Goal: Task Accomplishment & Management: Manage account settings

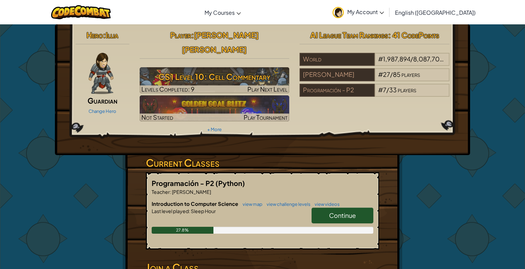
click at [337, 211] on span "Continue" at bounding box center [342, 215] width 27 height 8
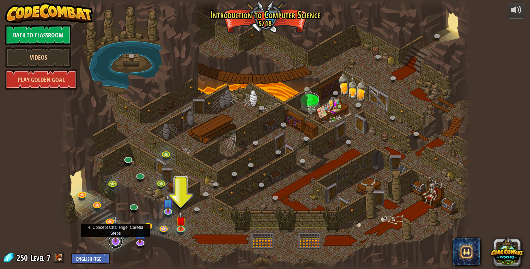
click at [118, 245] on link at bounding box center [116, 242] width 14 height 14
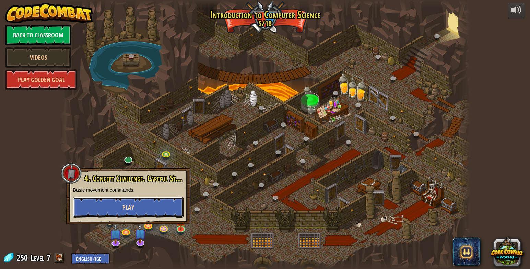
click at [136, 207] on button "Play" at bounding box center [128, 207] width 110 height 21
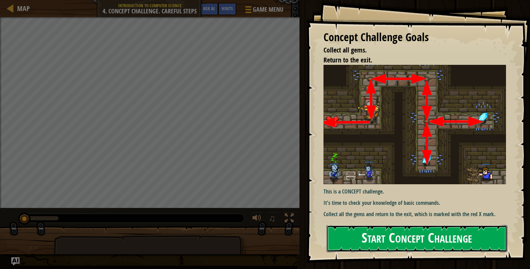
click at [463, 238] on button "Start Concept Challenge" at bounding box center [417, 238] width 181 height 27
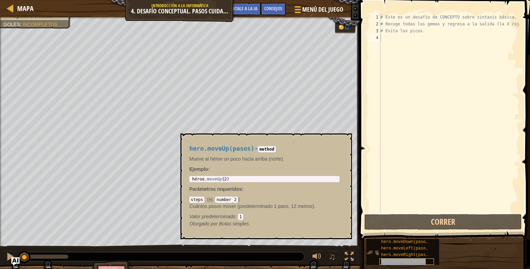
click at [389, 260] on span "hero.moveUp(pasos)" at bounding box center [403, 261] width 45 height 5
type textarea "hero.moveUp(2)"
drag, startPoint x: 271, startPoint y: 178, endPoint x: 186, endPoint y: 164, distance: 86.7
click at [186, 164] on div "hero.moveUp(pasos) - method Mueve al héroe un poco hacia arriba (norte). Ejempl…" at bounding box center [265, 186] width 160 height 95
paste textarea "hero.moveUp(2)"
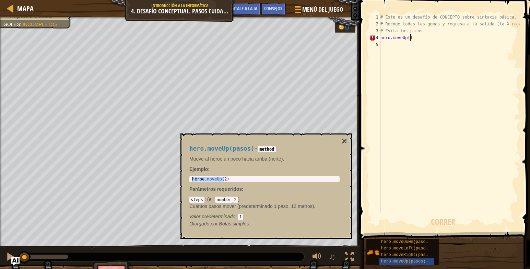
scroll to position [3, 2]
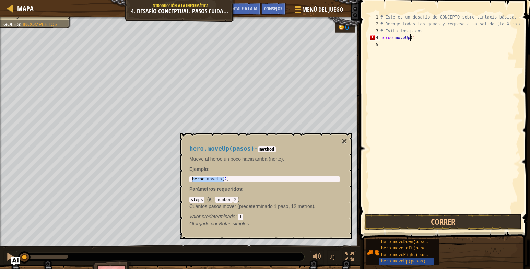
type textarea "hero.moveUp(1)"
click at [396, 255] on span "hero.moveRight(pasos)" at bounding box center [407, 255] width 52 height 5
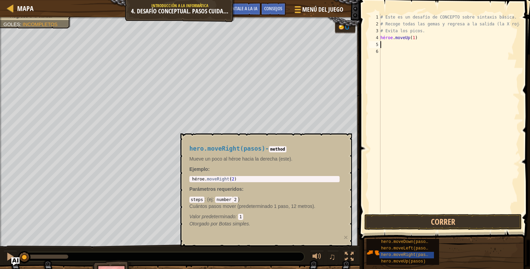
type textarea "hero.moveRight(2)"
click at [179, 0] on body "Mapa Introducción a la informática 4. Desafío conceptual. Pasos cuidadosos Menú…" at bounding box center [265, 0] width 530 height 0
paste textarea "hero.moveRight(2)"
type textarea "hero.moveRight(1)"
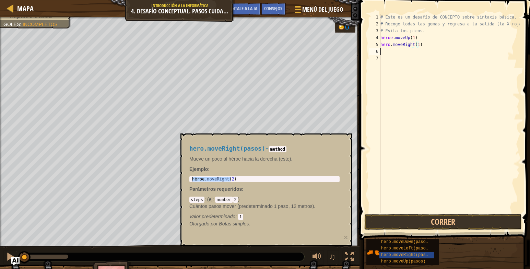
scroll to position [3, 0]
click at [403, 249] on span "hero.moveLeft(pasos)" at bounding box center [405, 248] width 49 height 5
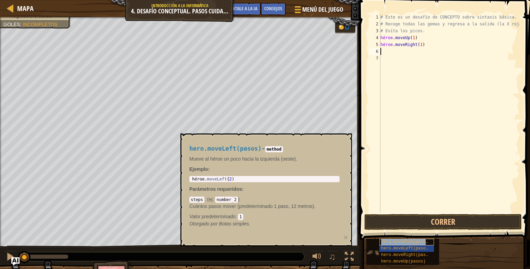
click at [403, 243] on span "hero.moveDown(pasos)" at bounding box center [405, 241] width 49 height 5
type textarea "hero.moveDown(2)"
drag, startPoint x: 248, startPoint y: 179, endPoint x: 183, endPoint y: 177, distance: 64.5
click at [183, 177] on div "hero.moveDown(pasos) - method Mueve al héroe un poco hacia abajo (hacia el sur)…" at bounding box center [266, 189] width 172 height 113
paste textarea "hero.moveDown(2)"
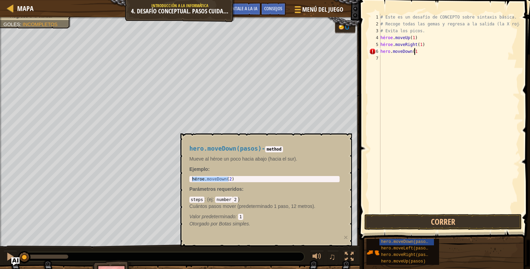
scroll to position [3, 2]
type textarea "hero.moveDown(1)"
click at [406, 244] on span "hero.moveDown(pasos)" at bounding box center [405, 241] width 49 height 5
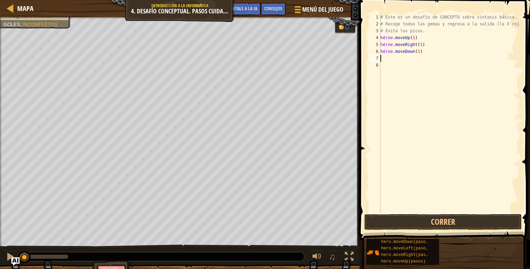
click at [418, 51] on div "# Este es un desafío de CONCEPTO sobre sintaxis básica. # Recoge todas las gema…" at bounding box center [449, 120] width 141 height 213
type textarea "hero.moveDown(2)"
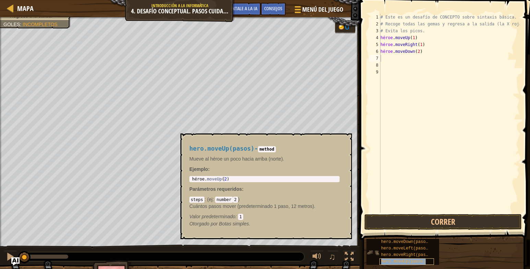
click at [388, 264] on div "hero.moveUp(pasos)" at bounding box center [406, 261] width 55 height 7
type textarea "hero.moveUp(2)"
drag, startPoint x: 329, startPoint y: 178, endPoint x: 231, endPoint y: 174, distance: 97.8
click at [231, 174] on div "hero.moveUp(pasos) - method Mueve al héroe un poco hacia arriba (norte). Ejempl…" at bounding box center [265, 186] width 160 height 95
paste textarea "hero.moveUp(2)"
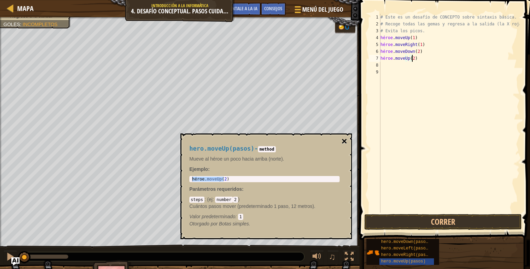
click at [343, 142] on button "×" at bounding box center [344, 142] width 5 height 10
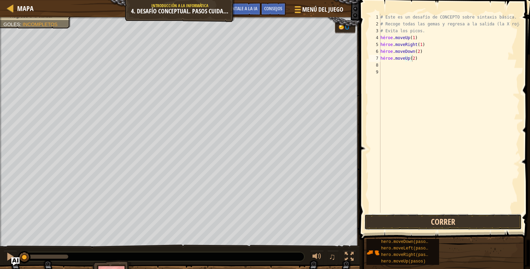
click at [404, 222] on button "Correr" at bounding box center [442, 222] width 157 height 16
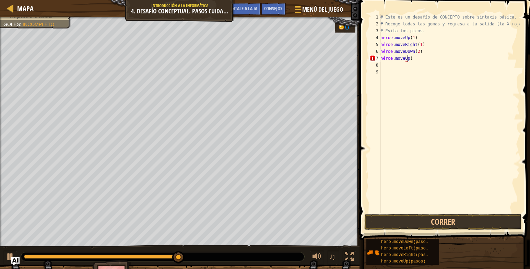
scroll to position [3, 2]
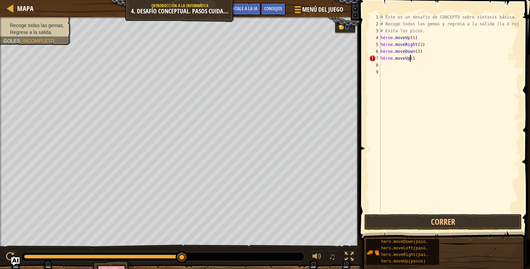
type textarea "hero.moveUp(1)"
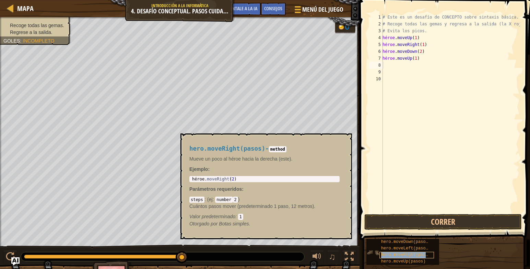
click at [386, 254] on span "hero.moveRight(pasos)" at bounding box center [407, 255] width 52 height 5
type textarea "hero.moveRight(2)"
drag, startPoint x: 293, startPoint y: 180, endPoint x: 186, endPoint y: 180, distance: 107.4
click at [186, 180] on div "hero.moveRight(pasos) - method Mueve un poco al héroe hacia la derecha (este). …" at bounding box center [265, 186] width 160 height 95
click at [347, 142] on button "×" at bounding box center [344, 142] width 5 height 10
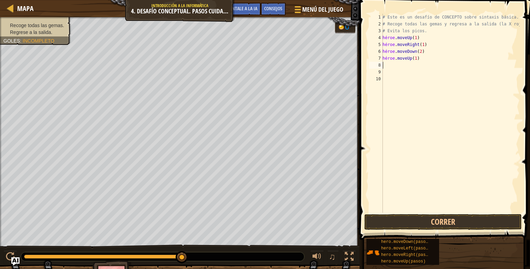
paste textarea "hero.moveRight(2)"
type textarea "hero.moveRight(1)"
click at [457, 224] on button "Correr" at bounding box center [442, 222] width 157 height 16
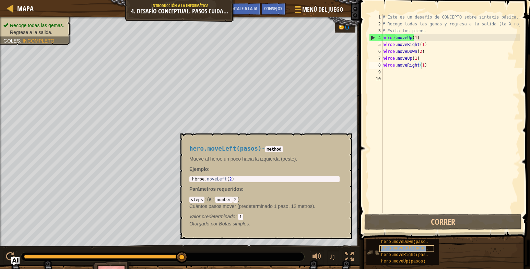
click at [412, 250] on span "hero.moveLeft(pasos)" at bounding box center [405, 248] width 49 height 5
type textarea "hero.moveLeft(2)"
click at [301, 178] on div "héroe . moveLeft ( 2 )" at bounding box center [265, 184] width 148 height 14
drag, startPoint x: 301, startPoint y: 178, endPoint x: 194, endPoint y: 175, distance: 106.7
click at [194, 175] on div "hero.moveLeft(pasos) - method Mueve al héroe un poco hacia la izquierda (oeste)…" at bounding box center [265, 186] width 160 height 95
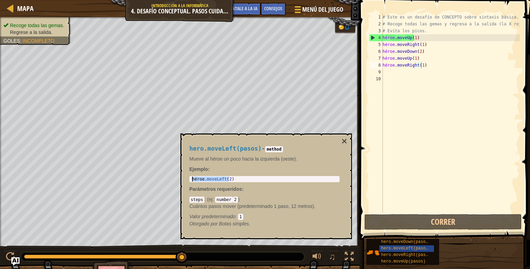
click at [388, 71] on div "# Este es un desafío de CONCEPTO sobre sintaxis básica. # Recoge todas las gema…" at bounding box center [450, 120] width 139 height 213
paste textarea "hero.moveLeft(2)"
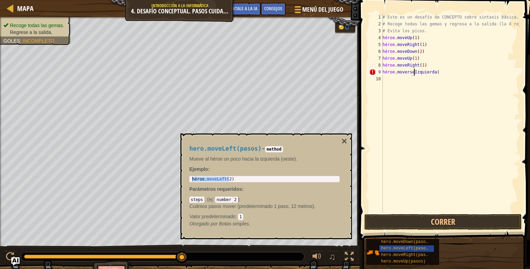
scroll to position [3, 2]
type textarea "hero.moveLeft(1)"
click at [342, 141] on button "×" at bounding box center [344, 142] width 5 height 10
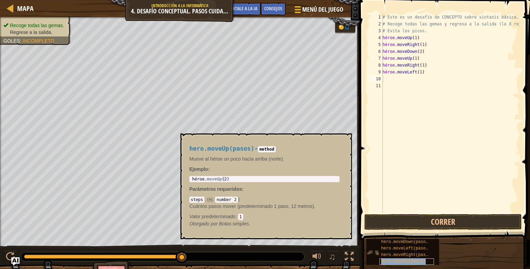
click at [398, 260] on span "hero.moveUp(pasos)" at bounding box center [403, 261] width 45 height 5
type textarea "hero.moveUp(2)"
drag, startPoint x: 271, startPoint y: 177, endPoint x: 220, endPoint y: 180, distance: 51.2
click at [220, 180] on div "héroe . moveUp ( 2 )" at bounding box center [265, 184] width 148 height 14
drag, startPoint x: 220, startPoint y: 180, endPoint x: 233, endPoint y: 181, distance: 13.8
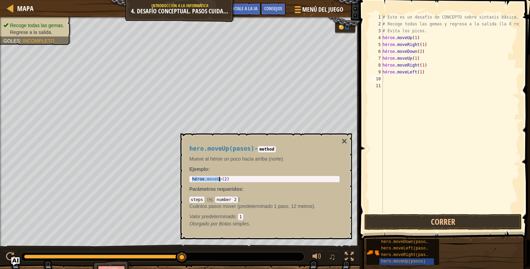
click at [233, 181] on div "héroe . moveUp ( 2 )" at bounding box center [265, 184] width 148 height 14
drag, startPoint x: 232, startPoint y: 180, endPoint x: 197, endPoint y: 175, distance: 35.0
click at [197, 175] on div "hero.moveUp(pasos) - method Mueve al héroe un poco hacia arriba (norte). Ejempl…" at bounding box center [265, 186] width 160 height 95
click at [391, 81] on div "# Este es un desafío de CONCEPTO sobre sintaxis básica. # Recoge todas las gema…" at bounding box center [450, 120] width 139 height 213
paste textarea "hero.moveUp(2)"
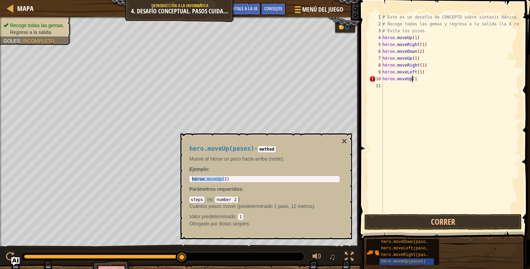
scroll to position [3, 2]
type textarea "hero.moveUp(1)"
click at [413, 87] on div "# Este es un desafío de CONCEPTO sobre sintaxis básica. # Recoge todas las gema…" at bounding box center [450, 120] width 139 height 213
click at [392, 253] on span "hero.moveRight(pasos)" at bounding box center [407, 255] width 52 height 5
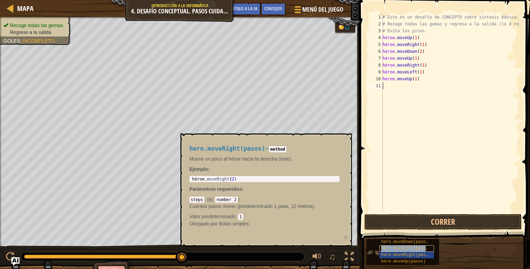
click at [393, 249] on span "hero.moveLeft(pasos)" at bounding box center [405, 248] width 49 height 5
type textarea "hero.moveLeft(2)"
drag, startPoint x: 245, startPoint y: 177, endPoint x: 198, endPoint y: 173, distance: 47.2
click at [198, 173] on div "hero.moveLeft(pasos) - method Mueve al héroe un poco hacia la izquierda (oeste)…" at bounding box center [265, 186] width 160 height 95
click at [390, 85] on div "# Este es un desafío de CONCEPTO sobre sintaxis básica. # Recoge todas las gema…" at bounding box center [450, 120] width 139 height 213
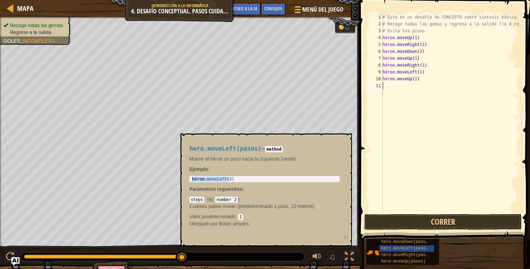
paste textarea "hero.moveLeft(2)"
type textarea "hero.moveLeft(1)"
click at [407, 92] on div "# Este es un desafío de CONCEPTO sobre sintaxis básica. # Recoge todas las gema…" at bounding box center [450, 120] width 139 height 213
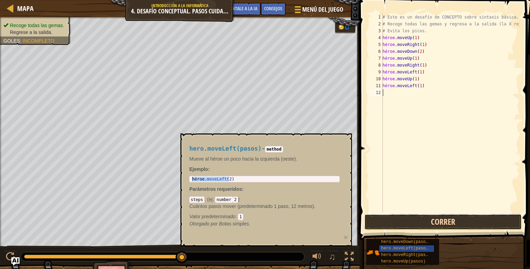
click at [393, 218] on button "Correr" at bounding box center [442, 222] width 157 height 16
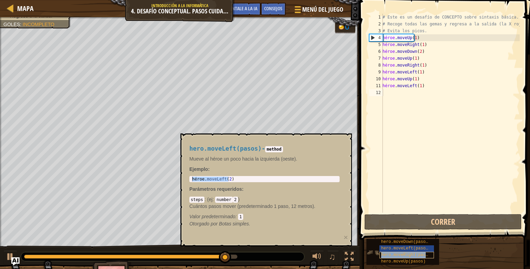
click at [393, 255] on span "hero.moveRight(pasos)" at bounding box center [407, 255] width 52 height 5
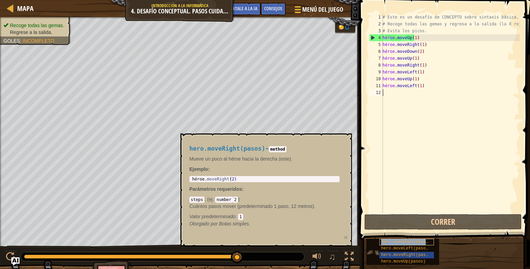
click at [394, 241] on span "hero.moveDown(pasos)" at bounding box center [405, 241] width 49 height 5
type textarea "hero.moveDown(2)"
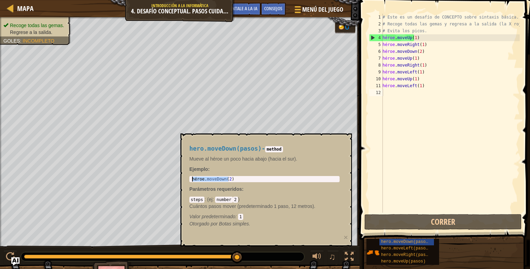
drag, startPoint x: 256, startPoint y: 177, endPoint x: 195, endPoint y: 177, distance: 60.7
click at [195, 177] on div "héroe . moveDown ( 2 )" at bounding box center [265, 184] width 148 height 14
click at [397, 95] on div "# Este es un desafío de CONCEPTO sobre sintaxis básica. # Recoge todas las gema…" at bounding box center [450, 120] width 139 height 213
paste textarea "hero.moveDown(2)"
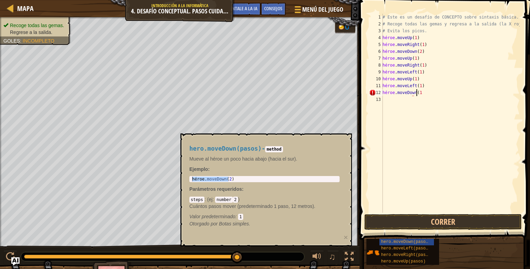
scroll to position [3, 2]
type textarea "hero.moveDown(1)"
click at [418, 227] on button "Correr" at bounding box center [442, 222] width 157 height 16
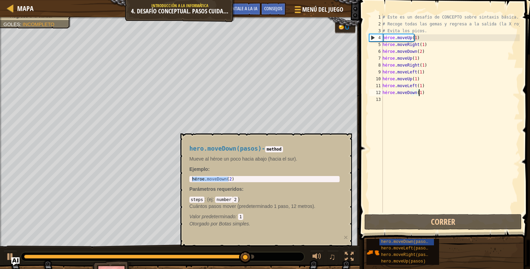
click at [270, 177] on div "héroe . moveDown ( 2 )" at bounding box center [265, 179] width 148 height 5
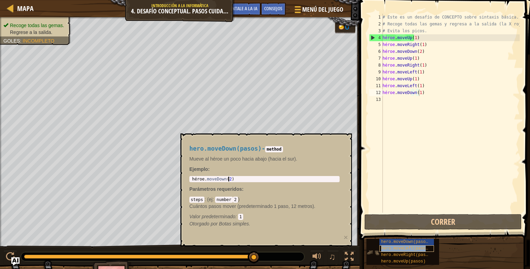
click at [394, 248] on span "hero.moveLeft(pasos)" at bounding box center [405, 248] width 49 height 5
type textarea "hero.moveLeft(2)"
click at [176, 0] on body "Mapa Introducción a la informática 4. Desafío conceptual. Pasos cuidadosos Menú…" at bounding box center [265, 0] width 530 height 0
drag, startPoint x: 388, startPoint y: 96, endPoint x: 387, endPoint y: 100, distance: 3.6
click at [388, 96] on div "# Este es un desafío de CONCEPTO sobre sintaxis básica. # Recoge todas las gema…" at bounding box center [450, 120] width 139 height 213
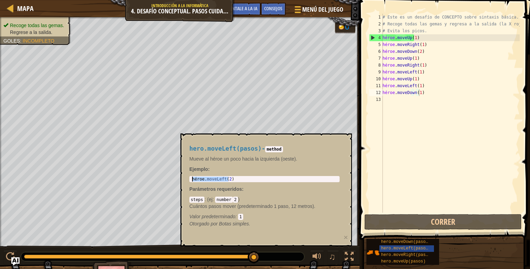
scroll to position [3, 0]
paste textarea "hero.moveLeft(2)"
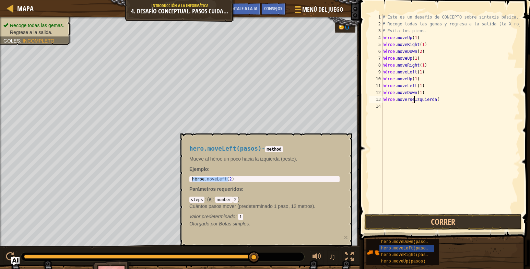
scroll to position [3, 2]
type textarea "hero.moveLeft(1)"
click at [397, 226] on button "Correr" at bounding box center [442, 222] width 157 height 16
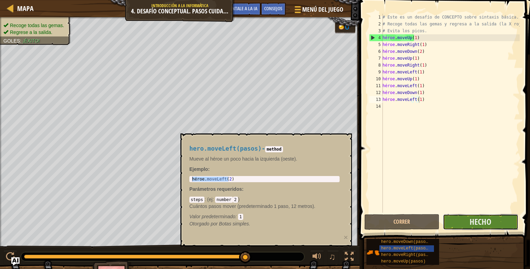
click at [494, 222] on button "Hecho" at bounding box center [480, 222] width 75 height 16
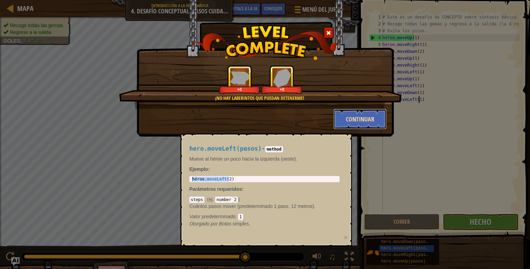
click at [363, 121] on button "Continuar" at bounding box center [359, 119] width 53 height 21
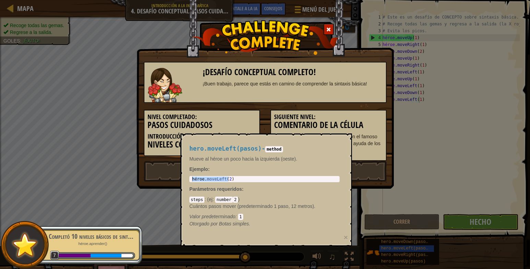
click at [330, 28] on span at bounding box center [328, 29] width 5 height 5
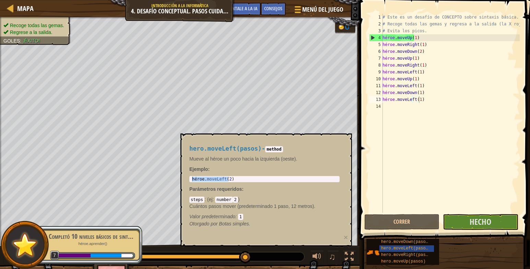
click at [347, 184] on div "hero.moveLeft(pasos) - method Mueve al héroe un poco hacia la izquierda (oeste)…" at bounding box center [266, 189] width 172 height 113
click at [384, 247] on span "hero.moveLeft(pasos)" at bounding box center [405, 248] width 49 height 5
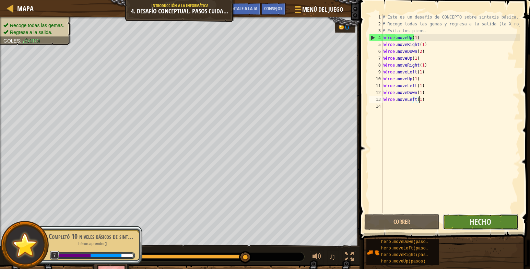
click at [467, 223] on button "Hecho" at bounding box center [480, 222] width 75 height 16
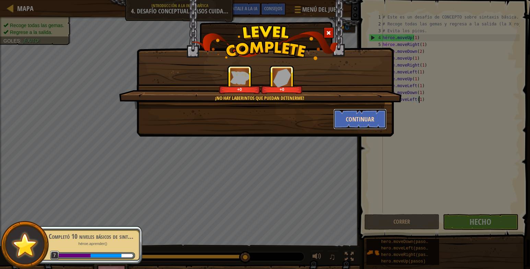
click at [347, 122] on button "Continuar" at bounding box center [359, 119] width 53 height 21
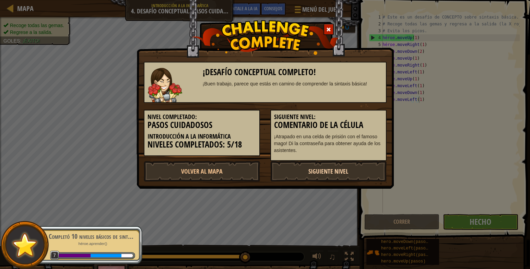
click at [314, 165] on link "Siguiente nivel" at bounding box center [328, 171] width 116 height 21
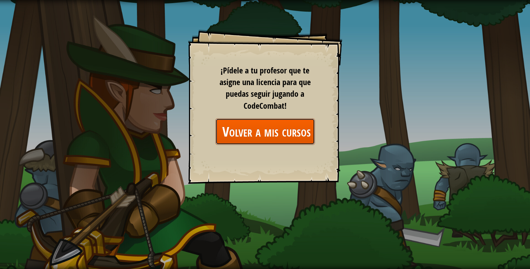
click at [267, 125] on link "Volver a mis cursos" at bounding box center [264, 131] width 99 height 26
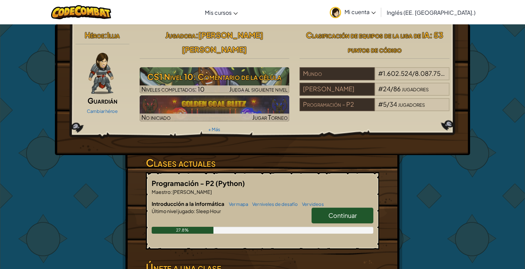
click at [328, 211] on span "Continuar" at bounding box center [342, 215] width 28 height 8
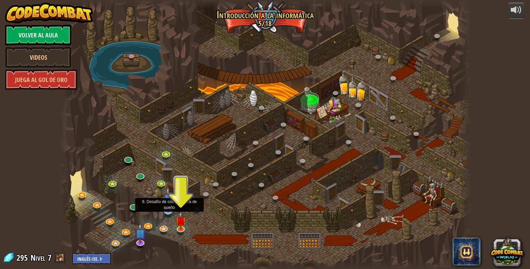
click at [166, 208] on img at bounding box center [168, 199] width 11 height 24
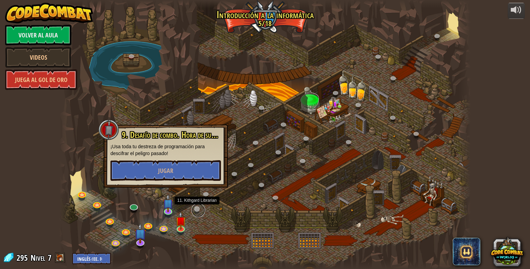
click at [197, 206] on link at bounding box center [198, 210] width 14 height 14
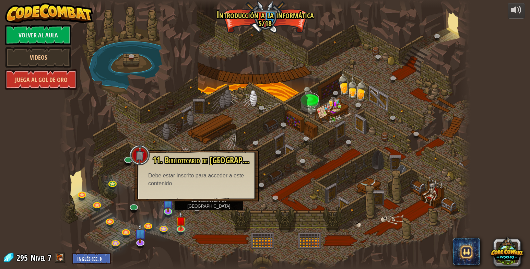
click at [189, 229] on div at bounding box center [264, 134] width 411 height 269
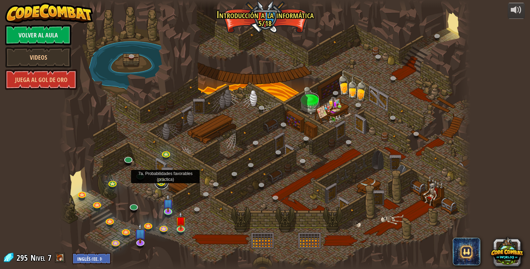
click at [159, 182] on link at bounding box center [162, 182] width 14 height 14
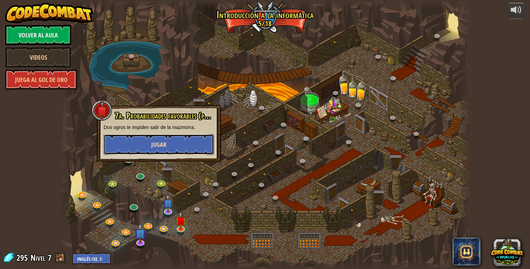
click at [194, 145] on button "Jugar" at bounding box center [159, 144] width 110 height 21
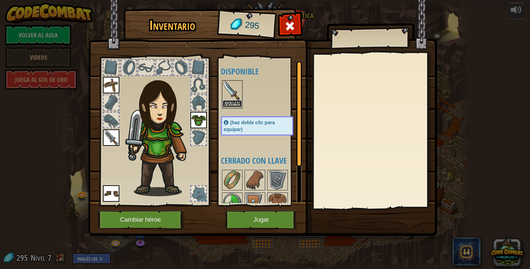
click at [232, 102] on button "Equipar" at bounding box center [232, 103] width 19 height 7
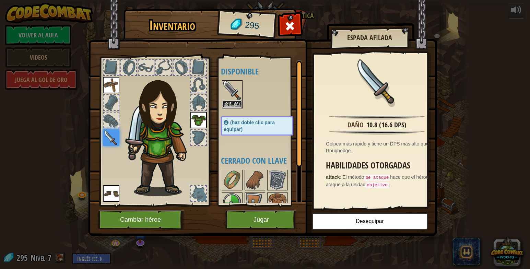
click at [232, 102] on button "Equipar" at bounding box center [232, 104] width 19 height 7
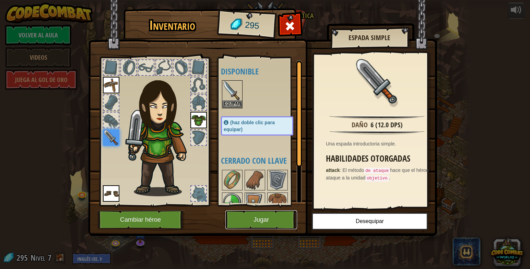
click at [262, 222] on button "Jugar" at bounding box center [261, 219] width 72 height 19
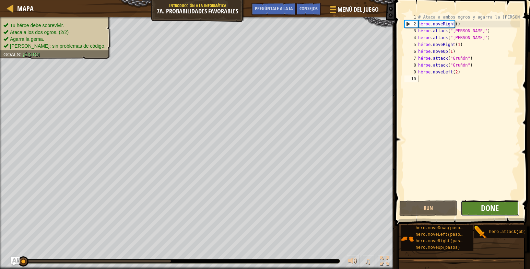
click at [494, 211] on span "Done" at bounding box center [490, 207] width 18 height 11
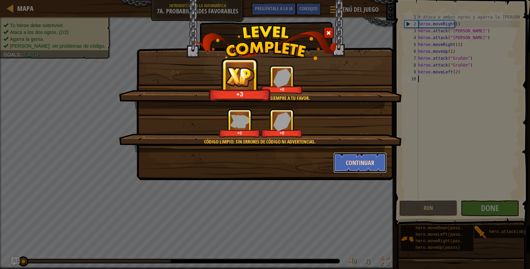
click at [357, 157] on button "Continuar" at bounding box center [359, 162] width 53 height 21
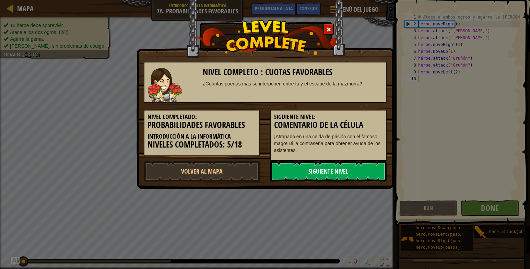
click at [347, 169] on link "Siguiente nivel" at bounding box center [328, 171] width 116 height 21
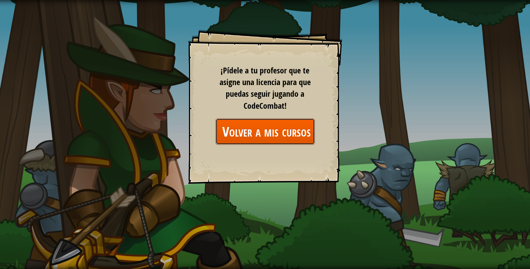
click at [289, 135] on link "Volver a mis cursos" at bounding box center [264, 131] width 99 height 26
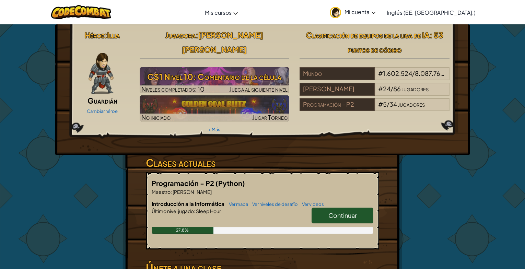
click at [322, 208] on link "Continuar" at bounding box center [343, 216] width 62 height 16
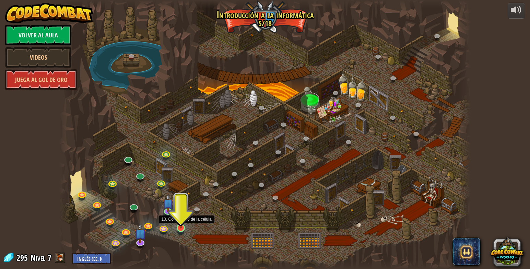
click at [179, 224] on img at bounding box center [181, 216] width 11 height 24
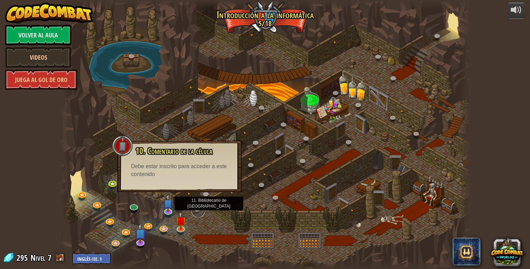
click at [196, 212] on link at bounding box center [198, 210] width 14 height 14
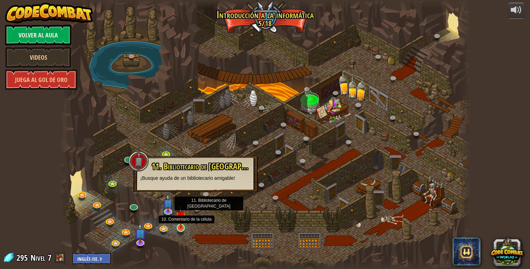
click at [181, 227] on img at bounding box center [181, 216] width 11 height 24
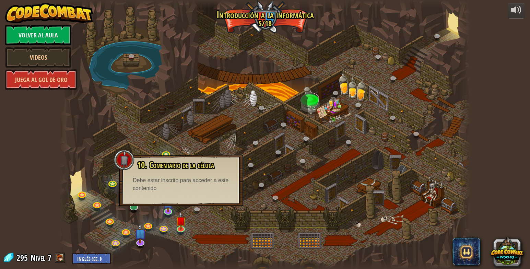
drag, startPoint x: 173, startPoint y: 194, endPoint x: 175, endPoint y: 182, distance: 11.7
click at [175, 182] on div "10. Comentario de la célula ¡Atrapado en una celda de prisión con el famoso mag…" at bounding box center [181, 180] width 124 height 51
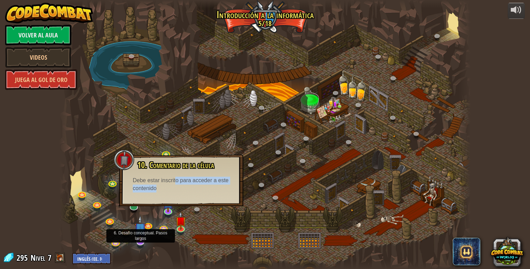
click at [142, 242] on div at bounding box center [140, 241] width 8 height 8
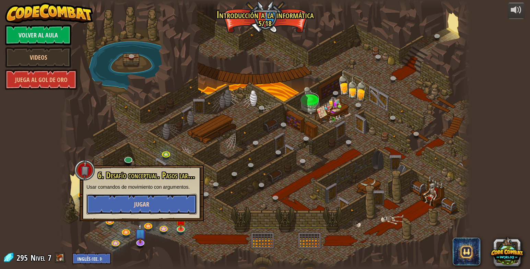
click at [147, 201] on span "Jugar" at bounding box center [141, 204] width 15 height 9
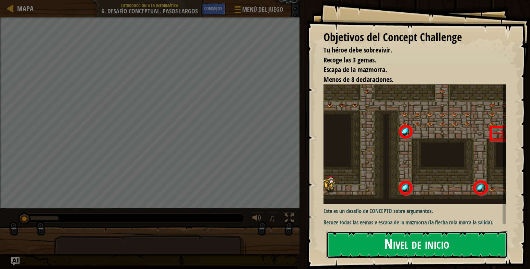
click at [365, 236] on button "Nivel de inicio" at bounding box center [417, 244] width 181 height 27
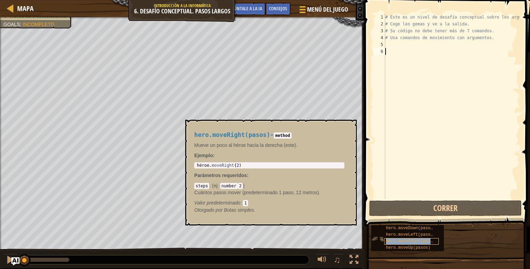
click at [405, 241] on span "hero.moveRight(pasos)" at bounding box center [412, 241] width 52 height 5
type textarea "hero.moveRight(2)"
drag, startPoint x: 264, startPoint y: 165, endPoint x: 208, endPoint y: 158, distance: 56.3
click at [208, 158] on div "hero.moveRight(pasos) - method Mueve un poco al héroe hacia la derecha (este). …" at bounding box center [269, 172] width 160 height 95
click at [390, 52] on div "# Este es un nivel de desafío conceptual sobre los argumentos. # Coge las gemas…" at bounding box center [452, 113] width 136 height 199
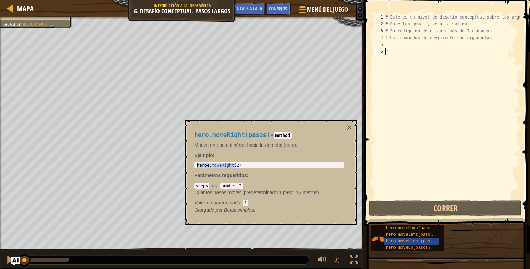
paste textarea "hero.moveRight(2)"
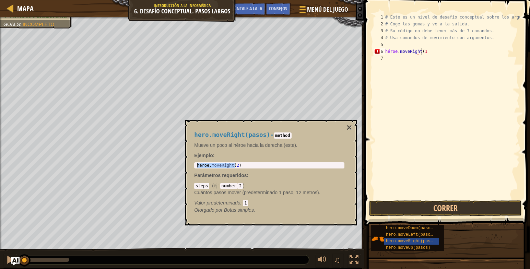
scroll to position [3, 3]
type textarea "hero.moveRight(1)"
click at [413, 234] on span "hero.moveLeft(pasos)" at bounding box center [410, 234] width 49 height 5
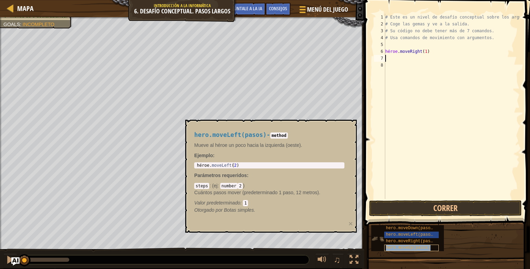
click at [412, 246] on span "hero.moveUp(pasos)" at bounding box center [408, 247] width 45 height 5
type textarea "hero.moveUp(2)"
drag, startPoint x: 232, startPoint y: 165, endPoint x: 194, endPoint y: 169, distance: 38.0
click at [194, 169] on div "hero.moveUp(pasos) - method Mueve al héroe un poco hacia arriba (norte). Ejempl…" at bounding box center [269, 172] width 160 height 95
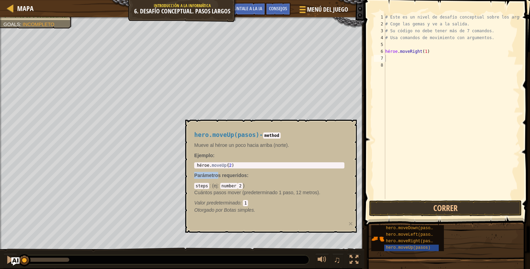
drag, startPoint x: 239, startPoint y: 163, endPoint x: 218, endPoint y: 169, distance: 22.0
click at [218, 169] on div "hero.moveUp(pasos) - method Mueve al héroe un poco hacia arriba (norte). Ejempl…" at bounding box center [269, 172] width 160 height 95
drag, startPoint x: 218, startPoint y: 169, endPoint x: 236, endPoint y: 165, distance: 18.8
click at [236, 165] on div "héroe . moveUp ( 2 )" at bounding box center [270, 170] width 148 height 14
drag, startPoint x: 236, startPoint y: 165, endPoint x: 192, endPoint y: 161, distance: 44.1
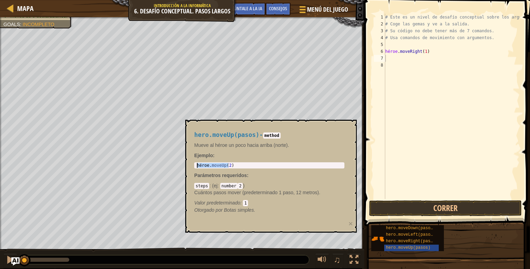
click at [192, 161] on div "hero.moveUp(pasos) - method Mueve al héroe un poco hacia arriba (norte). Ejempl…" at bounding box center [269, 172] width 160 height 95
paste textarea "hero.moveUp(2)"
type textarea "hero.moveUp(3)"
click at [417, 242] on span "hero.moveRight(pasos)" at bounding box center [412, 241] width 52 height 5
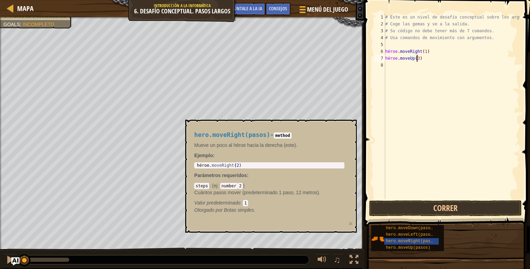
type textarea "hero.moveRight(2)"
drag, startPoint x: 258, startPoint y: 164, endPoint x: 199, endPoint y: 163, distance: 59.4
click at [199, 163] on div "héroe . moveRight ( 2 )" at bounding box center [270, 170] width 148 height 14
click at [393, 67] on div "# Este es un nivel de desafío conceptual sobre los argumentos. # Coge las gemas…" at bounding box center [452, 113] width 136 height 199
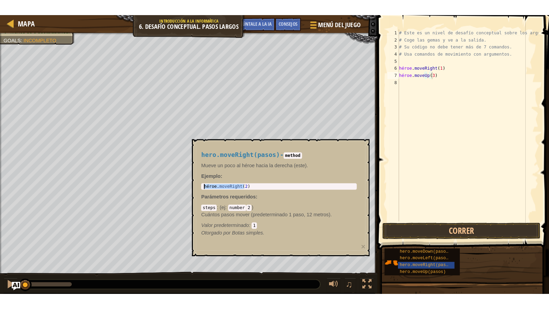
scroll to position [3, 0]
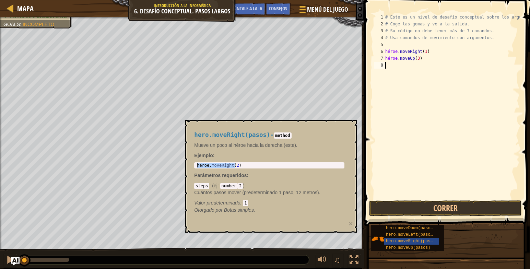
paste textarea "hero.moveRight(2)"
type textarea "hero.moveRight(2)"
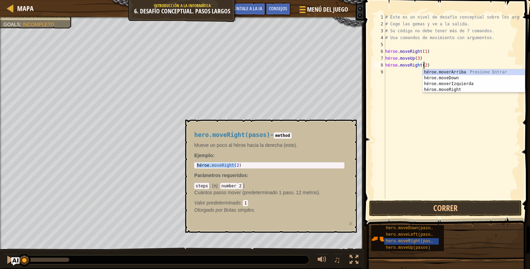
click at [394, 76] on div "# Este es un nivel de desafío conceptual sobre los argumentos. # Coge las gemas…" at bounding box center [452, 113] width 136 height 199
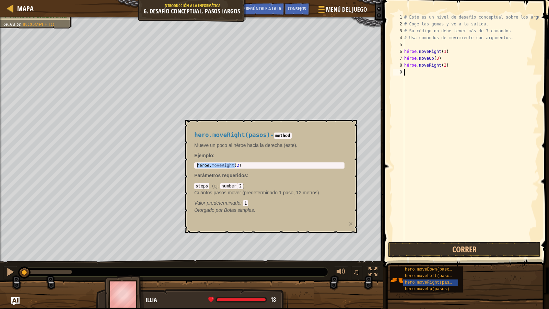
click at [349, 124] on div "hero.moveRight(pasos) - method Mueve un poco al héroe hacia la derecha (este). …" at bounding box center [271, 176] width 172 height 113
click at [438, 269] on div "hero.moveRight(pasos)" at bounding box center [430, 282] width 55 height 7
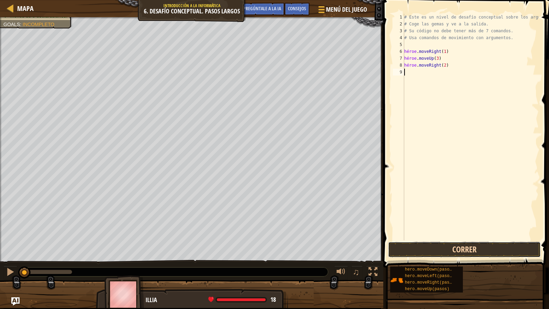
click at [401, 255] on button "Correr" at bounding box center [464, 250] width 153 height 16
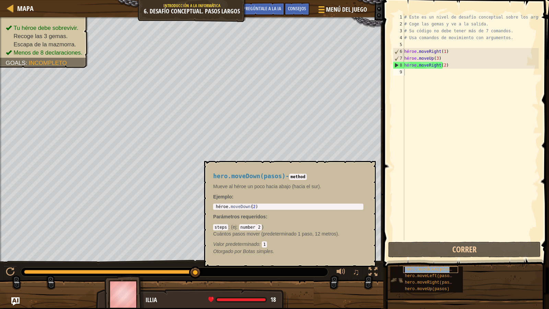
click at [418, 269] on span "hero.moveDown(pasos)" at bounding box center [429, 269] width 49 height 5
type textarea "hero.moveDown(2)"
drag, startPoint x: 262, startPoint y: 207, endPoint x: 230, endPoint y: 196, distance: 33.6
click at [230, 196] on div "hero.moveDown(pasos) - method Mueve al héroe un poco hacia abajo (hacia el sur)…" at bounding box center [288, 213] width 160 height 95
click at [423, 74] on div "# Este es un nivel de desafío conceptual sobre los argumentos. # Coge las gemas…" at bounding box center [471, 134] width 136 height 240
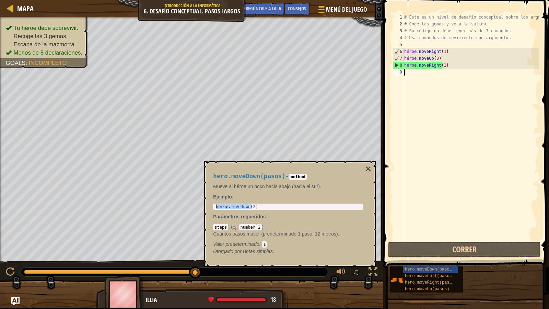
paste textarea "hero.moveDown(2)"
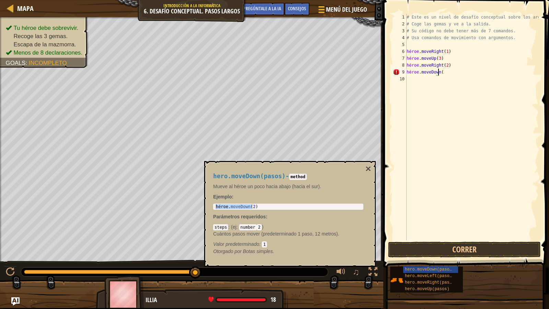
scroll to position [3, 2]
type textarea "hero.moveDown(3)"
click at [370, 169] on button "×" at bounding box center [367, 169] width 5 height 10
click at [429, 269] on span "hero.moveLeft(pasos)" at bounding box center [429, 275] width 49 height 5
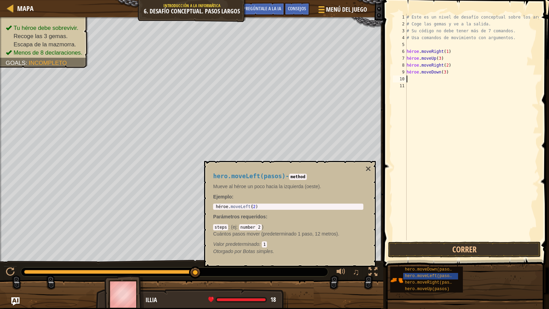
type textarea "hero.moveLeft(2)"
drag, startPoint x: 262, startPoint y: 205, endPoint x: 211, endPoint y: 207, distance: 51.2
click at [211, 207] on div "hero.moveLeft(pasos) - method Mueve al héroe un poco hacia la izquierda (oeste)…" at bounding box center [288, 213] width 160 height 95
paste textarea "hero.moveLeft(2)"
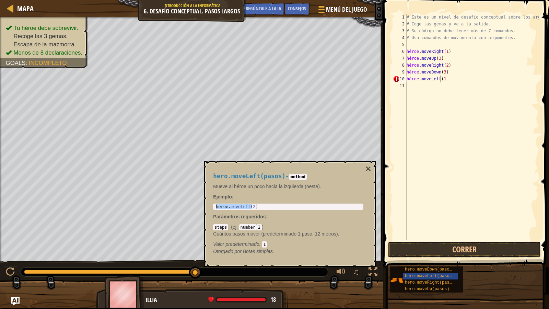
type textarea "hero.moveLeft(1)"
click at [430, 88] on div "# Este es un nivel de desafío conceptual sobre los argumentos. # Coge las gemas…" at bounding box center [472, 134] width 134 height 240
click at [370, 167] on button "×" at bounding box center [367, 169] width 5 height 10
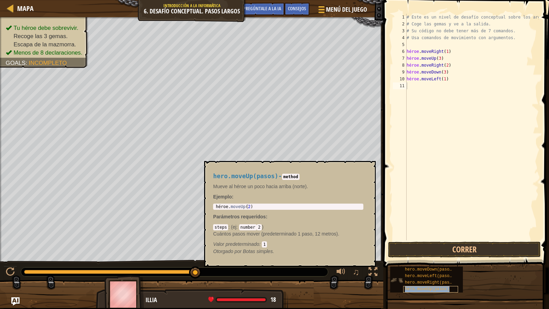
click at [416, 269] on span "hero.moveUp(pasos)" at bounding box center [427, 288] width 45 height 5
type textarea "hero.moveUp(2)"
drag, startPoint x: 302, startPoint y: 206, endPoint x: 215, endPoint y: 208, distance: 86.1
click at [215, 208] on div "héroe . moveUp ( 2 )" at bounding box center [288, 211] width 148 height 14
paste textarea "hero.moveUp(2)"
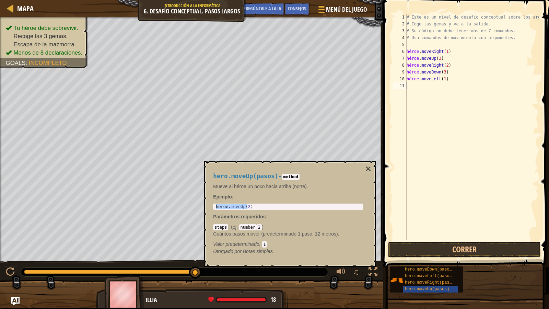
type textarea "hero.moveUp(2)"
click at [368, 168] on button "×" at bounding box center [367, 169] width 5 height 10
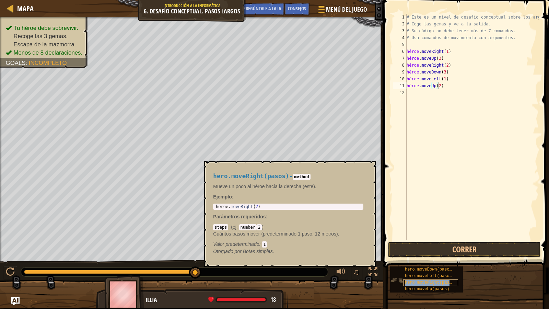
click at [420, 269] on div "hero.moveRight(pasos)" at bounding box center [430, 282] width 55 height 7
type textarea "hero.moveRight(2)"
drag, startPoint x: 291, startPoint y: 206, endPoint x: 224, endPoint y: 201, distance: 67.8
click at [224, 201] on div "hero.moveRight(pasos) - method Mueve un poco al héroe hacia la derecha (este). …" at bounding box center [288, 213] width 160 height 95
click at [409, 94] on div "# Este es un nivel de desafío conceptual sobre los argumentos. # Coge las gemas…" at bounding box center [472, 134] width 134 height 240
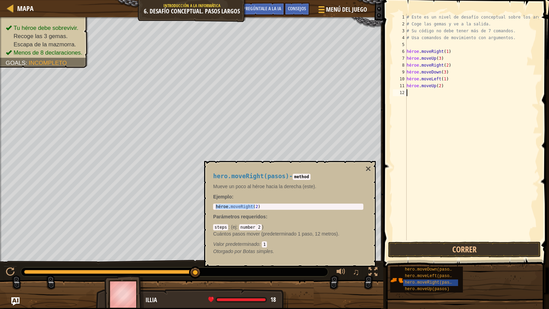
paste textarea "hero.moveRight(2)"
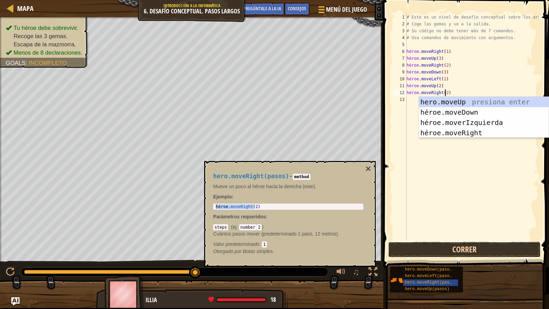
click at [415, 251] on button "Correr" at bounding box center [464, 250] width 153 height 16
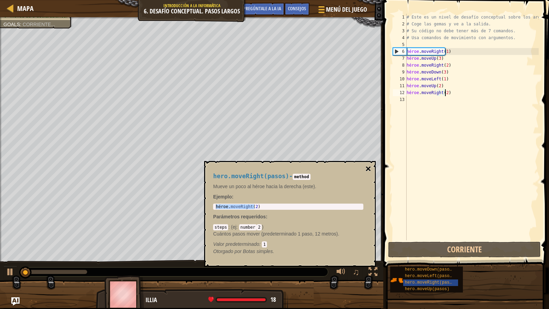
click at [368, 169] on button "×" at bounding box center [367, 169] width 5 height 10
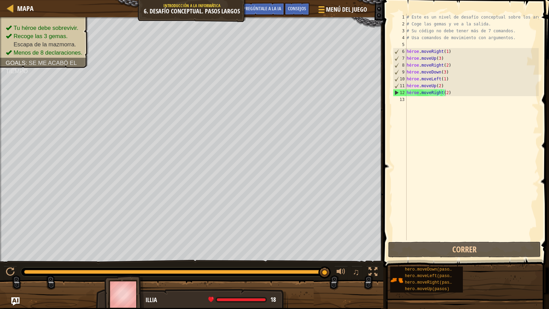
click at [447, 94] on div "# Este es un nivel de desafío conceptual sobre los argumentos. # Coge las gemas…" at bounding box center [472, 134] width 134 height 240
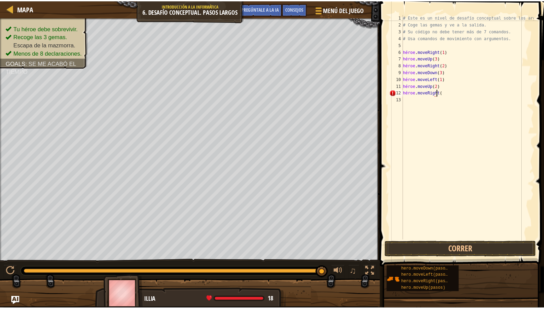
scroll to position [3, 3]
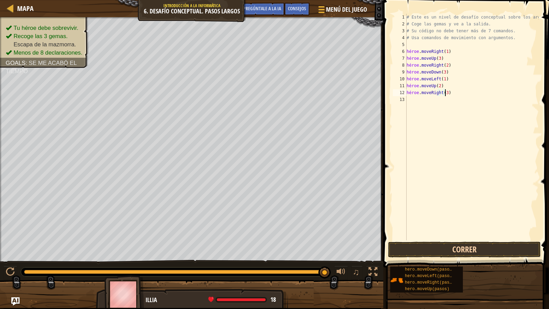
type textarea "hero.moveRight(3)"
click at [510, 249] on button "Correr" at bounding box center [464, 250] width 153 height 16
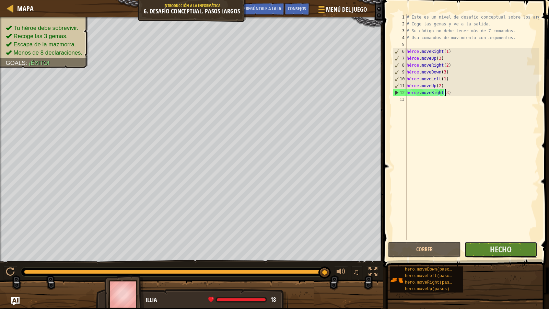
click at [478, 247] on button "Hecho" at bounding box center [500, 250] width 73 height 16
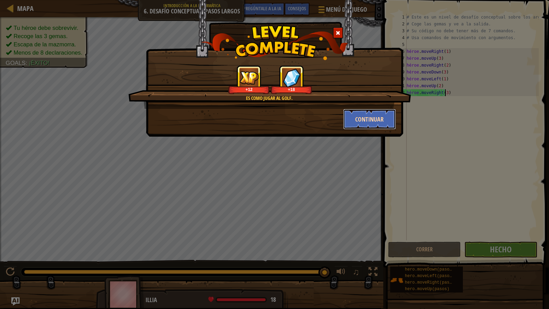
click at [367, 119] on button "Continuar" at bounding box center [369, 119] width 53 height 21
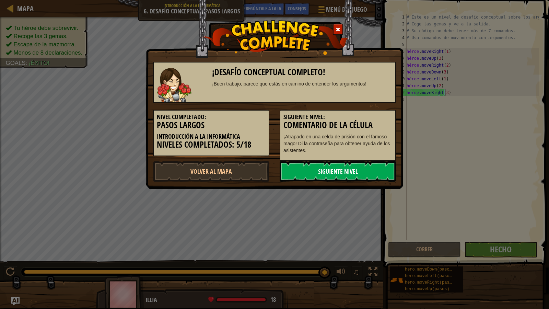
click at [324, 170] on link "Siguiente nivel" at bounding box center [338, 171] width 116 height 21
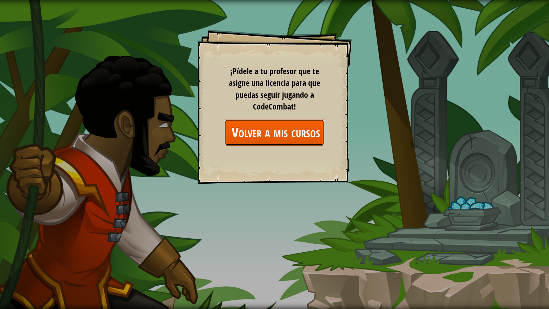
click at [260, 129] on link "Volver a mis cursos" at bounding box center [274, 132] width 99 height 26
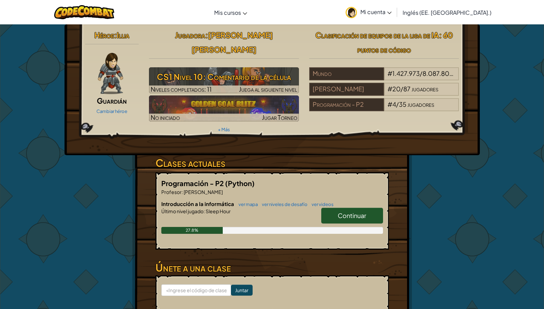
click at [360, 211] on span "Continuar" at bounding box center [352, 215] width 28 height 8
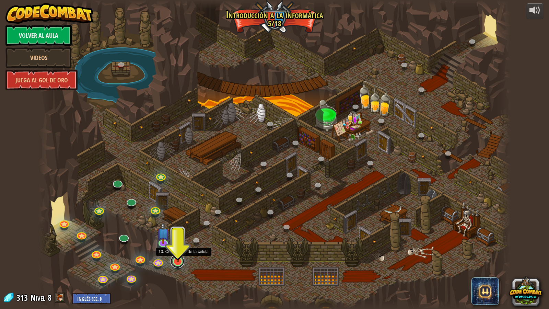
click at [178, 262] on link at bounding box center [178, 261] width 14 height 14
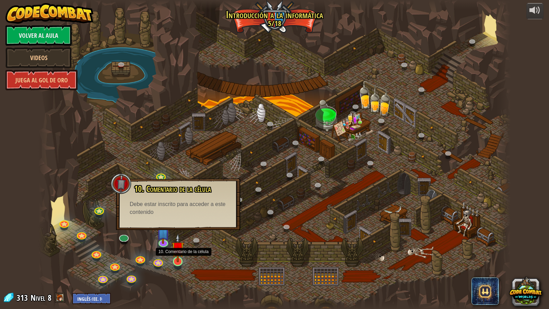
click at [182, 245] on img at bounding box center [178, 247] width 13 height 29
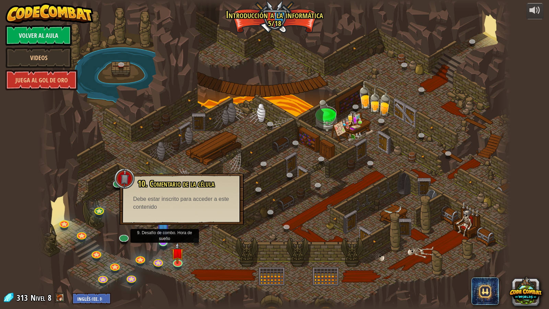
click at [157, 237] on img at bounding box center [163, 227] width 13 height 29
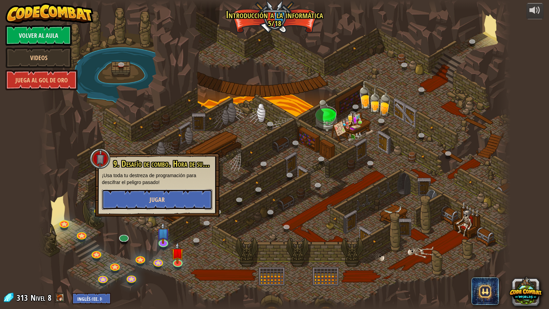
click at [160, 196] on span "Jugar" at bounding box center [157, 199] width 15 height 9
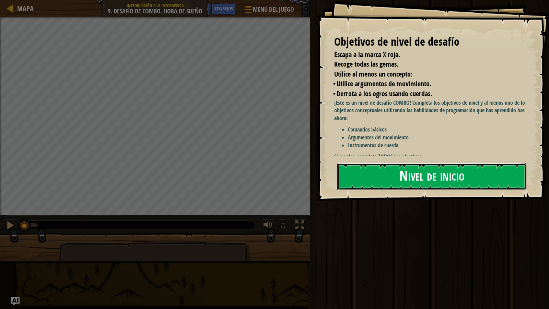
click at [356, 175] on button "Nivel de inicio" at bounding box center [431, 176] width 189 height 27
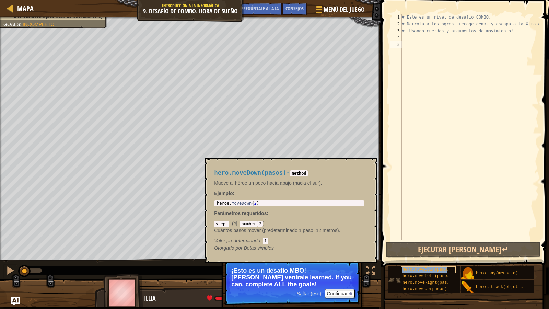
click at [423, 269] on span "hero.moveDown(pasos)" at bounding box center [426, 269] width 49 height 5
type textarea "hero.moveDown(2)"
drag, startPoint x: 339, startPoint y: 203, endPoint x: 247, endPoint y: 192, distance: 92.5
click at [247, 192] on div "hero.moveDown(pasos) - method Mueve al héroe un poco hacia abajo (hacia el sur)…" at bounding box center [289, 210] width 160 height 95
click at [418, 45] on div "# Este es un nivel de desafío COMBO. # Derrota a los ogros, recoge gemas y esca…" at bounding box center [469, 134] width 138 height 240
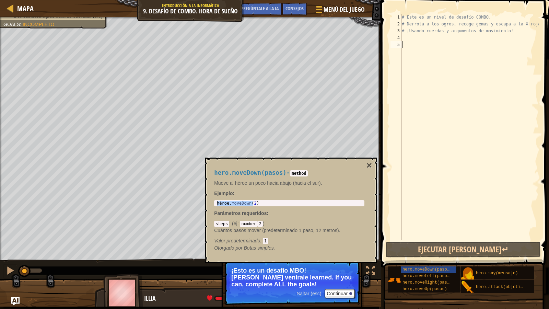
paste textarea "hero.moveDown(2)"
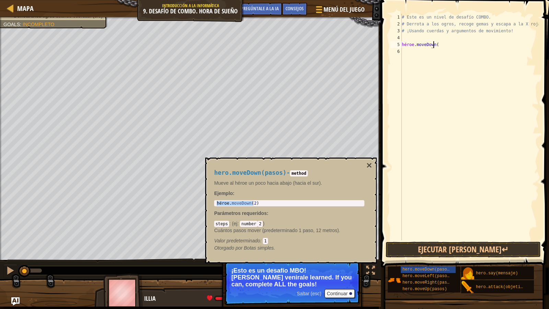
scroll to position [3, 2]
type textarea "hero.moveDown(1)"
click at [371, 168] on button "×" at bounding box center [368, 166] width 5 height 10
click at [415, 269] on span "hero.moveRight(pasos)" at bounding box center [428, 282] width 52 height 5
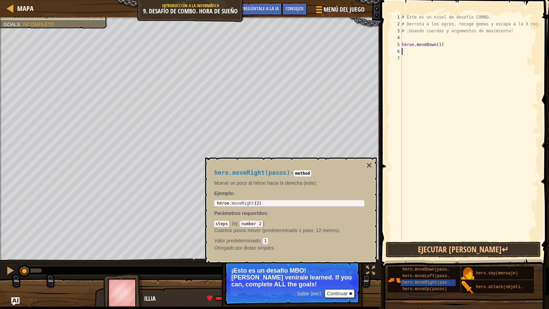
type textarea "hero.moveRight(2)"
drag, startPoint x: 300, startPoint y: 206, endPoint x: 216, endPoint y: 201, distance: 84.5
click at [216, 201] on div "héroe . moveRight ( 2 )" at bounding box center [289, 208] width 148 height 14
paste textarea "hero.moveRight(2)"
type textarea "hero.moveRight(2)"
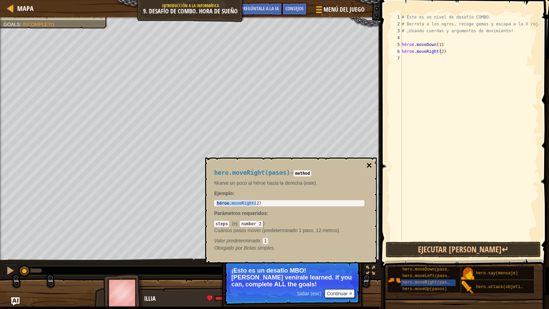
click at [371, 163] on button "×" at bounding box center [368, 166] width 5 height 10
click at [414, 269] on span "hero.moveUp(pasos)" at bounding box center [424, 288] width 45 height 5
type textarea "hero.moveUp(2)"
click at [203, 0] on body "Mapa Introducción a la informática 9. Desafío de combo. Hora de sueño Menú del …" at bounding box center [274, 0] width 549 height 0
click at [418, 58] on div "# Este es un nivel de desafío COMBO. # Derrota a los ogros, recoge gemas y esca…" at bounding box center [469, 134] width 138 height 240
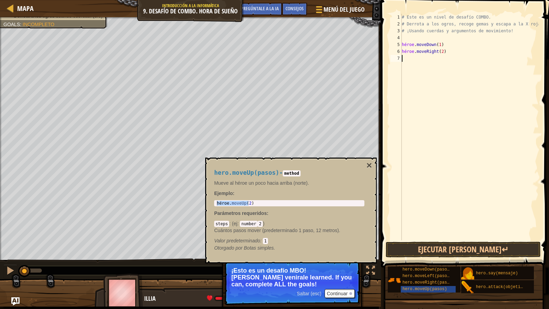
paste textarea "hero.moveUp(2)"
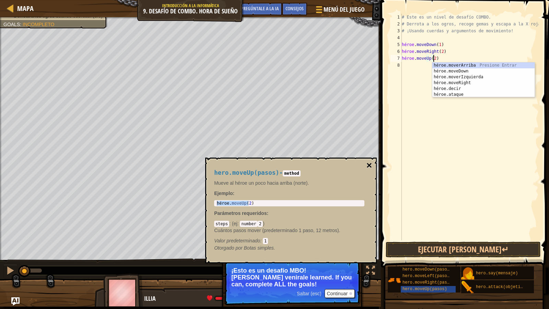
click at [368, 167] on button "×" at bounding box center [368, 166] width 5 height 10
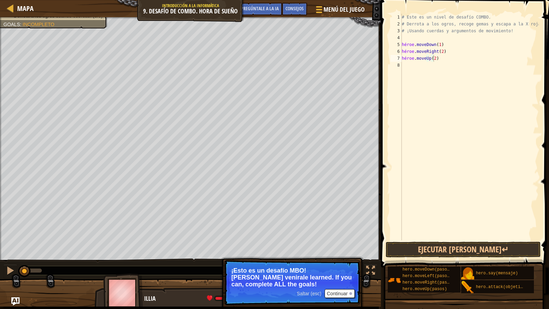
click at [442, 59] on div "# Este es un nivel de desafío COMBO. # Derrota a los ogros, recoge gemas y esca…" at bounding box center [469, 134] width 138 height 240
type textarea "hero.moveUp(1)"
click at [397, 246] on button "Ejecutar [PERSON_NAME]↵" at bounding box center [463, 250] width 155 height 16
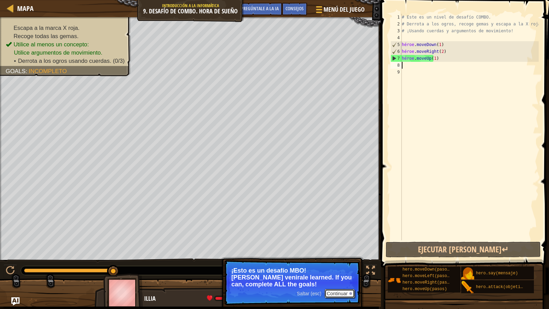
click at [340, 269] on font "Continuar" at bounding box center [337, 293] width 21 height 5
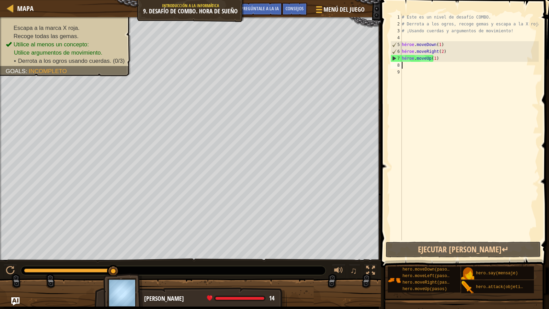
click at [417, 67] on div "# Este es un nivel de desafío COMBO. # Derrota a los ogros, recoge gemas y esca…" at bounding box center [469, 134] width 138 height 240
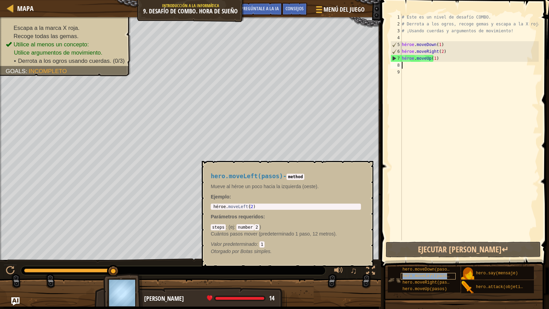
click at [419, 269] on span "hero.moveLeft(pasos)" at bounding box center [426, 275] width 49 height 5
type textarea "hero.moveLeft(2)"
drag, startPoint x: 256, startPoint y: 209, endPoint x: 232, endPoint y: 202, distance: 25.1
click at [232, 202] on div "hero.moveLeft(pasos) - method Mueve al héroe un poco hacia la izquierda (oeste)…" at bounding box center [286, 213] width 160 height 95
click at [424, 68] on div "# Este es un nivel de desafío COMBO. # Derrota a los ogros, recoge gemas y esca…" at bounding box center [469, 134] width 138 height 240
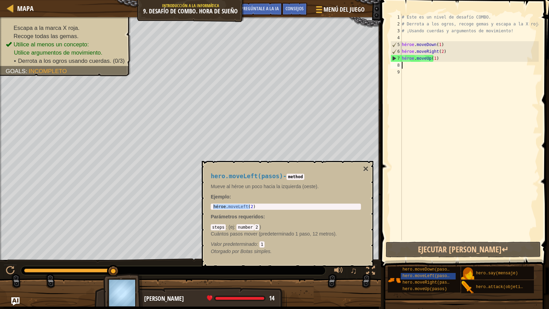
paste textarea "hero.moveLeft(2)"
type textarea "hero.moveLeft(2)"
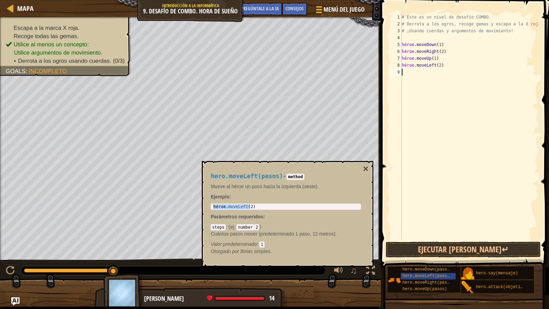
click at [409, 70] on div "# Este es un nivel de desafío COMBO. # Derrota a los ogros, recoge gemas y esca…" at bounding box center [469, 134] width 138 height 240
click at [366, 169] on button "×" at bounding box center [365, 169] width 5 height 10
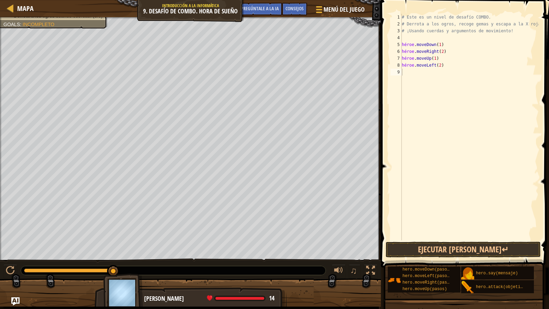
click at [117, 53] on div "Escapa a la marca X roja. Recoge todas las gemas. Utilice al menos un concepto:…" at bounding box center [190, 138] width 381 height 243
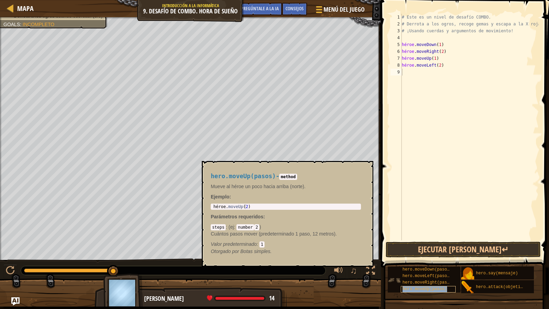
click at [430, 269] on span "hero.moveUp(pasos)" at bounding box center [424, 288] width 45 height 5
type textarea "hero.moveUp(2)"
click at [346, 205] on div "héroe . moveUp ( 2 )" at bounding box center [286, 211] width 148 height 14
drag, startPoint x: 346, startPoint y: 205, endPoint x: 257, endPoint y: 198, distance: 89.1
click at [257, 198] on div "hero.moveUp(pasos) - method Mueve al héroe un poco hacia arriba (norte). Ejempl…" at bounding box center [286, 213] width 160 height 95
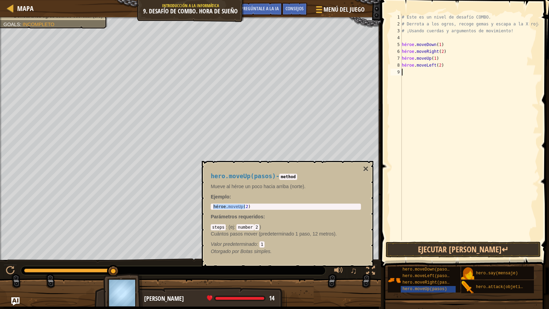
paste textarea "hero.moveUp(2)"
type textarea "hero.moveUp(1)"
click at [421, 269] on span "hero.moveLeft(pasos)" at bounding box center [426, 275] width 49 height 5
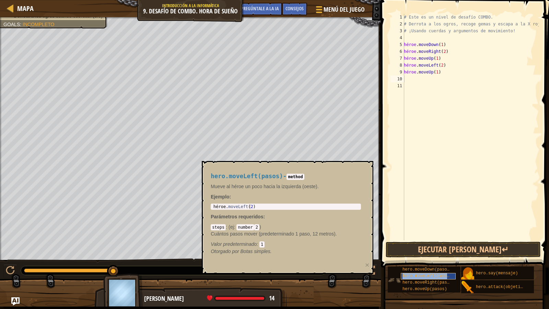
click at [413, 269] on div "hero.moveLeft(pasos)" at bounding box center [428, 276] width 55 height 7
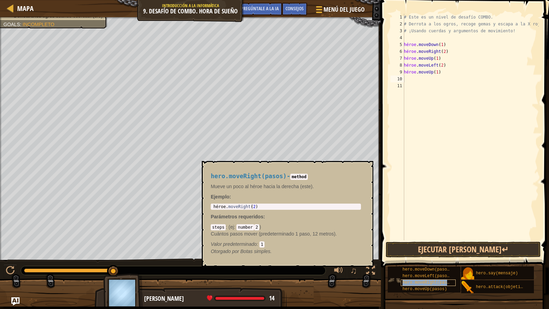
click at [409, 269] on span "hero.moveRight(pasos)" at bounding box center [428, 282] width 52 height 5
type textarea "hero.moveRight(2)"
drag, startPoint x: 322, startPoint y: 204, endPoint x: 240, endPoint y: 197, distance: 82.3
click at [240, 197] on div "hero.moveRight(pasos) - method Mueve un poco al héroe hacia la derecha (este). …" at bounding box center [286, 213] width 160 height 95
click at [411, 78] on div "# Este es un nivel de desafío COMBO. # Derrota a los ogros, recoge gemas y esca…" at bounding box center [470, 134] width 136 height 240
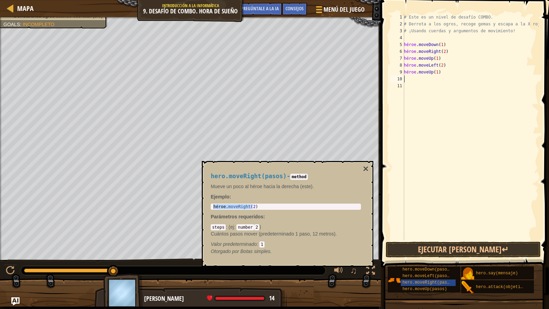
paste textarea "hero.moveRight(2)"
click at [521, 251] on button "Ejecutar [PERSON_NAME]↵" at bounding box center [463, 250] width 155 height 16
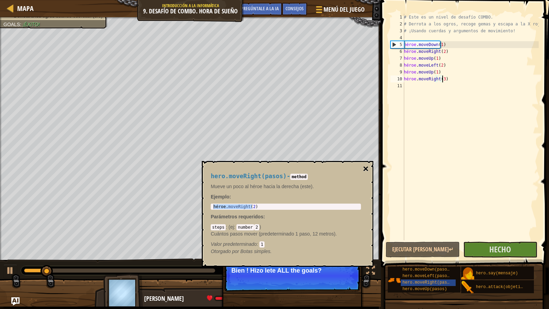
click at [364, 166] on button "×" at bounding box center [365, 169] width 5 height 10
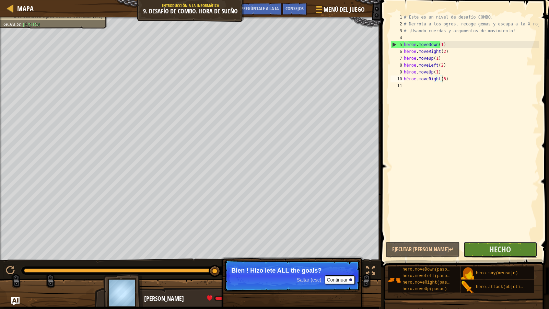
click at [472, 247] on button "Hecho" at bounding box center [500, 250] width 74 height 16
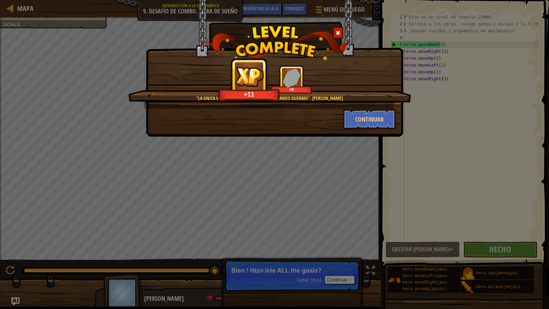
click at [336, 29] on div at bounding box center [338, 32] width 10 height 11
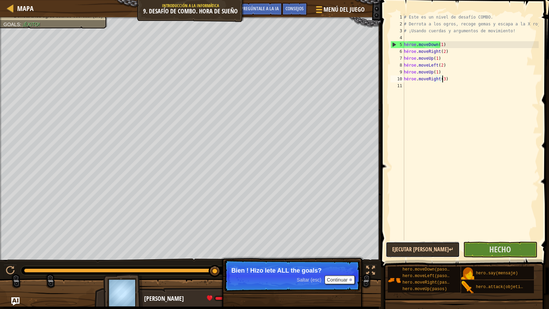
click at [409, 250] on button "Ejecutar [PERSON_NAME]↵" at bounding box center [423, 250] width 74 height 16
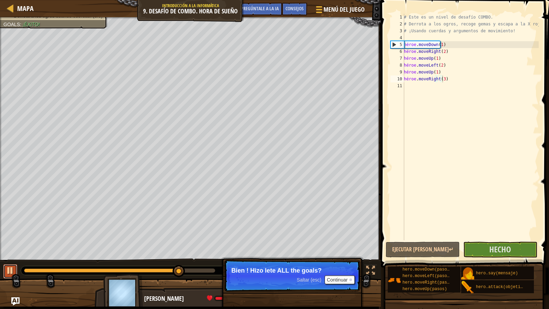
click at [9, 268] on div at bounding box center [10, 270] width 9 height 9
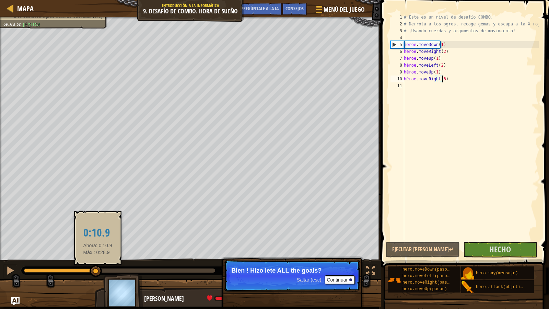
drag, startPoint x: 177, startPoint y: 270, endPoint x: 96, endPoint y: 274, distance: 81.1
click at [96, 269] on div at bounding box center [96, 271] width 12 height 12
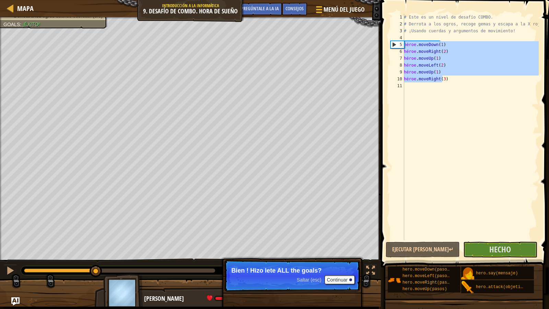
drag, startPoint x: 449, startPoint y: 75, endPoint x: 399, endPoint y: 44, distance: 59.3
click at [399, 44] on div "hero.moveRight(3) 1 2 3 4 5 6 7 8 9 10 11 # Este es un nivel de desafío COMBO. …" at bounding box center [464, 127] width 150 height 226
type textarea "hero.moveDown(1) hero.moveRight(2)"
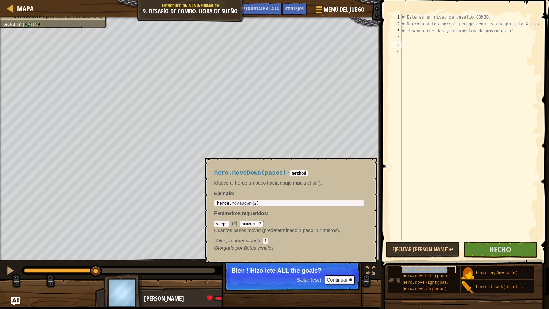
click at [433, 268] on span "hero.moveDown(pasos)" at bounding box center [426, 269] width 49 height 5
type textarea "hero.moveDown(2)"
drag, startPoint x: 282, startPoint y: 201, endPoint x: 257, endPoint y: 206, distance: 25.9
click at [257, 206] on div "hero.moveDown(2) 1 héroe . moveDown ( 2 ) ההההההההההההההההההההההההההההההההההההה…" at bounding box center [289, 203] width 150 height 6
paste textarea "hero.moveDown(2)"
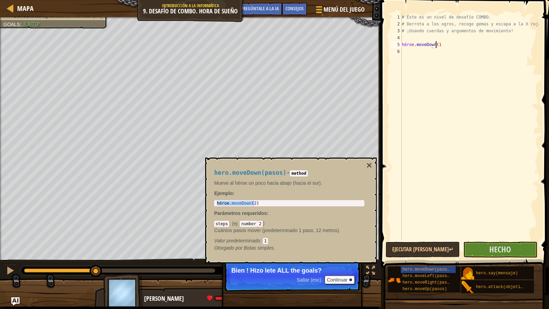
scroll to position [3, 2]
type textarea "hero.moveDown(1)"
click at [368, 166] on button "×" at bounding box center [368, 166] width 5 height 10
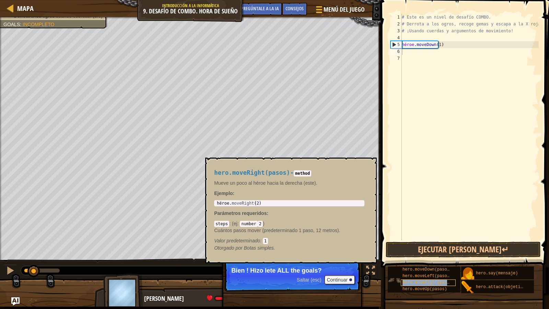
click at [443, 269] on span "hero.moveRight(pasos)" at bounding box center [428, 282] width 52 height 5
type textarea "hero.moveRight(2)"
drag, startPoint x: 275, startPoint y: 202, endPoint x: 233, endPoint y: 204, distance: 42.3
click at [233, 204] on div "héroe . moveRight ( 2 )" at bounding box center [289, 208] width 148 height 14
drag, startPoint x: 233, startPoint y: 204, endPoint x: 264, endPoint y: 203, distance: 30.5
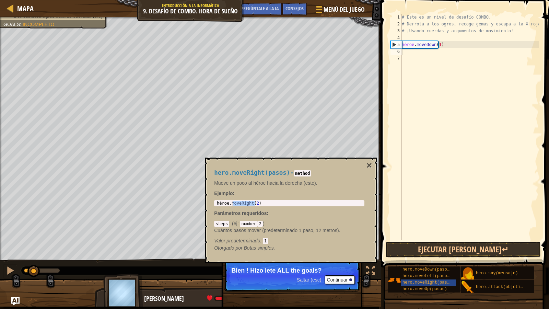
click at [264, 203] on div "héroe . moveRight ( 2 )" at bounding box center [289, 203] width 148 height 5
drag, startPoint x: 264, startPoint y: 203, endPoint x: 206, endPoint y: 205, distance: 57.3
click at [206, 205] on div "hero.moveRight(pasos) - method Mueve un poco al héroe hacia la derecha (este). …" at bounding box center [291, 210] width 172 height 106
click at [367, 165] on button "×" at bounding box center [368, 166] width 5 height 10
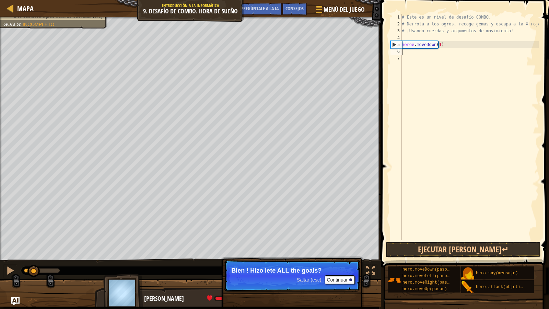
click at [411, 49] on div "# Este es un nivel de desafío COMBO. # Derrota a los ogros, recoge gemas y esca…" at bounding box center [469, 134] width 138 height 240
paste textarea "hero.moveRight(2)"
type textarea "hero.moveRight(2)"
click at [420, 59] on div "# Este es un nivel de desafío COMBO. # Derrota a los ogros, recoge gemas y esca…" at bounding box center [469, 134] width 138 height 240
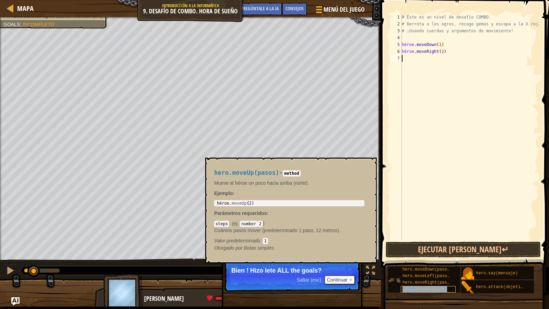
click at [420, 269] on span "hero.moveUp(pasos)" at bounding box center [424, 288] width 45 height 5
type textarea "hero.moveUp(2)"
drag, startPoint x: 322, startPoint y: 201, endPoint x: 225, endPoint y: 200, distance: 96.8
click at [225, 200] on div "hero.moveUp(2) 1 héroe . moveUp ( 2 ) ההההההההההההההההההההההההההההההההההההההההה…" at bounding box center [289, 203] width 150 height 6
click at [407, 59] on div "# Este es un nivel de desafío COMBO. # Derrota a los ogros, recoge gemas y esca…" at bounding box center [469, 134] width 138 height 240
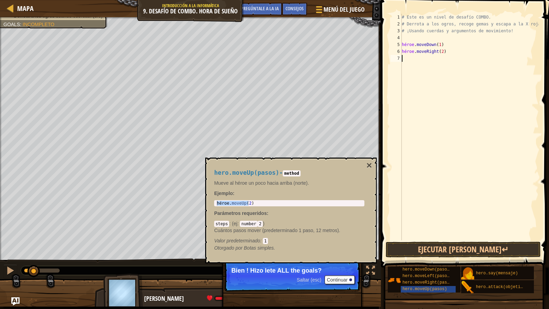
paste textarea "hero.moveUp(2)"
type textarea "hero.moveUp(2)"
click at [372, 166] on button "×" at bounding box center [368, 166] width 5 height 10
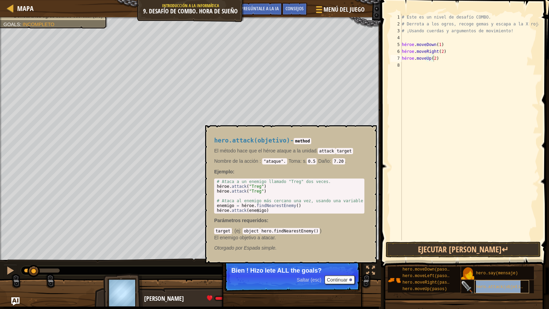
click at [494, 269] on span "hero.attack(objetivo)" at bounding box center [502, 286] width 52 height 5
click at [406, 66] on div "# Este es un nivel de desafío COMBO. # Derrota a los ogros, recoge gemas y esca…" at bounding box center [469, 134] width 138 height 240
drag, startPoint x: 406, startPoint y: 66, endPoint x: 369, endPoint y: 131, distance: 74.5
click at [369, 131] on button "×" at bounding box center [368, 133] width 5 height 10
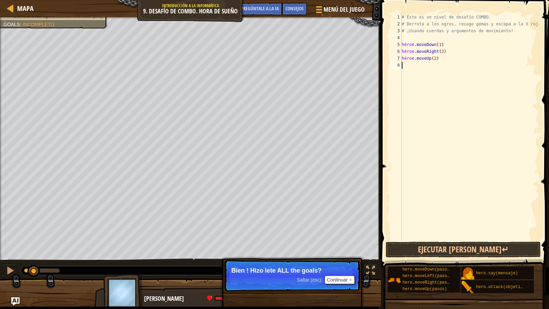
click at [418, 68] on div "# Este es un nivel de desafío COMBO. # Derrota a los ogros, recoge gemas y esca…" at bounding box center [469, 134] width 138 height 240
paste textarea "hero.moveUp(2)"
drag, startPoint x: 446, startPoint y: 66, endPoint x: 401, endPoint y: 68, distance: 44.7
click at [400, 69] on div "hero.moveUp(2) 1 2 3 4 5 6 7 8 9 # Este es un nivel de desafío COMBO. # Derrota…" at bounding box center [464, 127] width 150 height 226
click at [402, 68] on div "# Este es un nivel de desafío COMBO. # Derrota a los ogros, recoge gemas y esca…" at bounding box center [469, 134] width 138 height 240
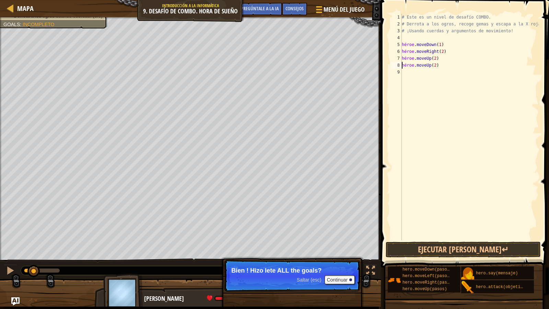
type textarea "hero.moveUp(2)"
drag, startPoint x: 439, startPoint y: 65, endPoint x: 394, endPoint y: 68, distance: 44.7
click at [394, 68] on div "hero.moveUp(2) 1 2 3 4 5 6 7 8 9 # Este es un nivel de desafío COMBO. # Derrota…" at bounding box center [464, 127] width 150 height 226
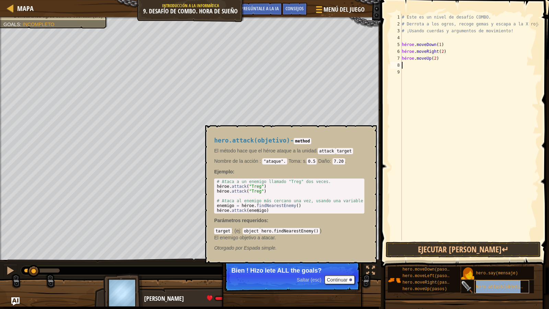
click at [501, 269] on div "hero.attack(objetivo)" at bounding box center [501, 286] width 55 height 13
click at [482, 269] on span "hero.say(mensaje)" at bounding box center [497, 273] width 42 height 5
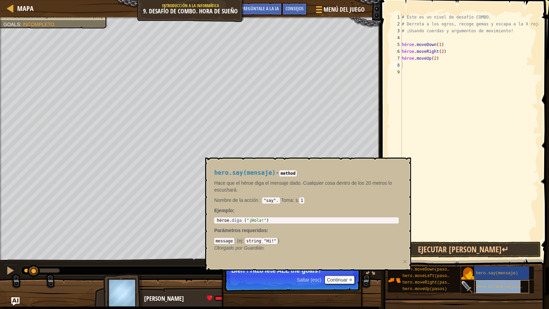
click at [479, 269] on span "hero.attack(objetivo)" at bounding box center [502, 286] width 52 height 5
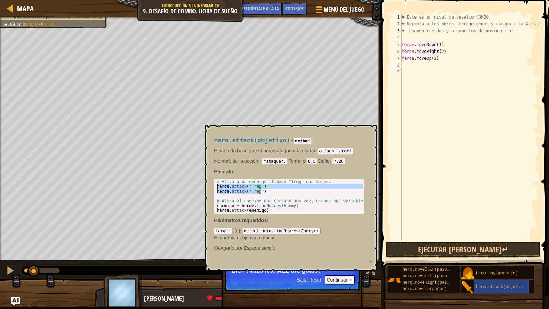
drag, startPoint x: 264, startPoint y: 191, endPoint x: 214, endPoint y: 185, distance: 49.8
click at [214, 185] on div "hero.attack("Treg") 1 2 3 4 5 6 7 # Ataca a un enemigo llamado "Treg" dos veces…" at bounding box center [289, 195] width 150 height 35
type textarea "hero.attack("Treg") hero.attack("Treg")"
click at [412, 63] on div "# Este es un nivel de desafío COMBO. # Derrota a los ogros, recoge gemas y esca…" at bounding box center [469, 134] width 138 height 240
paste textarea "hero.attack("Treg")"
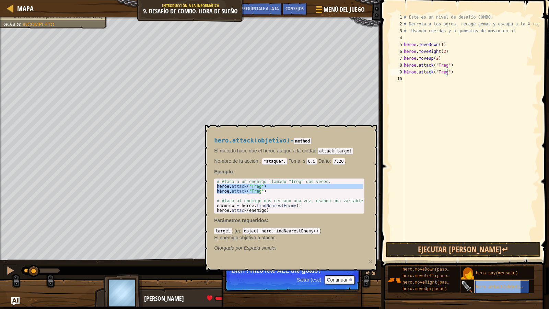
click at [482, 269] on div "hero.attack(objetivo)" at bounding box center [501, 286] width 55 height 13
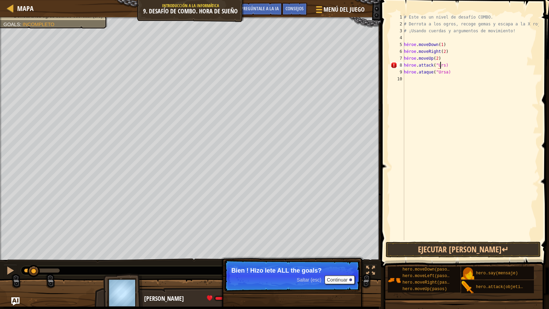
scroll to position [3, 3]
click at [471, 253] on button "Ejecutar [PERSON_NAME]↵" at bounding box center [463, 250] width 155 height 16
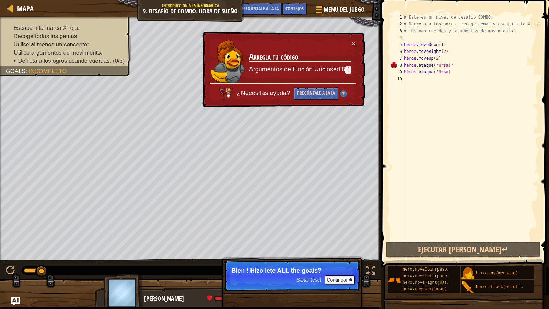
click at [455, 67] on div "# Este es un nivel de desafío COMBO. # Derrota a los ogros, recoge gemas y esca…" at bounding box center [470, 134] width 136 height 240
type textarea "hero.attack("Ursa)"
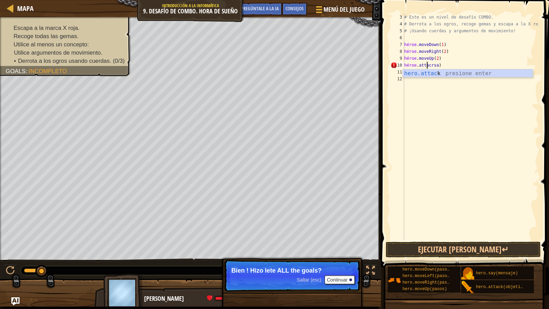
scroll to position [3, 2]
click at [486, 67] on div "# Este es un nivel de desafío COMBO. # Derrota a los ogros, recoge gemas y esca…" at bounding box center [471, 134] width 136 height 240
click at [477, 66] on div "# Este es un nivel de desafío COMBO. # Derrota a los ogros, recoge gemas y esca…" at bounding box center [471, 134] width 136 height 240
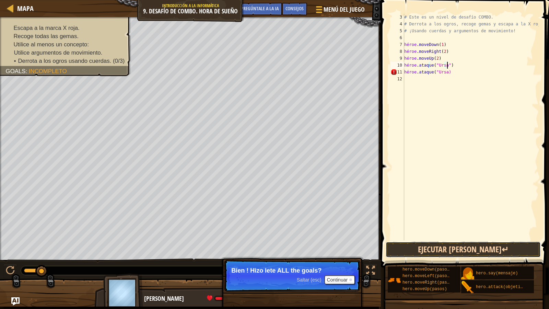
click at [427, 244] on button "Ejecutar [PERSON_NAME]↵" at bounding box center [463, 250] width 155 height 16
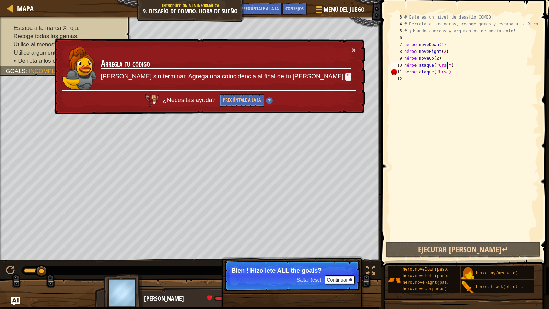
click at [456, 74] on div "# Este es un nivel de desafío COMBO. # Derrota a los ogros, recoge gemas y esca…" at bounding box center [471, 134] width 136 height 240
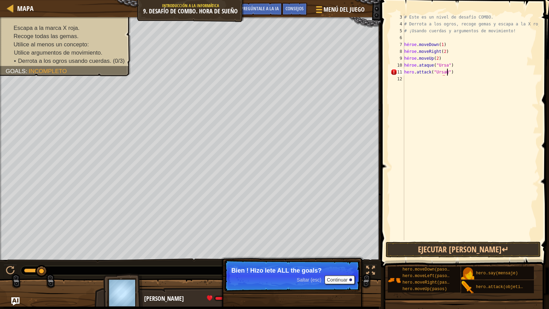
scroll to position [3, 3]
type textarea "hero.attack("UrsaQ)"
click at [471, 244] on button "Ejecutar [PERSON_NAME]↵" at bounding box center [463, 250] width 155 height 16
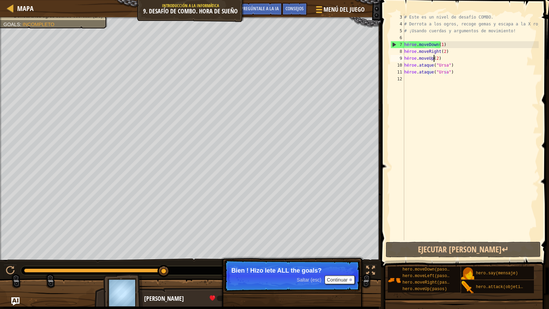
click at [435, 59] on div "# Este es un nivel de desafío COMBO. # Derrota a los ogros, recoge gemas y esca…" at bounding box center [471, 134] width 136 height 240
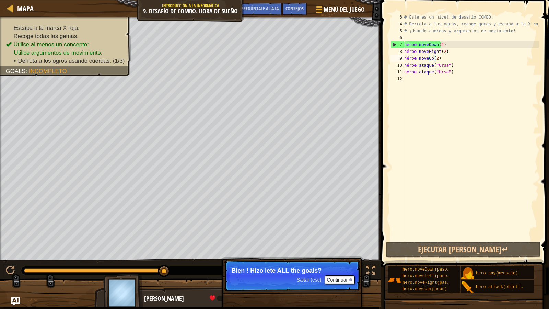
click at [437, 60] on div "# Este es un nivel de desafío COMBO. # Derrota a los ogros, recoge gemas y esca…" at bounding box center [471, 134] width 136 height 240
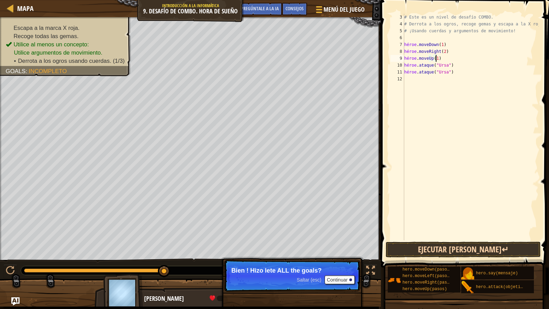
type textarea "hero.moveUp(1)"
click at [429, 249] on button "Ejecutar [PERSON_NAME]↵" at bounding box center [463, 250] width 155 height 16
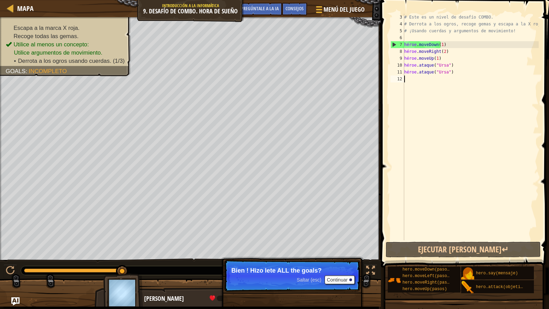
click at [425, 80] on div "# Este es un nivel de desafío COMBO. # Derrota a los ogros, recoge gemas y esca…" at bounding box center [471, 134] width 136 height 240
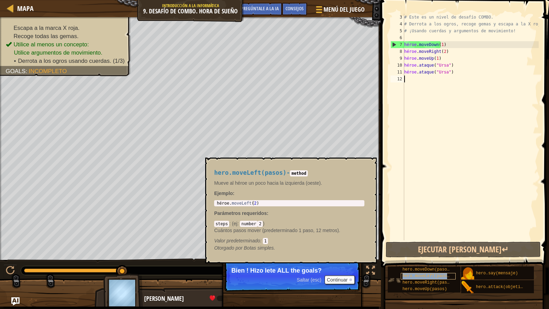
click at [424, 269] on span "hero.moveLeft(pasos)" at bounding box center [426, 275] width 49 height 5
type textarea "hero.moveLeft(2)"
drag, startPoint x: 271, startPoint y: 202, endPoint x: 215, endPoint y: 201, distance: 55.9
click at [215, 201] on div "hero.moveLeft(2) 1 héroe . moveLeft ( 2 ) ההההההההההההההההההההההההההההההההההההה…" at bounding box center [289, 203] width 150 height 6
click at [418, 82] on div "# Este es un nivel de desafío COMBO. # Derrota a los ogros, recoge gemas y esca…" at bounding box center [471, 134] width 136 height 240
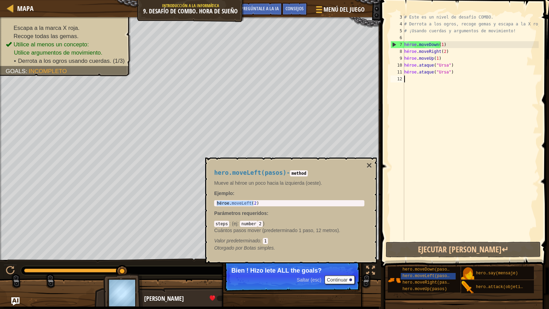
paste textarea "hero.moveLeft(2)"
type textarea "hero.moveLeft(2)"
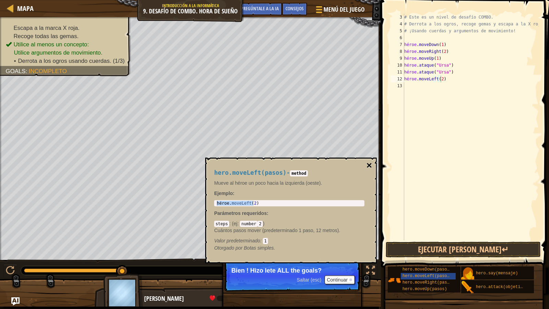
click at [372, 166] on button "×" at bounding box center [368, 166] width 5 height 10
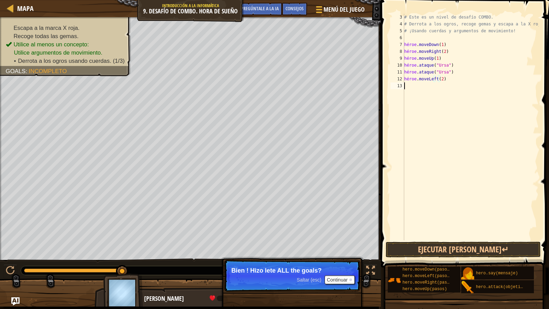
click at [410, 91] on div "# Este es un nivel de desafío COMBO. # Derrota a los ogros, recoge gemas y esca…" at bounding box center [471, 134] width 136 height 240
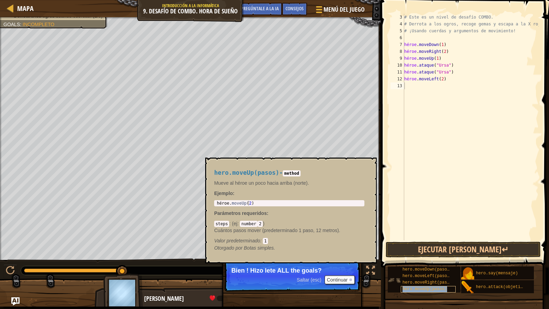
click at [416, 269] on span "hero.moveUp(pasos)" at bounding box center [424, 288] width 45 height 5
type textarea "hero.moveUp(2)"
drag, startPoint x: 297, startPoint y: 201, endPoint x: 217, endPoint y: 203, distance: 80.0
click at [217, 203] on div "héroe . moveUp ( 2 )" at bounding box center [289, 208] width 148 height 14
click at [407, 86] on div "# Este es un nivel de desafío COMBO. # Derrota a los ogros, recoge gemas y esca…" at bounding box center [471, 134] width 136 height 240
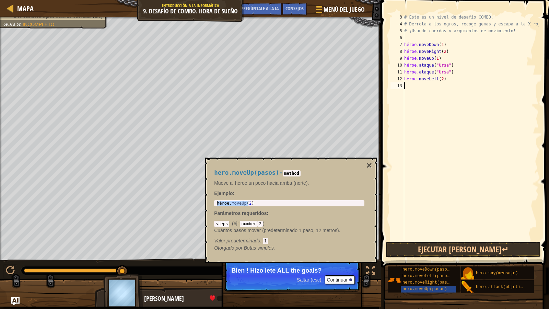
paste textarea "hero.moveUp(2)"
type textarea "hero.moveUp(1)"
click at [369, 164] on button "×" at bounding box center [368, 166] width 5 height 10
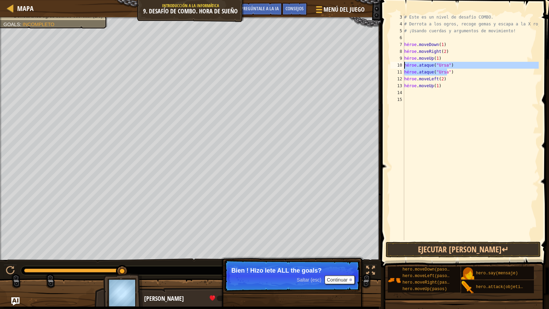
drag, startPoint x: 453, startPoint y: 71, endPoint x: 405, endPoint y: 66, distance: 47.7
click at [405, 66] on div "# Este es un nivel de desafío COMBO. # Derrota a los ogros, recoge gemas y esca…" at bounding box center [471, 134] width 136 height 240
type textarea "hero.attack("Ursa") hero.attack("Ursa")"
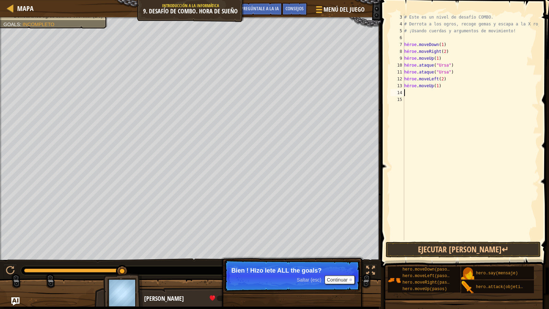
click at [412, 95] on div "# Este es un nivel de desafío COMBO. # Derrota a los ogros, recoge gemas y esca…" at bounding box center [471, 134] width 136 height 240
paste textarea "hero.attack("Ursa")"
click at [446, 94] on div "# Este es un nivel de desafío COMBO. # Derrota a los ogros, recoge gemas y esca…" at bounding box center [471, 134] width 136 height 240
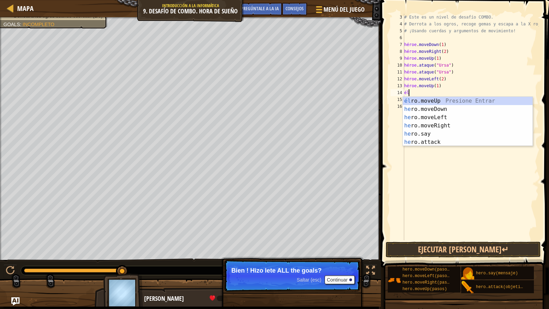
scroll to position [3, 0]
type textarea "h"
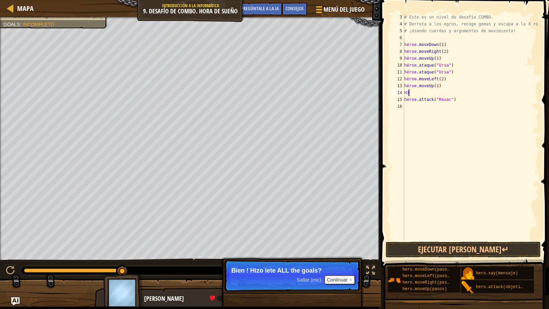
type textarea "h"
drag, startPoint x: 452, startPoint y: 100, endPoint x: 404, endPoint y: 97, distance: 47.8
click at [404, 97] on div "# Este es un nivel de desafío COMBO. # Derrota a los ogros, recoge gemas y esca…" at bounding box center [471, 134] width 136 height 240
type textarea "hero.attack("Rexar")"
click at [431, 90] on div "# Este es un nivel de desafío COMBO. # Derrota a los ogros, recoge gemas y esca…" at bounding box center [471, 134] width 136 height 240
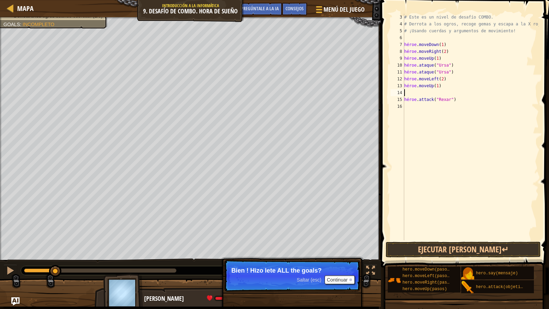
paste textarea "hero.attack("Rexar")"
click at [459, 253] on button "Ejecutar [PERSON_NAME]↵" at bounding box center [463, 250] width 155 height 16
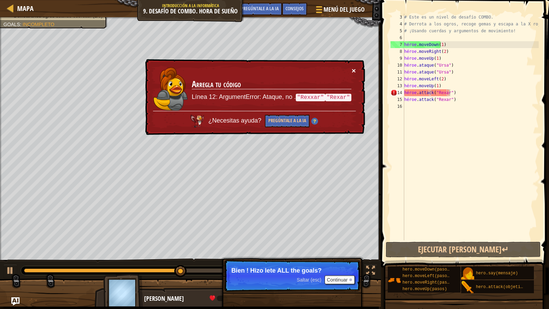
click at [355, 70] on button "×" at bounding box center [354, 70] width 4 height 7
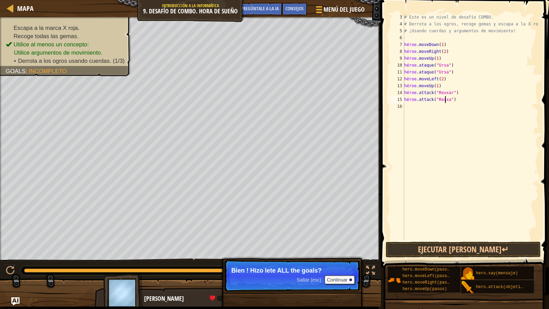
scroll to position [3, 4]
type textarea "hero.attack("Rexxar")"
click at [421, 253] on button "Ejecutar [PERSON_NAME]↵" at bounding box center [463, 250] width 155 height 16
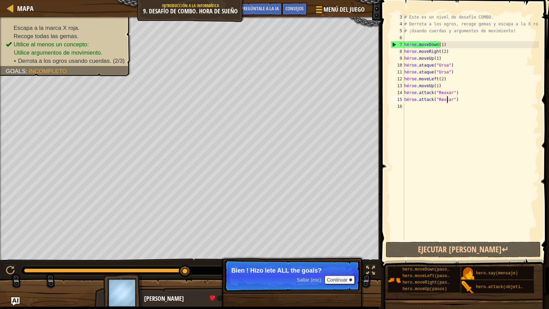
click at [410, 106] on div "# Este es un nivel de desafío COMBO. # Derrota a los ogros, recoge gemas y esca…" at bounding box center [471, 134] width 136 height 240
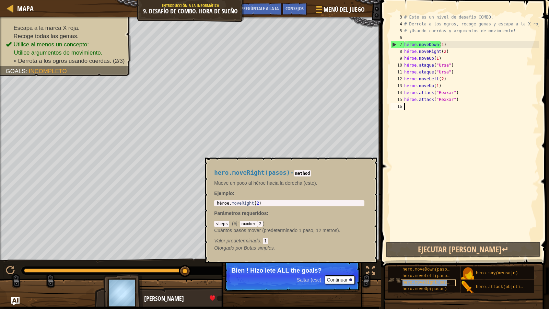
click at [414, 269] on span "hero.moveRight(pasos)" at bounding box center [428, 282] width 52 height 5
type textarea "hero.moveRight(2)"
drag, startPoint x: 266, startPoint y: 204, endPoint x: 220, endPoint y: 200, distance: 45.9
click at [220, 200] on div "hero.moveRight(2) 1 héroe . moveRight ( 2 ) ההההההההההההההההההההההההההההההההההה…" at bounding box center [289, 203] width 150 height 6
click at [411, 108] on div "# Este es un nivel de desafío COMBO. # Derrota a los ogros, recoge gemas y esca…" at bounding box center [471, 134] width 136 height 240
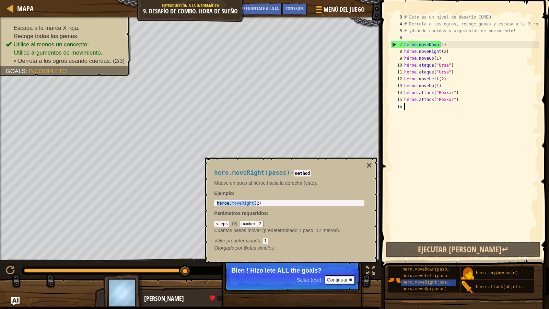
paste textarea "hero.moveRight(2)"
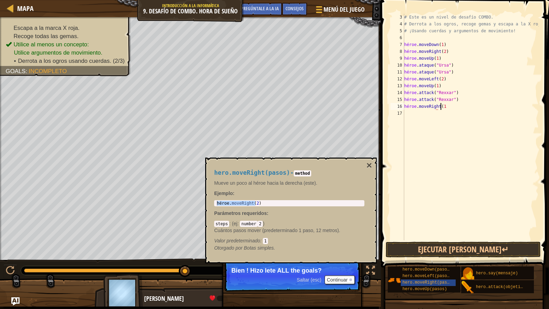
scroll to position [3, 3]
type textarea "hero.moveRight(1)"
click at [370, 164] on button "×" at bounding box center [368, 166] width 5 height 10
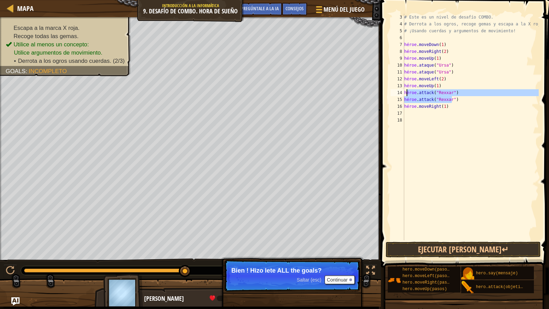
drag, startPoint x: 459, startPoint y: 101, endPoint x: 406, endPoint y: 93, distance: 53.8
click at [406, 93] on div "# Este es un nivel de desafío COMBO. # Derrota a los ogros, recoge gemas y esca…" at bounding box center [471, 134] width 136 height 240
click at [403, 94] on div "14" at bounding box center [397, 92] width 14 height 7
drag, startPoint x: 404, startPoint y: 90, endPoint x: 428, endPoint y: 102, distance: 26.4
click at [428, 102] on div "hero.attack("Rexxar") 3 4 5 6 7 8 9 10 11 12 13 14 15 16 17 18 # Este es un niv…" at bounding box center [464, 127] width 150 height 226
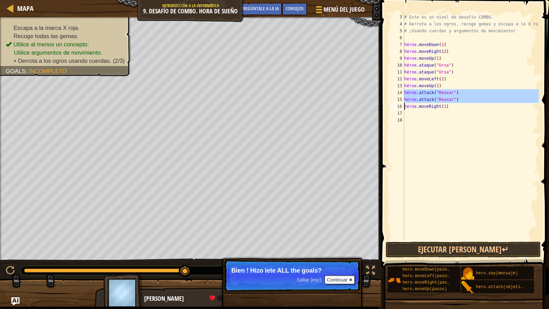
type textarea "hero.attack("Rexxar") hero.moveRight(1)"
click at [410, 117] on div "# Este es un nivel de desafío COMBO. # Derrota a los ogros, recoge gemas y esca…" at bounding box center [471, 134] width 136 height 240
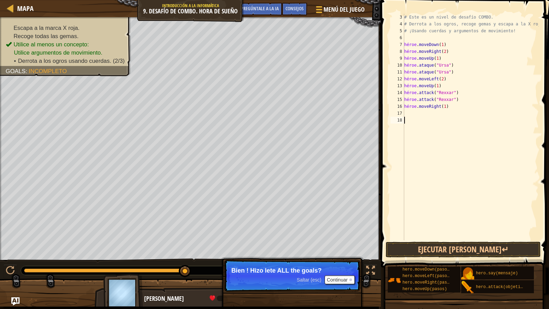
click at [410, 113] on div "# Este es un nivel de desafío COMBO. # Derrota a los ogros, recoge gemas y esca…" at bounding box center [471, 134] width 136 height 240
paste textarea "hero.attack("Rexxar")"
click at [450, 123] on div "# Este es un nivel de desafío COMBO. # Derrota a los ogros, recoge gemas y esca…" at bounding box center [471, 134] width 136 height 240
click at [455, 121] on div "# Este es un nivel de desafío COMBO. # Derrota a los ogros, recoge gemas y esca…" at bounding box center [471, 134] width 136 height 240
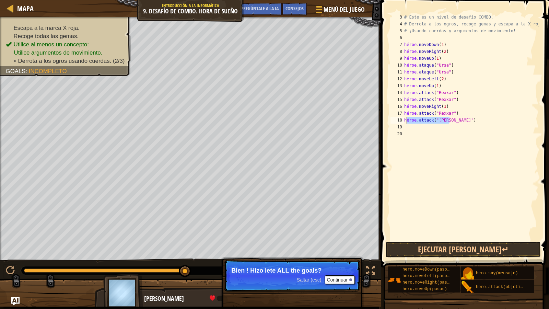
drag, startPoint x: 455, startPoint y: 121, endPoint x: 406, endPoint y: 119, distance: 48.8
click at [406, 119] on div "# Este es un nivel de desafío COMBO. # Derrota a los ogros, recoge gemas y esca…" at bounding box center [471, 134] width 136 height 240
click at [458, 119] on div "# Este es un nivel de desafío COMBO. # Derrota a los ogros, recoge gemas y esca…" at bounding box center [471, 127] width 136 height 226
drag, startPoint x: 457, startPoint y: 120, endPoint x: 397, endPoint y: 120, distance: 60.4
click at [397, 120] on div "hero.attack("[PERSON_NAME]") 3 4 5 6 7 8 9 10 11 12 13 14 15 16 17 18 19 20 # E…" at bounding box center [464, 127] width 150 height 226
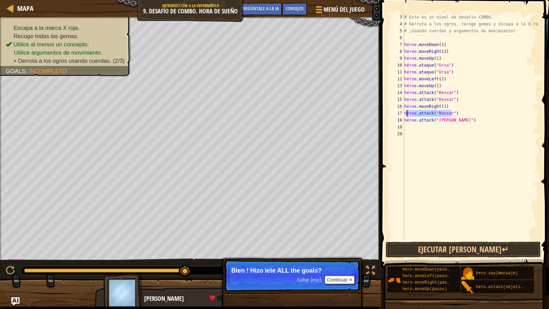
drag, startPoint x: 460, startPoint y: 112, endPoint x: 407, endPoint y: 116, distance: 52.9
click at [407, 116] on div "# Este es un nivel de desafío COMBO. # Derrota a los ogros, recoge gemas y esca…" at bounding box center [471, 134] width 136 height 240
type textarea "h"
click at [406, 116] on div "# Este es un nivel de desafío COMBO. # Derrota a los ogros, recoge gemas y esca…" at bounding box center [471, 134] width 136 height 240
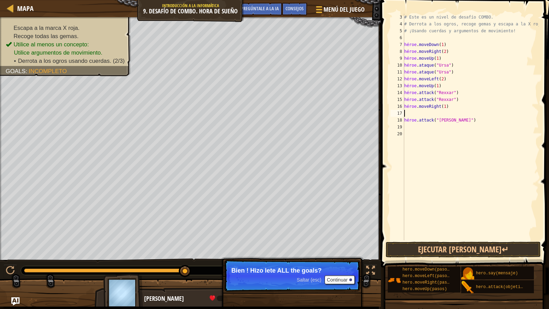
drag, startPoint x: 440, startPoint y: 134, endPoint x: 429, endPoint y: 115, distance: 22.1
click at [429, 115] on div "# Este es un nivel de desafío COMBO. # Derrota a los ogros, recoge gemas y esca…" at bounding box center [471, 134] width 136 height 240
paste textarea "hero.attack("[PERSON_NAME]")"
type textarea "hero.attack("[PERSON_NAME]")"
click at [463, 123] on div "# Este es un nivel de desafío COMBO. # Derrota a los ogros, recoge gemas y esca…" at bounding box center [471, 134] width 136 height 240
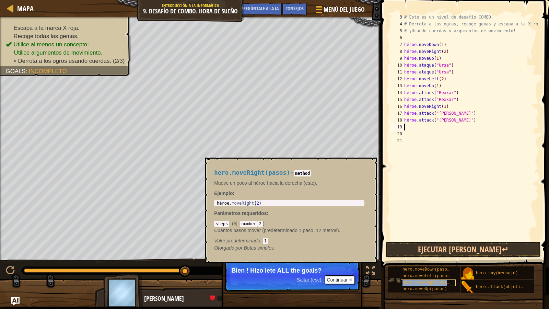
click at [424, 269] on span "hero.moveRight(pasos)" at bounding box center [428, 282] width 52 height 5
type textarea "hero.moveRight(2)"
click at [183, 0] on body "Mapa Introducción a la informática 9. Desafío de combo. Hora de sueño Menú del …" at bounding box center [274, 0] width 549 height 0
click at [415, 127] on div "# Este es un nivel de desafío COMBO. # Derrota a los ogros, recoge gemas y esca…" at bounding box center [471, 134] width 136 height 240
paste textarea "hero.moveRight(2)"
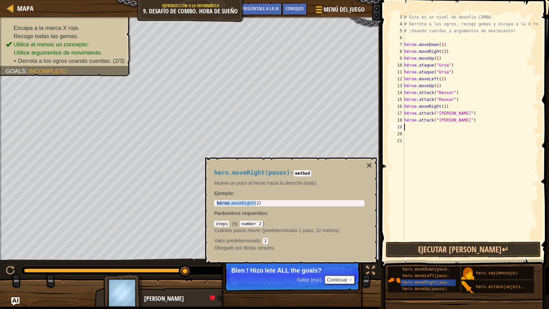
type textarea "hero.moveRight(2)"
click at [371, 164] on button "×" at bounding box center [368, 166] width 5 height 10
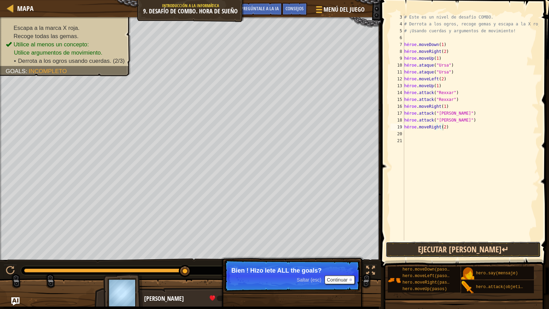
click at [426, 245] on button "Ejecutar [PERSON_NAME]↵" at bounding box center [463, 250] width 155 height 16
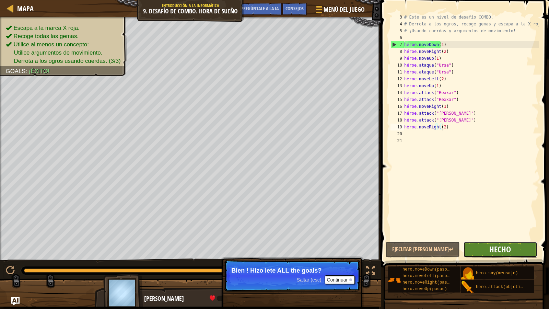
click at [507, 249] on span "Hecho" at bounding box center [500, 249] width 22 height 11
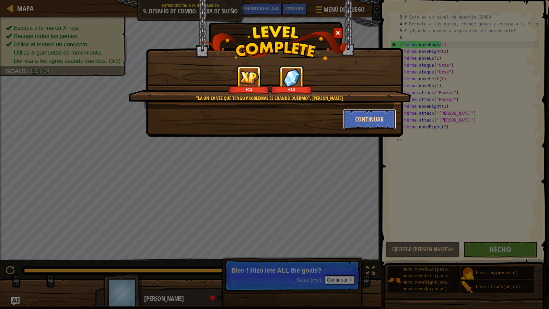
click at [360, 119] on button "Continuar" at bounding box center [369, 119] width 53 height 21
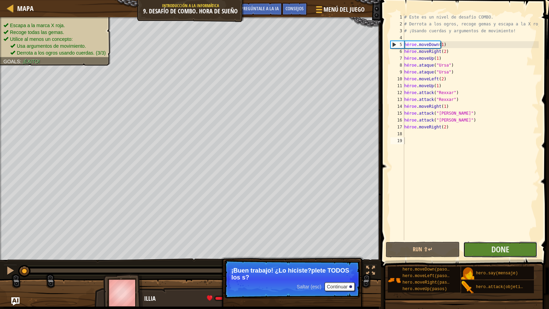
click at [487, 249] on button "Done" at bounding box center [500, 250] width 74 height 16
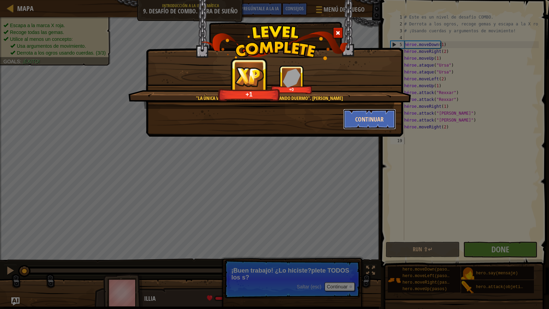
click at [356, 119] on button "Continuar" at bounding box center [369, 119] width 53 height 21
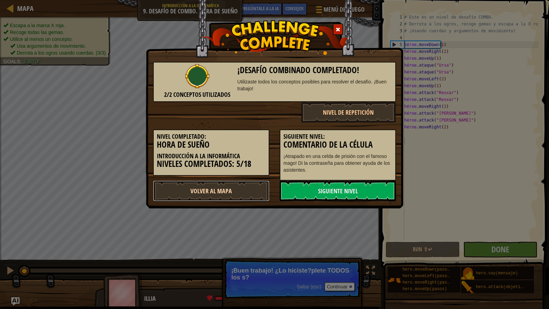
click at [239, 187] on link "Volver al mapa" at bounding box center [211, 190] width 116 height 21
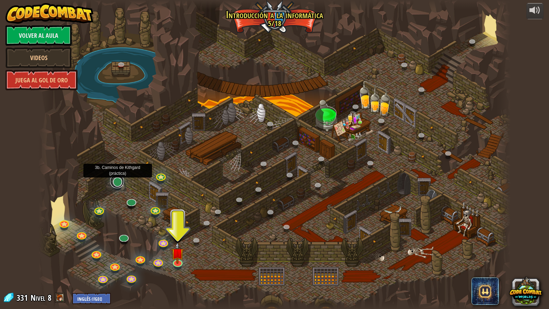
click at [121, 184] on link at bounding box center [117, 181] width 14 height 14
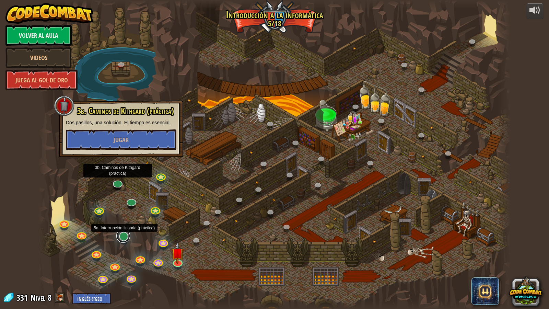
click at [122, 238] on link at bounding box center [123, 236] width 14 height 14
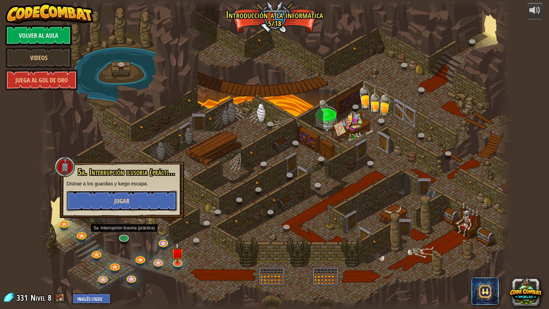
click at [129, 207] on button "Jugar" at bounding box center [122, 200] width 110 height 21
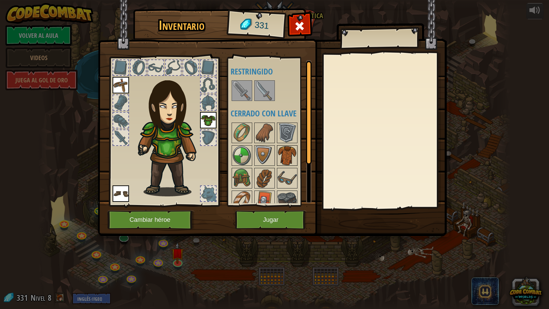
scroll to position [34, 0]
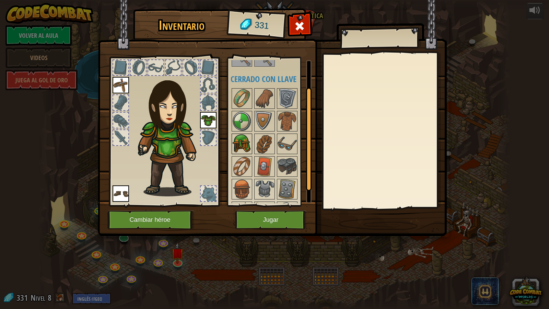
click at [249, 138] on img at bounding box center [241, 143] width 19 height 19
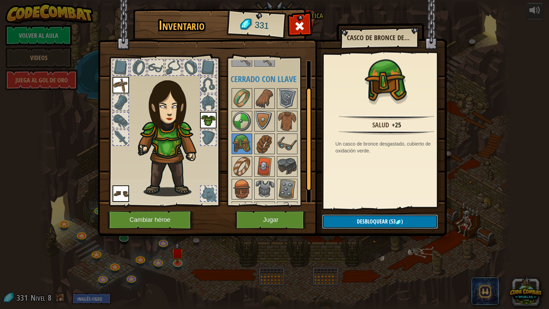
click at [380, 217] on button "Desbloquear (53 )" at bounding box center [380, 221] width 116 height 14
click at [356, 223] on button "Confirmar" at bounding box center [380, 221] width 116 height 14
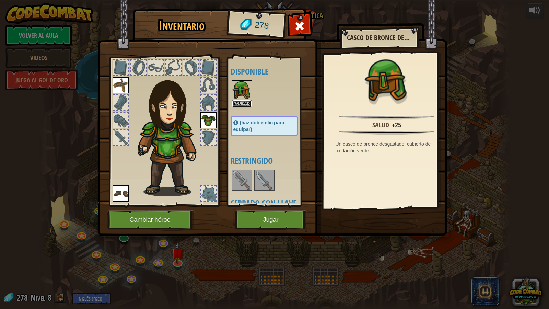
click at [235, 101] on button "Equipar" at bounding box center [241, 103] width 19 height 7
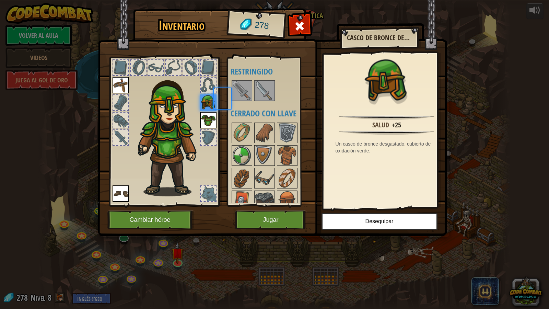
click at [235, 1] on body "powered by Volver al aula Videos Juega al gol de oro 25. Kithgard Gates (Locked…" at bounding box center [274, 0] width 549 height 1
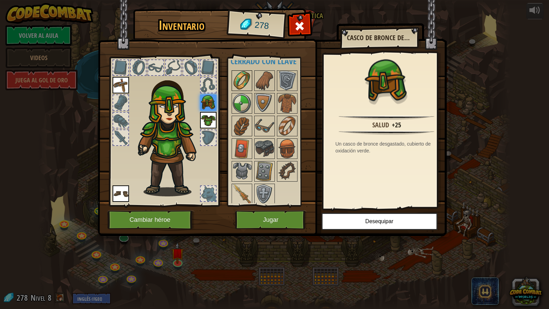
scroll to position [54, 0]
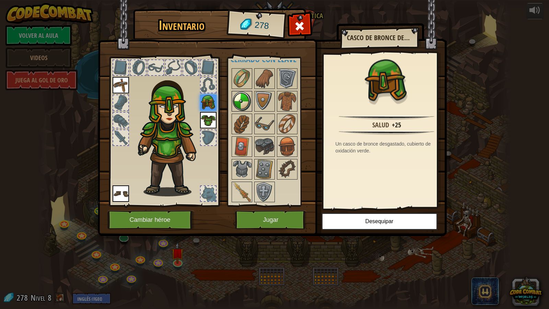
click at [242, 103] on img at bounding box center [241, 101] width 19 height 19
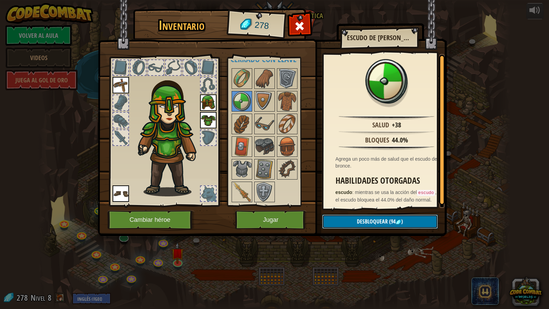
click at [385, 225] on span "Desbloquear" at bounding box center [372, 222] width 31 height 8
click at [361, 223] on button "Confirmar" at bounding box center [380, 221] width 116 height 14
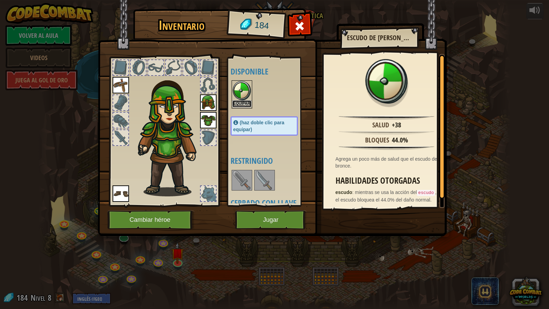
click at [250, 106] on button "Equipar" at bounding box center [241, 103] width 19 height 7
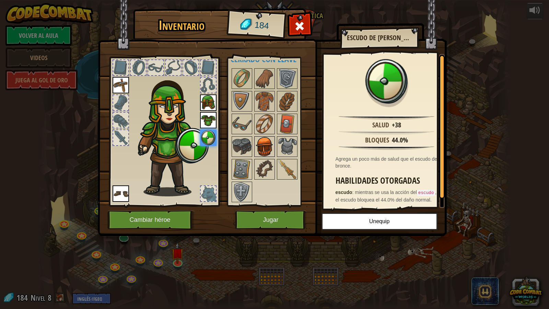
scroll to position [20, 0]
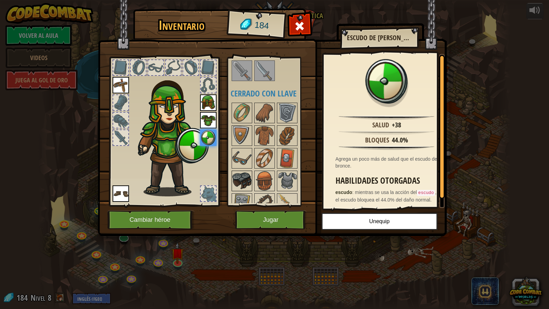
click at [242, 181] on img at bounding box center [241, 180] width 19 height 19
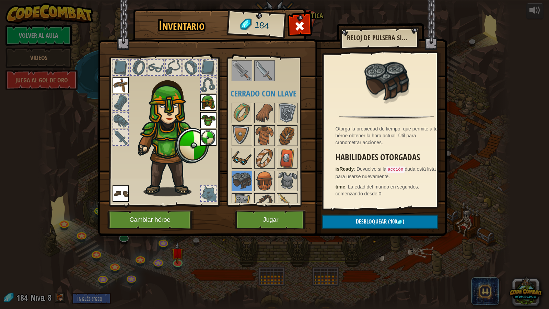
click at [243, 149] on img at bounding box center [241, 158] width 19 height 19
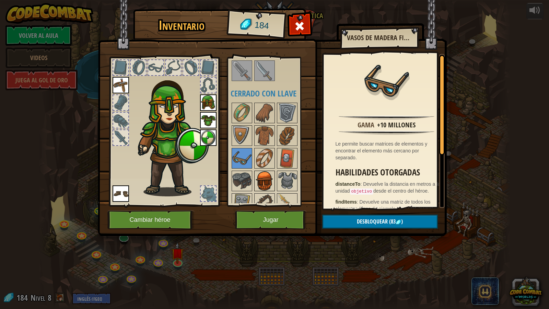
scroll to position [0, 0]
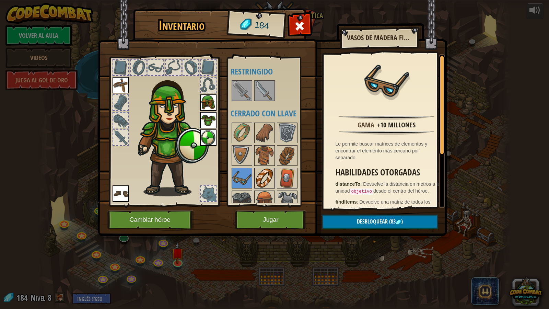
click at [260, 170] on img at bounding box center [264, 177] width 19 height 19
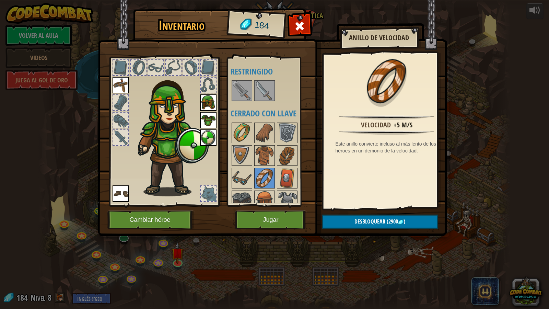
click at [244, 135] on img at bounding box center [241, 132] width 19 height 19
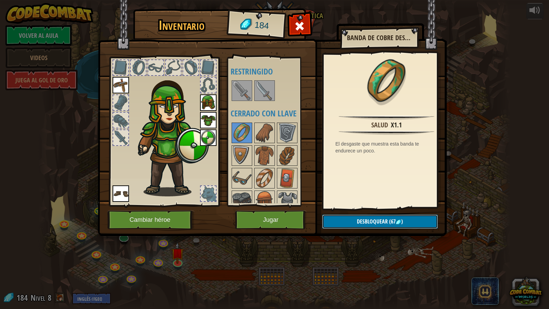
click at [365, 222] on span "Desbloquear" at bounding box center [372, 222] width 31 height 8
click at [365, 222] on button "Confirmar" at bounding box center [380, 221] width 116 height 14
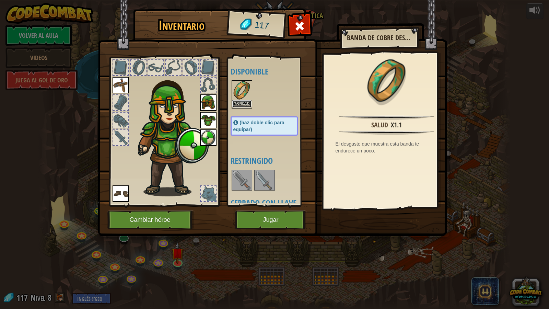
click at [246, 102] on button "Equipar" at bounding box center [241, 103] width 19 height 7
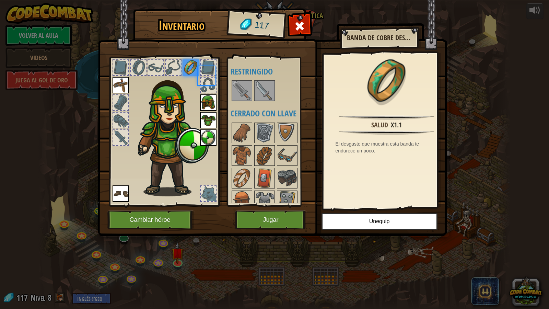
click at [246, 102] on div at bounding box center [271, 90] width 81 height 23
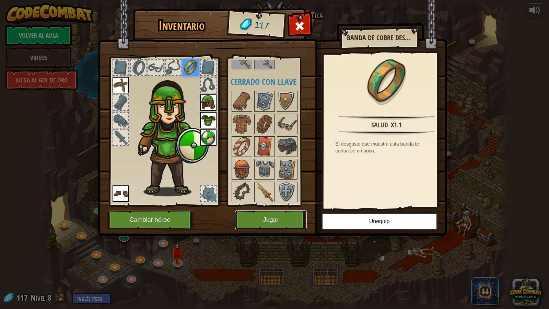
click at [274, 217] on button "Jugar" at bounding box center [271, 219] width 72 height 19
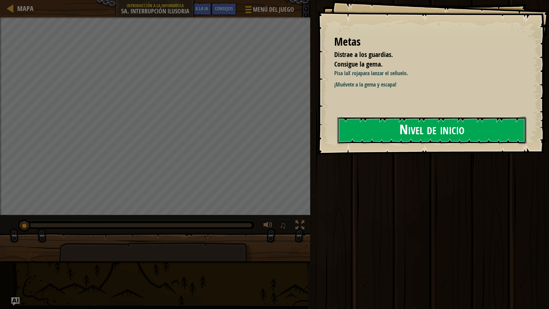
click at [370, 124] on button "Nivel de inicio" at bounding box center [431, 130] width 189 height 27
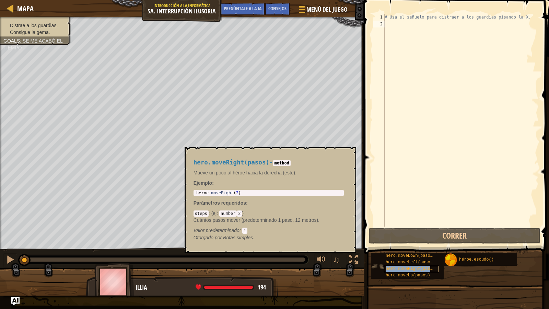
click at [408, 269] on span "hero.moveRight(pasos)" at bounding box center [412, 268] width 52 height 5
type textarea "hero.moveRight(2)"
drag, startPoint x: 244, startPoint y: 191, endPoint x: 189, endPoint y: 194, distance: 55.6
click at [189, 194] on div "hero.moveRight(pasos) - method Mueve un poco al héroe hacia la derecha (este). …" at bounding box center [269, 200] width 160 height 95
click at [388, 22] on div "# Usa el señuelo para distraer a los guardias pisando la X." at bounding box center [460, 127] width 155 height 226
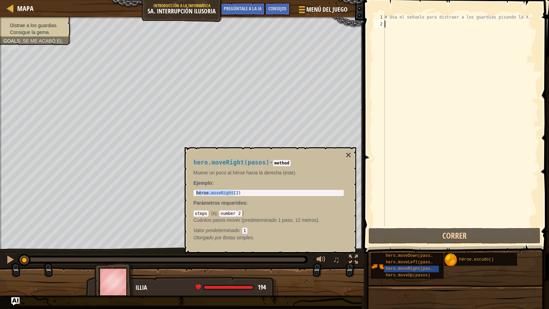
paste textarea "hero.moveRight(2)"
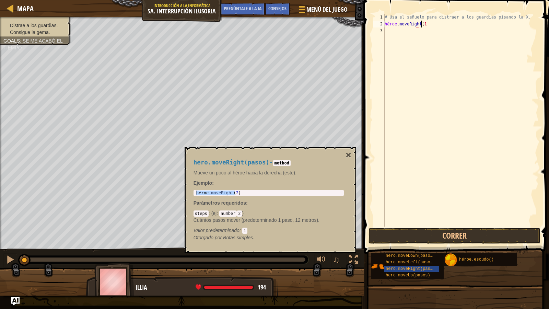
scroll to position [3, 2]
type textarea "hero.moveRight(1)"
click at [350, 154] on button "×" at bounding box center [348, 155] width 5 height 10
click at [427, 258] on span "hero.moveDown(pasos)" at bounding box center [410, 255] width 49 height 5
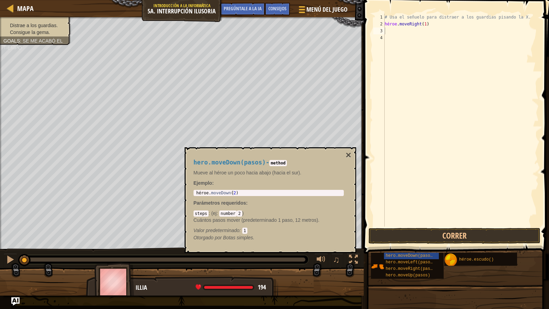
click at [306, 196] on div "1 héroe . moveDown ( 2 ) הההההההההההההההההההההההההההההההההההההההההההההההההההההה…" at bounding box center [269, 193] width 150 height 6
type textarea "hero.moveDown(2)"
click at [143, 0] on body "Mapa Introducción a la informática 5a. Interrupción ilusoria Menú del juego Hec…" at bounding box center [274, 0] width 549 height 0
click at [408, 31] on div "# Usa el señuelo para distraer a los guardias pisando la X. héroe . moveRight (…" at bounding box center [460, 127] width 155 height 226
paste textarea "hero.moveDown(2)"
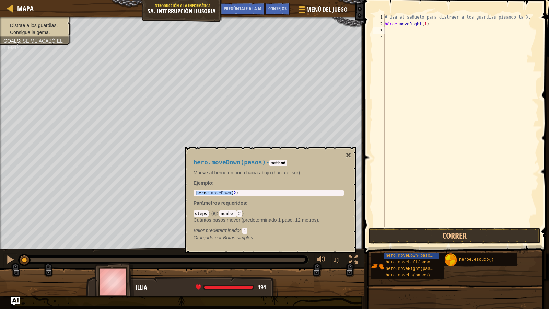
type textarea "hero.moveDown(2)"
click at [347, 157] on button "×" at bounding box center [348, 155] width 5 height 10
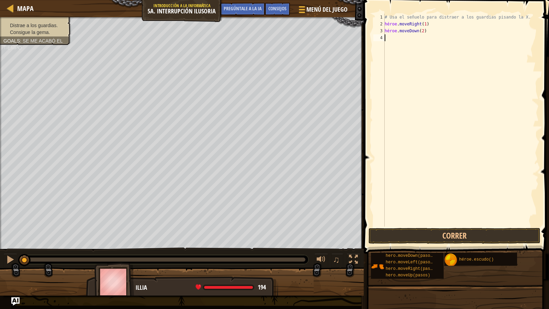
click at [406, 35] on div "# Usa el señuelo para distraer a los guardias pisando la X. héroe . moveRight (…" at bounding box center [460, 127] width 155 height 226
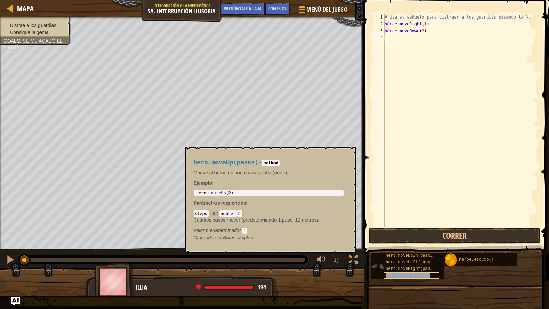
click at [398, 272] on div "hero.moveUp(pasos)" at bounding box center [411, 275] width 55 height 7
type textarea "hero.moveUp(2)"
click at [164, 0] on body "Mapa Introducción a la informática 5a. Interrupción ilusoria Menú del juego Hec…" at bounding box center [274, 0] width 549 height 0
click at [390, 37] on div "# Usa el señuelo para distraer a los guardias pisando la X. héroe . moveRight (…" at bounding box center [460, 127] width 155 height 226
paste textarea "hero.moveUp(2)"
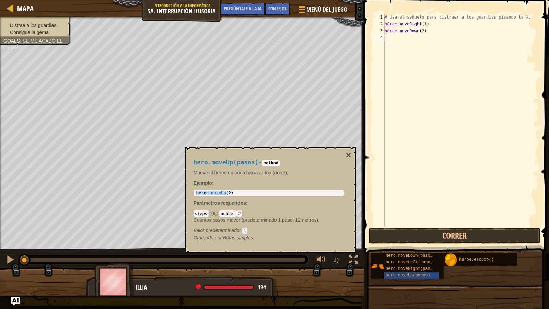
type textarea "hero.moveUp(2)"
click at [397, 48] on div "# Usa el señuelo para distraer a los guardias pisando la X. héroe . moveRight (…" at bounding box center [460, 127] width 155 height 226
click at [416, 266] on div "hero.moveRight(pasos)" at bounding box center [411, 269] width 55 height 7
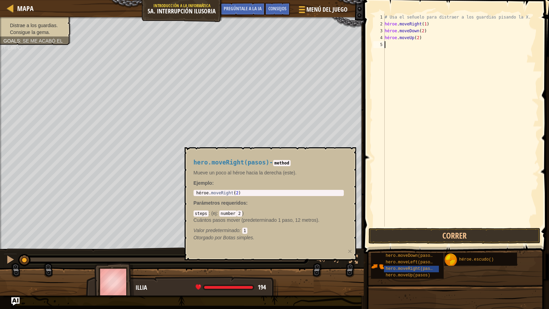
type textarea "hero.moveRight(2)"
click at [182, 0] on body "Mapa Introducción a la informática 5a. Interrupción ilusoria Menú del juego Hec…" at bounding box center [274, 0] width 549 height 0
paste textarea "hero.moveRight(2)"
type textarea "hero.moveRight(3)"
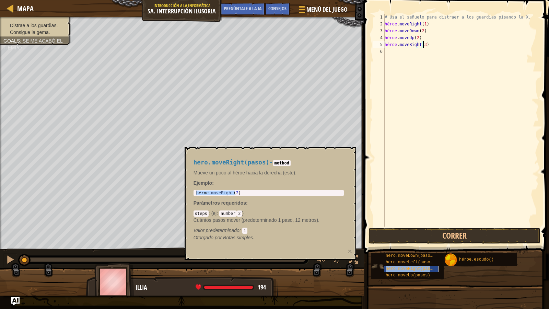
click at [415, 268] on span "hero.moveRight(pasos)" at bounding box center [412, 268] width 52 height 5
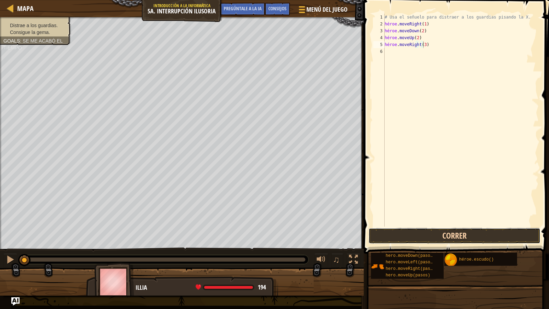
click at [422, 238] on button "Correr" at bounding box center [454, 236] width 172 height 16
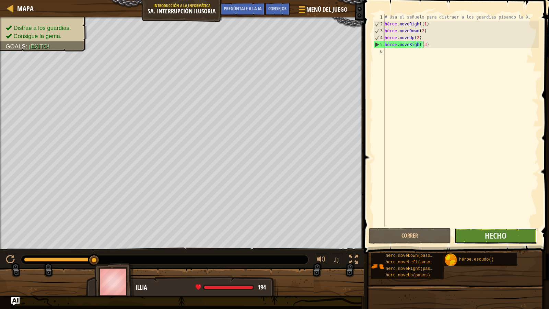
click at [526, 238] on button "Hecho" at bounding box center [495, 236] width 82 height 16
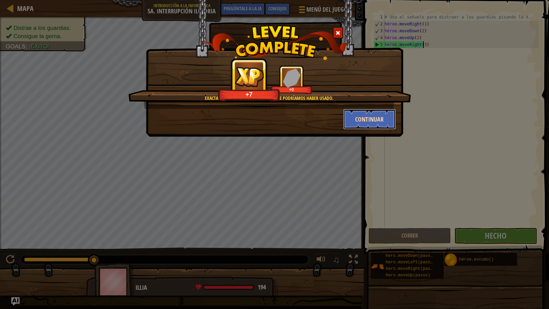
click at [378, 123] on button "Continuar" at bounding box center [369, 119] width 53 height 21
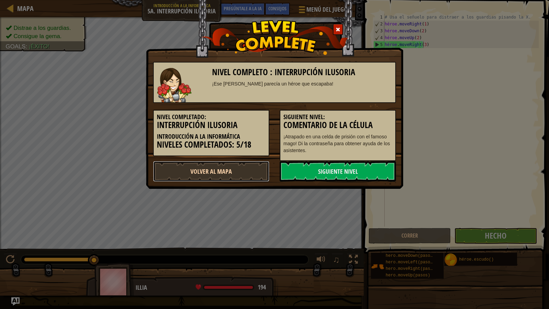
click at [192, 170] on link "Volver al mapa" at bounding box center [211, 171] width 116 height 21
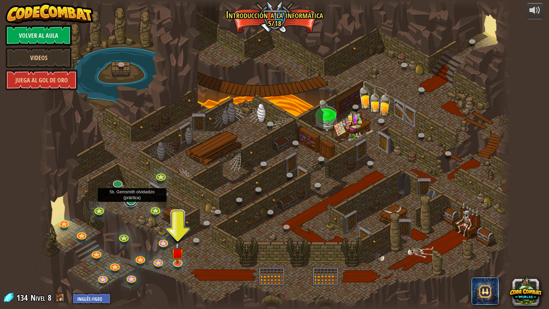
click at [133, 201] on link at bounding box center [131, 200] width 14 height 14
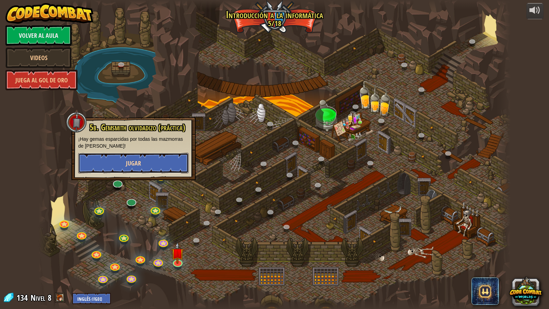
click at [136, 162] on span "Jugar" at bounding box center [133, 163] width 15 height 9
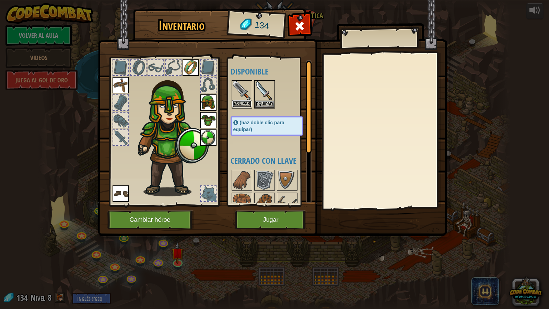
click at [248, 104] on button "Equipar" at bounding box center [241, 103] width 19 height 7
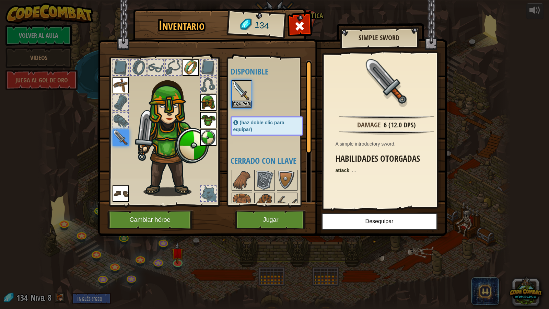
click at [248, 1] on body "powered by Volver al aula Videos Juega al gol de oro 25. Kithgard Gates (Locked…" at bounding box center [274, 0] width 549 height 1
click at [242, 105] on button "Equipar" at bounding box center [241, 103] width 19 height 7
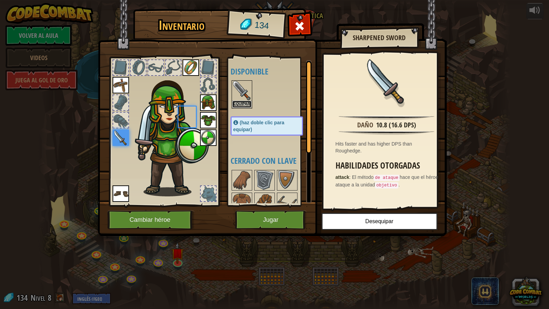
click at [242, 105] on button "Equipar" at bounding box center [241, 104] width 19 height 7
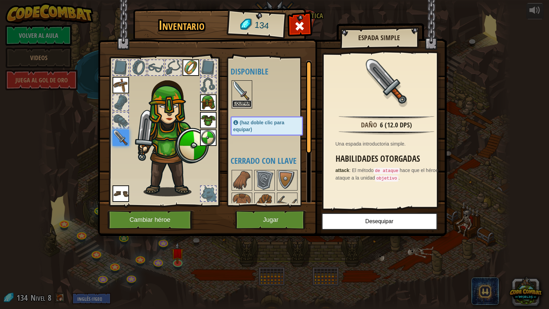
click at [242, 105] on button "Equipar" at bounding box center [241, 103] width 19 height 7
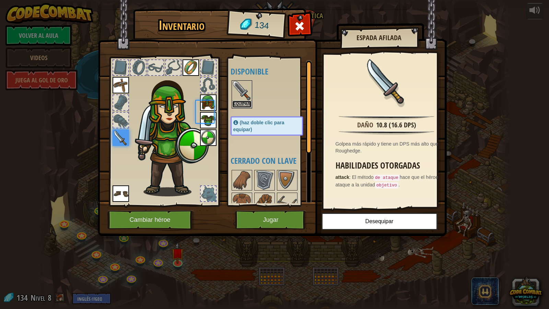
click at [242, 105] on button "Equipar" at bounding box center [241, 104] width 19 height 7
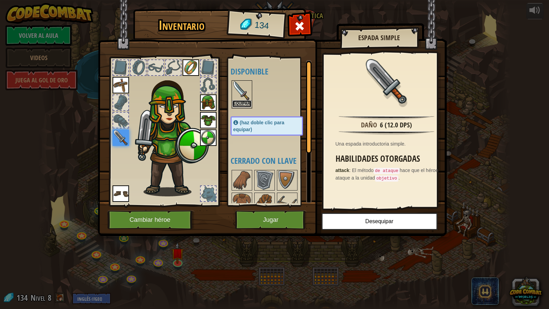
click at [242, 105] on button "Equipar" at bounding box center [241, 103] width 19 height 7
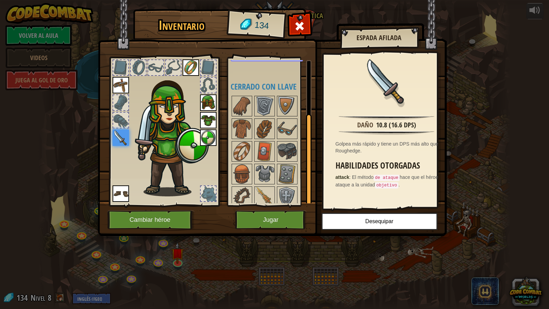
scroll to position [79, 0]
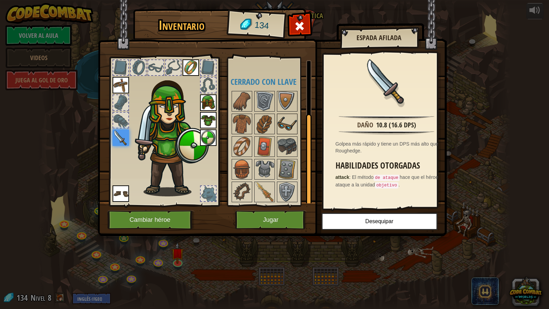
click at [283, 122] on img at bounding box center [287, 123] width 19 height 19
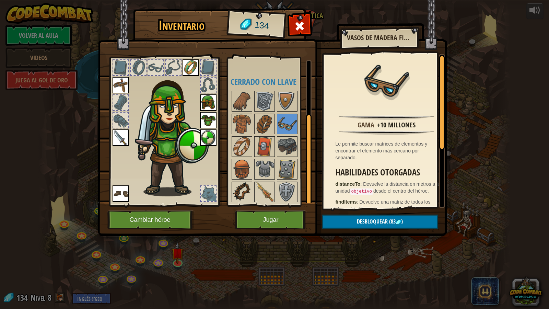
click at [242, 192] on img at bounding box center [241, 191] width 19 height 19
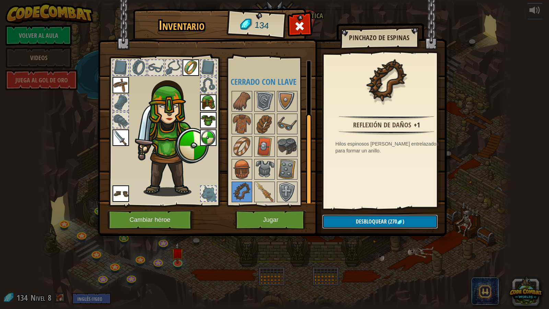
click at [356, 223] on span "Desbloquear" at bounding box center [371, 222] width 31 height 8
click at [286, 154] on img at bounding box center [287, 146] width 19 height 19
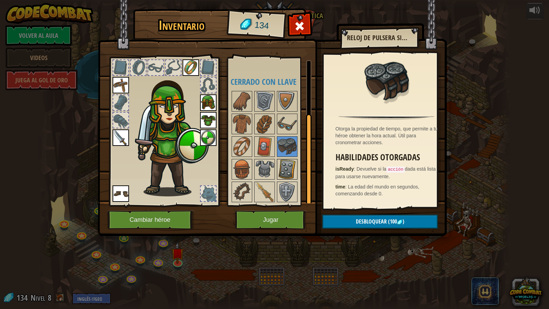
click at [278, 169] on img at bounding box center [287, 169] width 19 height 19
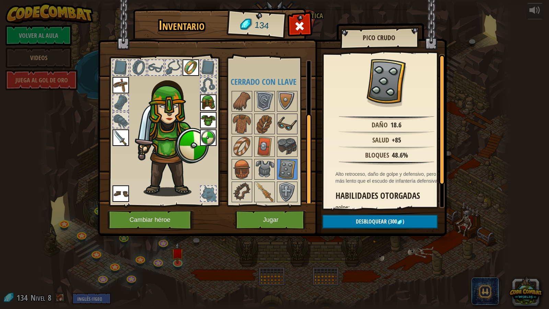
click at [288, 118] on img at bounding box center [287, 123] width 19 height 19
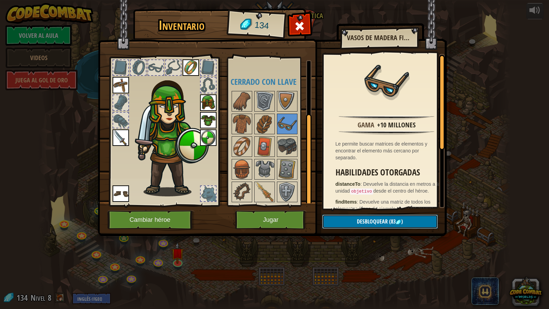
click at [353, 223] on button "Desbloquear (83 )" at bounding box center [380, 221] width 116 height 14
click at [350, 222] on button "Confirmar" at bounding box center [380, 221] width 116 height 14
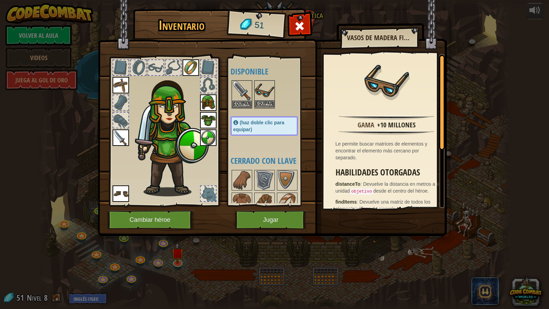
click at [262, 108] on div "Equipar" at bounding box center [264, 94] width 21 height 28
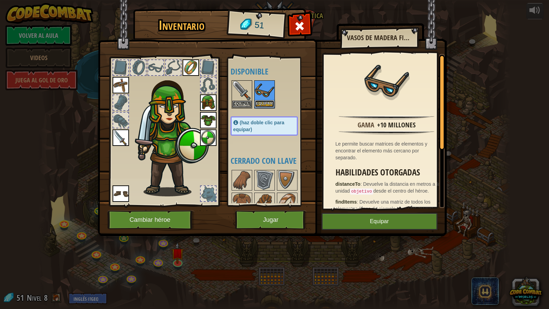
click at [268, 102] on button "Equipar" at bounding box center [264, 103] width 19 height 7
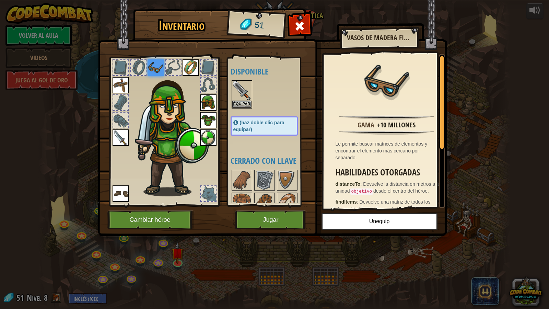
click at [164, 101] on img at bounding box center [172, 133] width 74 height 126
click at [203, 98] on img at bounding box center [208, 102] width 16 height 16
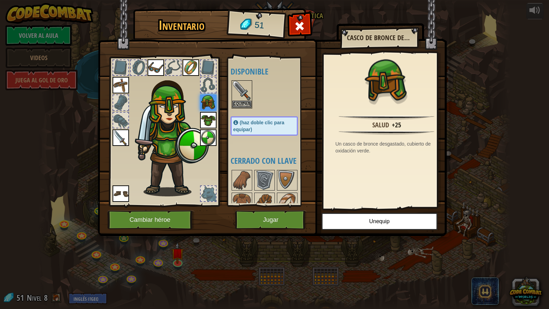
click at [203, 98] on img at bounding box center [208, 102] width 16 height 16
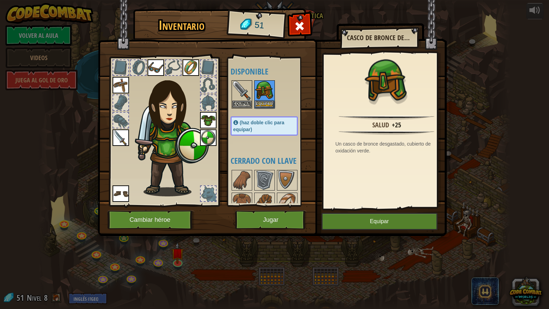
click at [162, 65] on img at bounding box center [156, 67] width 16 height 16
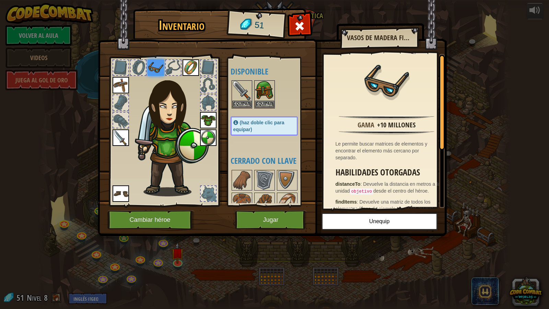
click at [151, 68] on img at bounding box center [156, 67] width 16 height 16
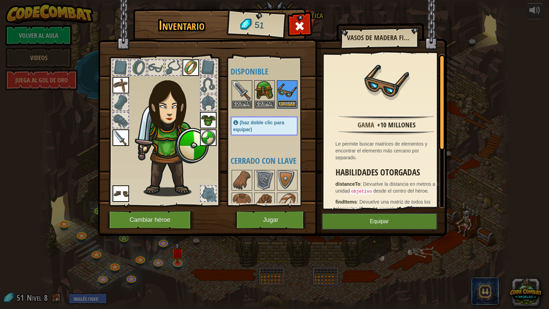
click at [280, 104] on button "Equipar" at bounding box center [287, 103] width 19 height 7
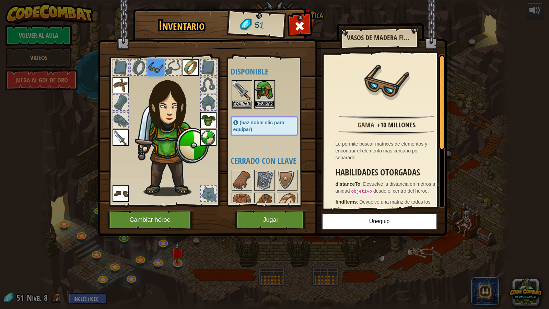
click at [264, 101] on button "Equipar" at bounding box center [264, 103] width 19 height 7
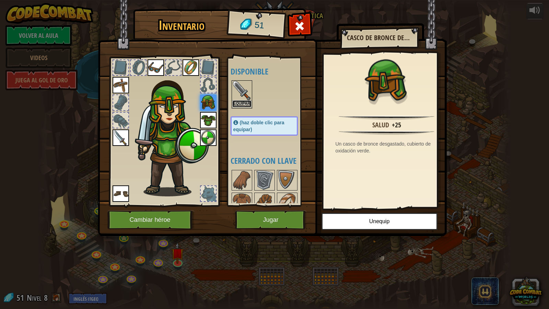
click at [236, 104] on button "Equipar" at bounding box center [241, 103] width 19 height 7
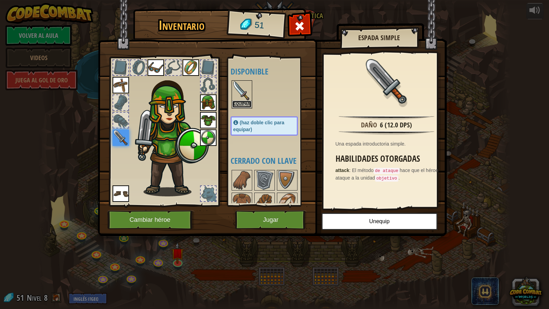
click at [236, 104] on button "Equipar" at bounding box center [241, 104] width 19 height 7
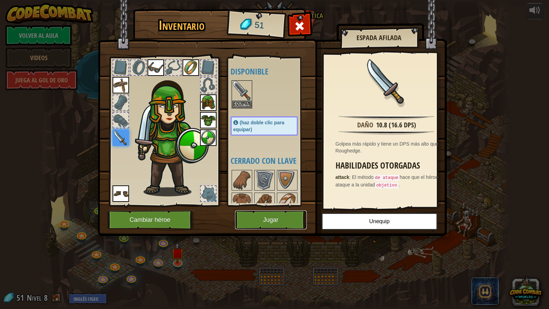
click at [259, 218] on button "Jugar" at bounding box center [271, 219] width 72 height 19
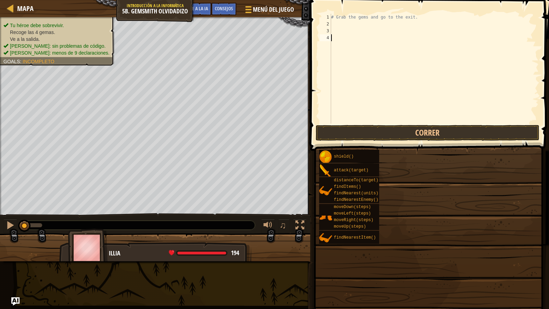
scroll to position [3, 0]
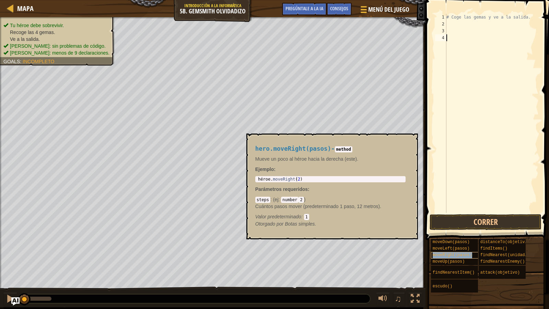
click at [455, 256] on span "moveRight(pasos)" at bounding box center [452, 255] width 39 height 5
type textarea "hero.moveRight(2)"
drag, startPoint x: 321, startPoint y: 178, endPoint x: 259, endPoint y: 180, distance: 61.8
click at [259, 180] on div "héroe . moveRight ( 2 )" at bounding box center [331, 184] width 148 height 14
click at [259, 180] on div "héroe . moveRight ( 2 )" at bounding box center [331, 179] width 148 height 5
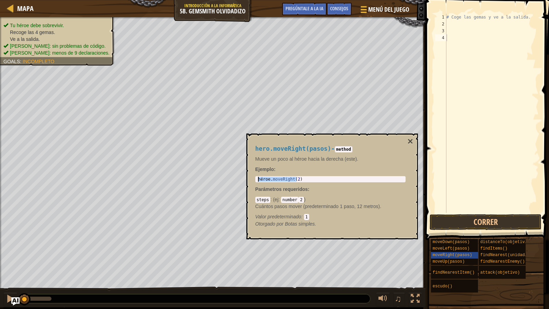
drag, startPoint x: 308, startPoint y: 181, endPoint x: 256, endPoint y: 182, distance: 52.2
click at [256, 182] on div "hero.moveRight(2) 1 héroe . moveRight ( 2 ) ההההההההההההההההההההההההההההההההההה…" at bounding box center [330, 179] width 150 height 6
click at [469, 42] on div "# Coge las gemas y ve a la salida." at bounding box center [492, 120] width 94 height 213
paste textarea "hero.moveRight(2)"
click at [410, 141] on button "×" at bounding box center [409, 142] width 5 height 10
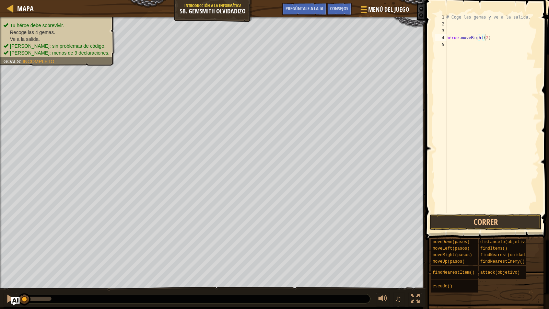
click at [506, 39] on div "# Coge las gemas y ve a la salida. héroe . moveRight ( 2 )" at bounding box center [492, 120] width 94 height 213
type textarea "hero.moveRight(1)"
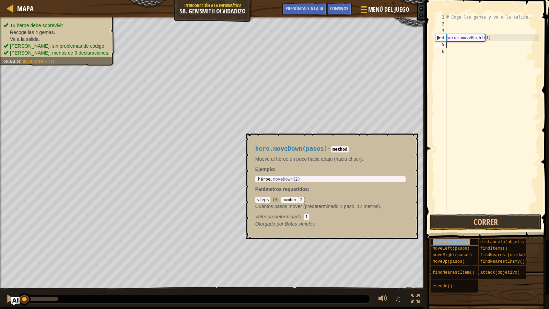
click at [466, 241] on span "moveDown(pasos)" at bounding box center [451, 241] width 37 height 5
type textarea "hero.moveDown(2)"
drag, startPoint x: 341, startPoint y: 180, endPoint x: 254, endPoint y: 177, distance: 87.6
click at [254, 177] on div "hero.moveDown(pasos) - method Mueve al héroe un poco hacia abajo (hacia el sur)…" at bounding box center [330, 186] width 160 height 95
click at [462, 45] on div "# Coge las gemas y ve a la salida. héroe . moveRight ( 1 )" at bounding box center [492, 120] width 94 height 213
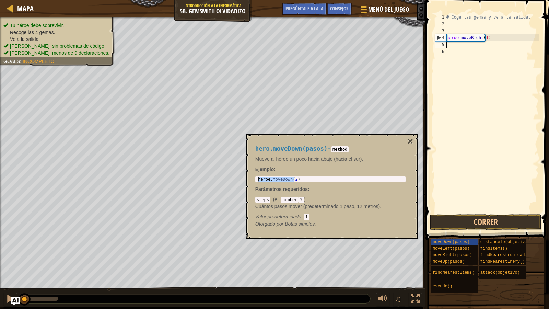
paste textarea "hero.moveDown(2)"
type textarea "hero.moveDown(1"
type textarea "9"
click at [490, 47] on div "# Coge las gemas y ve a la salida. héroe . moveRight ( 1 ) héroe . moveDown ( 1" at bounding box center [492, 120] width 94 height 213
type textarea "hero.moveDown(1"
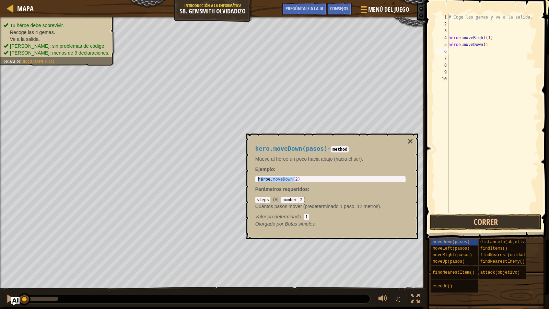
type textarea "9"
type textarea "hero.moveDown(1)"
click at [409, 139] on button "×" at bounding box center [409, 142] width 5 height 10
click at [443, 255] on span "moveRight(pasos)" at bounding box center [452, 255] width 39 height 5
type textarea "hero.moveRight(2)"
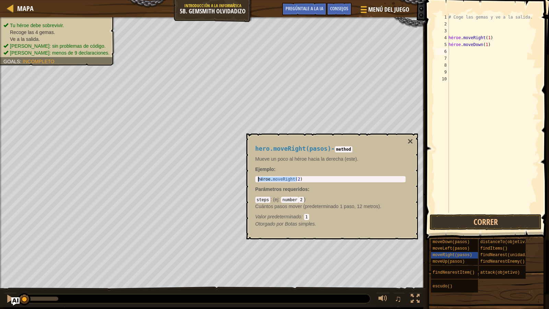
drag, startPoint x: 308, startPoint y: 181, endPoint x: 253, endPoint y: 179, distance: 55.3
click at [253, 179] on div "hero.moveRight(pasos) - method Mueve un poco al héroe hacia la derecha (este). …" at bounding box center [330, 186] width 160 height 95
click at [460, 53] on div "# Coge las gemas y ve a la salida. héroe . moveRight ( 1 ) héroe . moveDown ( 1…" at bounding box center [493, 120] width 92 height 213
paste textarea "hero.moveRight(2)"
type textarea "hero.moveRight(2)"
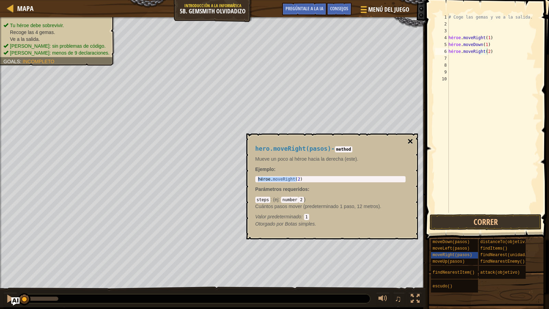
click at [410, 142] on button "×" at bounding box center [409, 142] width 5 height 10
click at [460, 261] on span "moveUp(pasos)" at bounding box center [449, 261] width 32 height 5
type textarea "hero.moveUp(2)"
drag, startPoint x: 343, startPoint y: 179, endPoint x: 268, endPoint y: 178, distance: 74.8
click at [268, 178] on div "héroe . moveUp ( 2 )" at bounding box center [331, 184] width 148 height 14
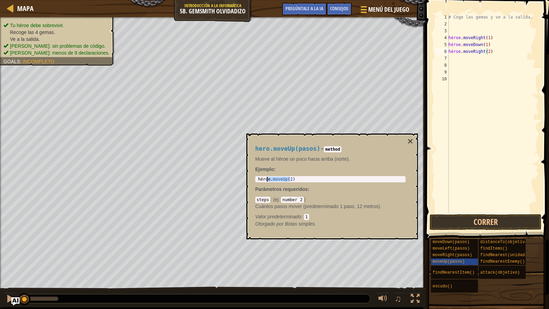
drag, startPoint x: 268, startPoint y: 178, endPoint x: 301, endPoint y: 180, distance: 33.4
click at [301, 180] on div "héroe . moveUp ( 2 )" at bounding box center [331, 179] width 148 height 5
click at [228, 0] on body "Mapa Introducción a la informática 5b. Gemsmith olvidadizo Menú del juego Hecho…" at bounding box center [274, 0] width 549 height 0
click at [413, 138] on button "×" at bounding box center [409, 142] width 5 height 10
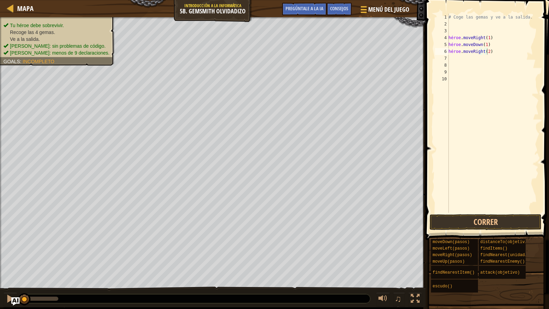
click at [459, 58] on div "# Coge las gemas y ve a la salida. héroe . moveRight ( 1 ) héroe . moveDown ( 1…" at bounding box center [493, 120] width 92 height 213
paste textarea "hero.moveUp(2)"
type textarea "hero.moveUp(1)"
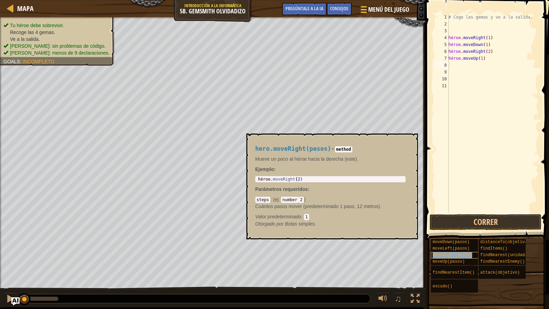
click at [451, 255] on span "moveRight(pasos)" at bounding box center [452, 255] width 39 height 5
click at [298, 176] on div "1 héroe . moveRight ( 2 ) ההההההההההההההההההההההההההההההההההההההההההההההההההההה…" at bounding box center [330, 179] width 150 height 6
type textarea "hero.moveRight(2)"
click at [235, 0] on body "Mapa Introducción a la informática 5b. Gemsmith olvidadizo Menú del juego Hecho…" at bounding box center [274, 0] width 549 height 0
click at [408, 144] on button "×" at bounding box center [409, 142] width 5 height 10
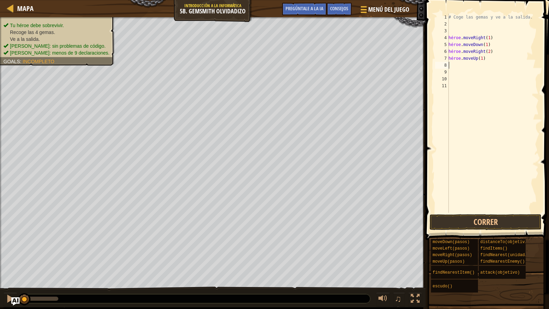
click at [457, 64] on div "# Coge las gemas y ve a la salida. héroe . moveRight ( 1 ) héroe . moveDown ( 1…" at bounding box center [493, 120] width 92 height 213
paste textarea "hero.moveRight(2)"
type textarea "hero.moveRight(1)"
click at [471, 225] on button "Correr" at bounding box center [486, 222] width 112 height 16
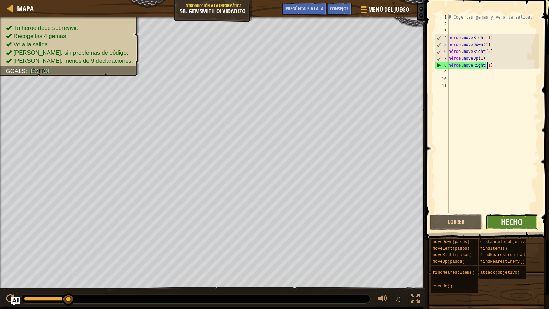
click at [505, 223] on span "Hecho" at bounding box center [512, 221] width 22 height 11
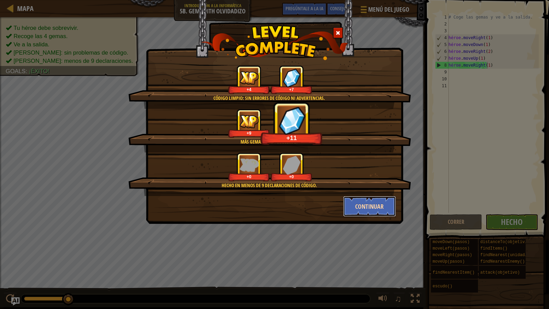
click at [374, 206] on button "Continuar" at bounding box center [369, 206] width 53 height 21
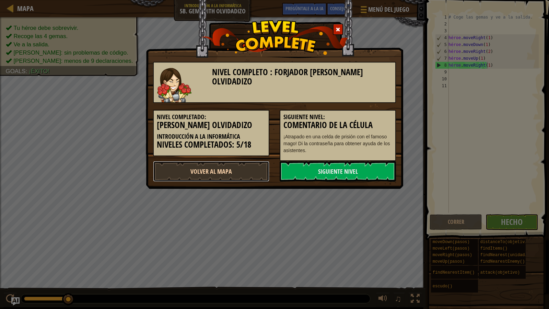
click at [222, 164] on link "Volver al mapa" at bounding box center [211, 171] width 116 height 21
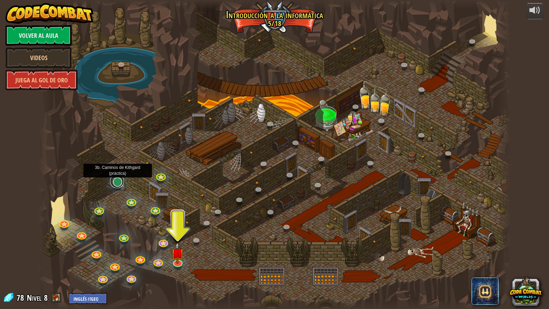
click at [122, 184] on link at bounding box center [117, 181] width 14 height 14
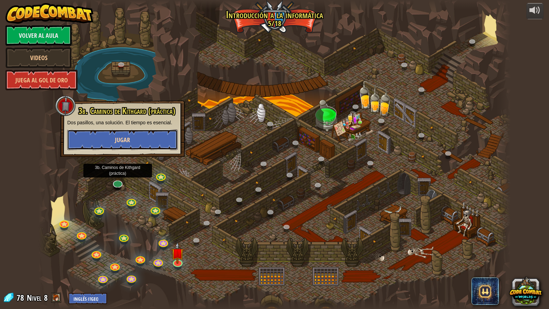
click at [136, 143] on button "Jugar" at bounding box center [122, 139] width 110 height 21
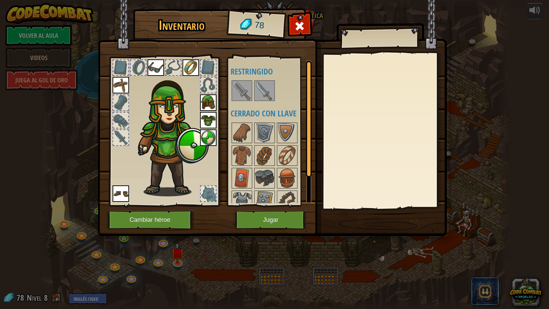
click at [174, 113] on img at bounding box center [172, 133] width 74 height 126
click at [169, 215] on button "Cambiar héroe" at bounding box center [150, 219] width 87 height 19
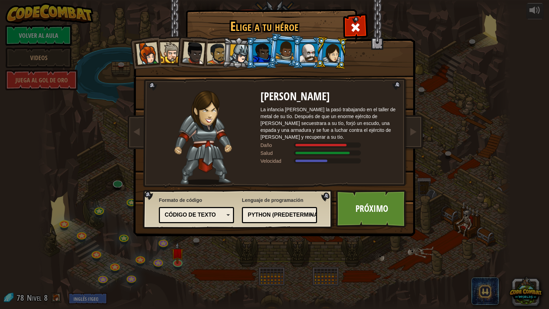
click at [154, 63] on div at bounding box center [147, 53] width 23 height 23
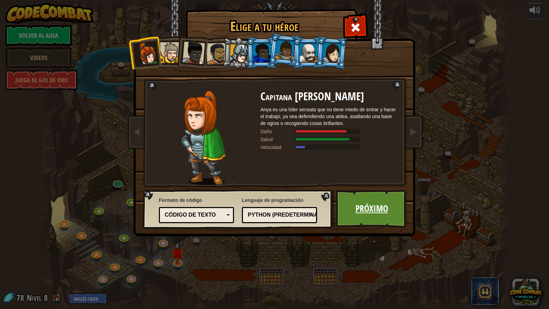
click at [351, 207] on link "Próximo" at bounding box center [372, 209] width 72 height 38
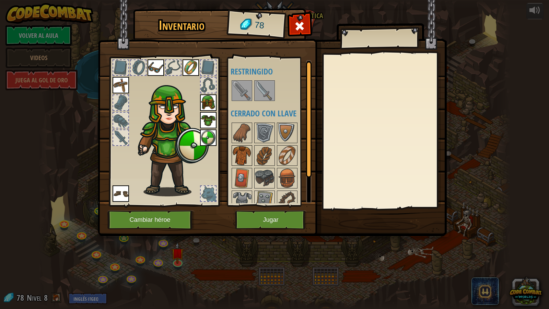
scroll to position [32, 0]
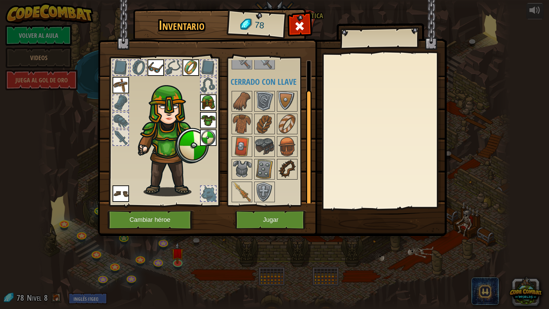
click at [284, 168] on img at bounding box center [287, 169] width 19 height 19
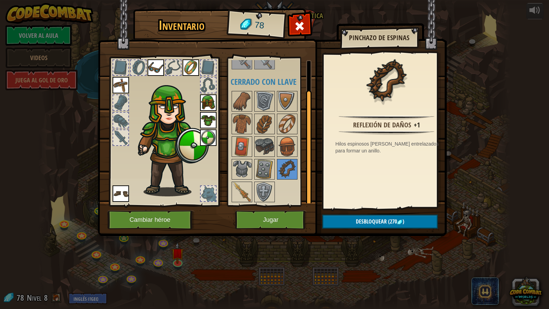
click at [255, 258] on div "Inventario 78 Available Equip Equip Equip Equip Equip Equip Equip (double-click…" at bounding box center [274, 154] width 549 height 309
click at [309, 21] on div at bounding box center [300, 28] width 22 height 22
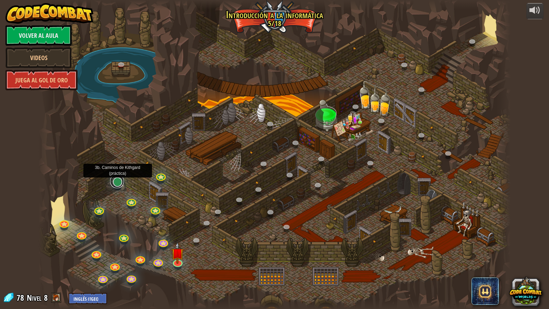
click at [112, 185] on link at bounding box center [117, 181] width 14 height 14
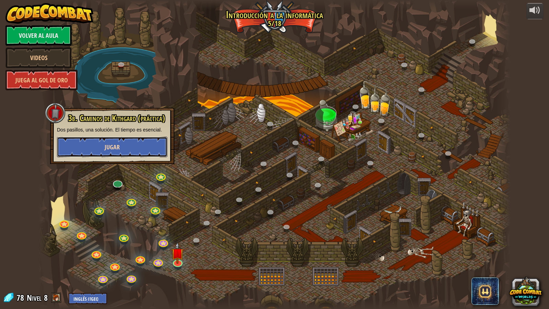
click at [125, 143] on button "Jugar" at bounding box center [112, 147] width 110 height 21
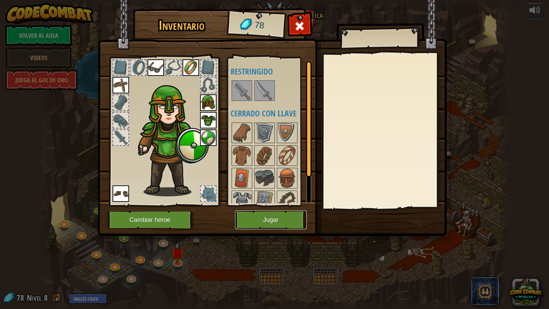
click at [248, 219] on button "Jugar" at bounding box center [271, 219] width 72 height 19
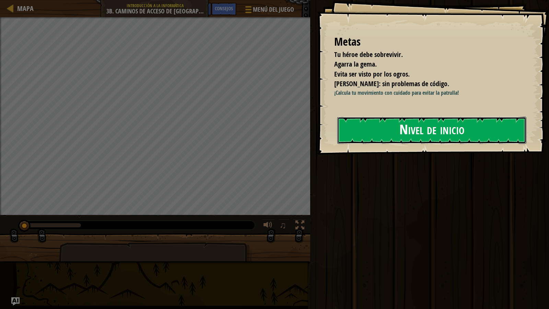
click at [348, 136] on button "Nivel de inicio" at bounding box center [431, 130] width 189 height 27
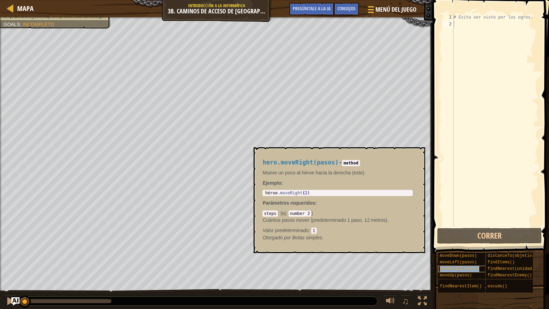
click at [446, 268] on span "moveRight(pasos)" at bounding box center [459, 268] width 39 height 5
type textarea "hero.moveRight(2)"
drag, startPoint x: 317, startPoint y: 192, endPoint x: 258, endPoint y: 193, distance: 59.0
click at [258, 193] on div "hero.moveRight(pasos) - method Mueve un poco al héroe hacia la derecha (este). …" at bounding box center [338, 200] width 160 height 95
click at [478, 22] on div "# Evita ser visto por los ogros." at bounding box center [495, 127] width 86 height 226
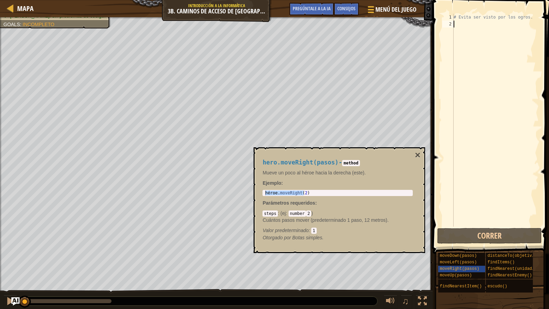
paste textarea "hero.moveRight(2)"
click at [419, 156] on button "×" at bounding box center [417, 155] width 5 height 10
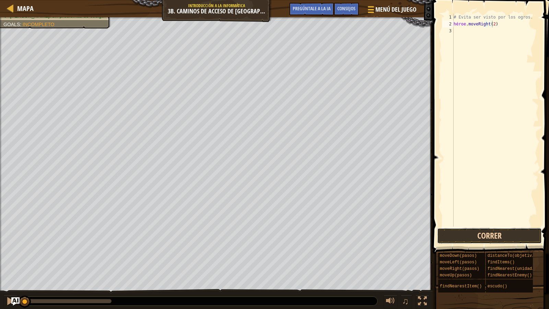
click at [467, 237] on button "Correr" at bounding box center [489, 236] width 105 height 16
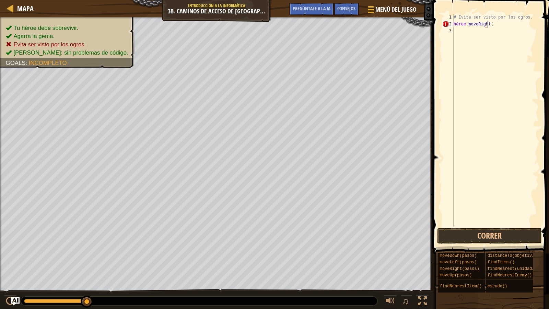
scroll to position [3, 3]
type textarea "hero.moveRight(1)"
drag, startPoint x: 503, startPoint y: 23, endPoint x: 439, endPoint y: 26, distance: 63.5
click at [439, 26] on div "1 2 3 4 # Evita ser visto por los ogros. héroe . moveRight ( 1 ) הההההההההההההה…" at bounding box center [490, 140] width 118 height 274
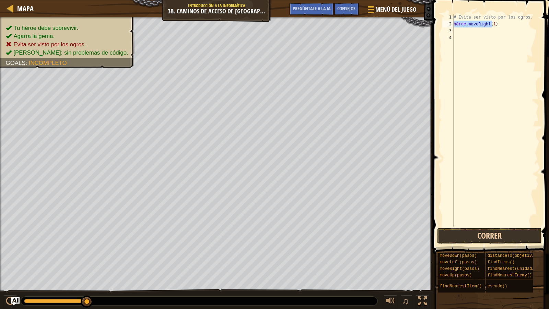
type textarea "hero.moveRight(1)"
click at [484, 236] on button "Correr" at bounding box center [489, 236] width 105 height 16
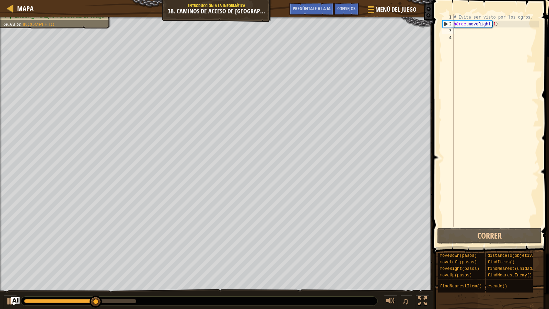
click at [458, 30] on div "# Evita ser visto por los ogros. héroe . moveRight ( 1 )" at bounding box center [495, 127] width 86 height 226
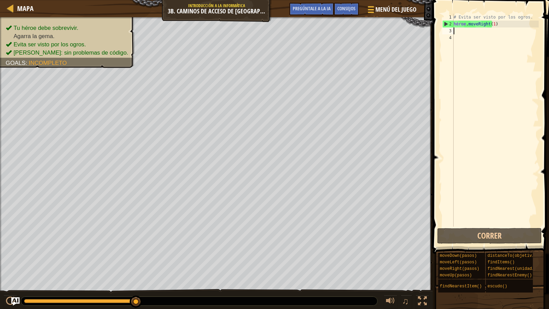
paste textarea "hero.moveRight(1)"
type textarea "hero.moveRight(1)"
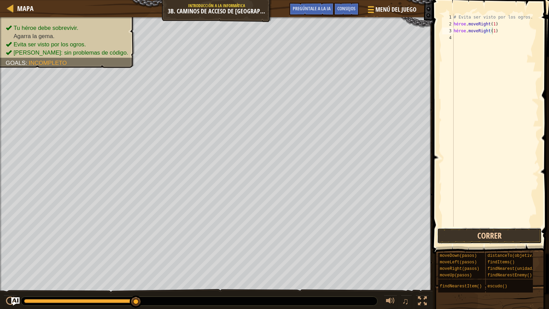
click at [460, 238] on button "Correr" at bounding box center [489, 236] width 105 height 16
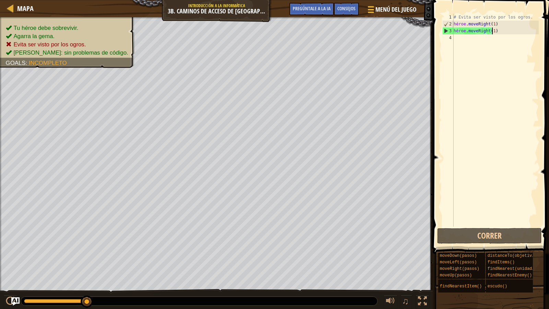
click at [499, 33] on div "# Evita ser visto por los ogros. héroe . moveRight ( 1 ) héroe . moveRight ( 1 )" at bounding box center [495, 127] width 86 height 226
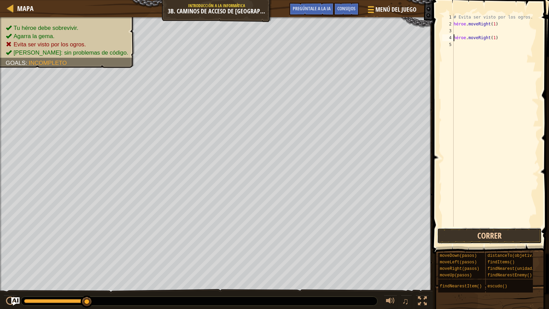
click at [473, 230] on button "Correr" at bounding box center [489, 236] width 105 height 16
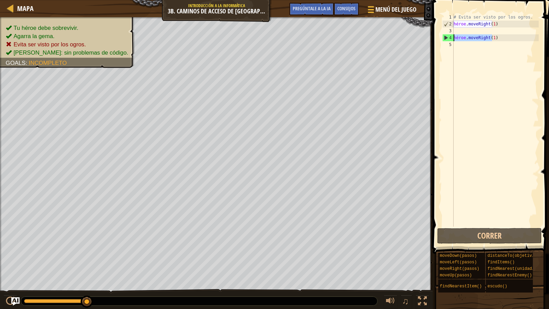
drag, startPoint x: 502, startPoint y: 37, endPoint x: 450, endPoint y: 39, distance: 51.9
click at [450, 39] on div "hero.moveRight(1) 1 2 3 4 5 # Evita ser visto por los ogros. héroe . moveRight …" at bounding box center [490, 120] width 98 height 213
click at [465, 29] on div "# Evita ser visto por los ogros. héroe . moveRight ( 1 ) héroe . moveRight ( 1 )" at bounding box center [495, 127] width 86 height 226
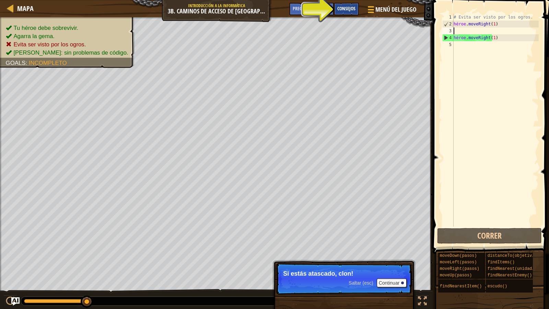
click at [358, 9] on div "Consejos" at bounding box center [346, 9] width 25 height 13
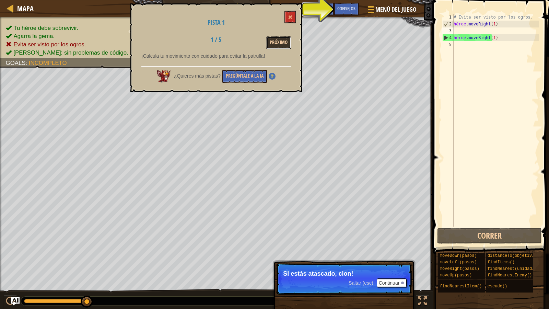
click at [271, 39] on button "Próximo" at bounding box center [278, 42] width 25 height 13
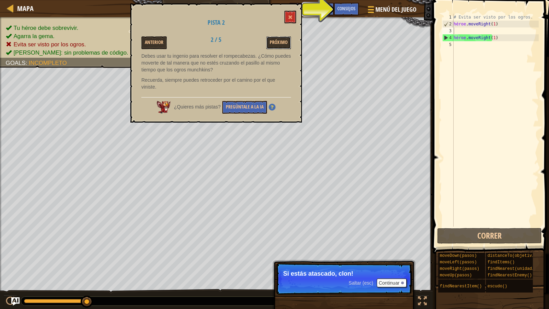
click at [271, 39] on button "Próximo" at bounding box center [278, 42] width 25 height 13
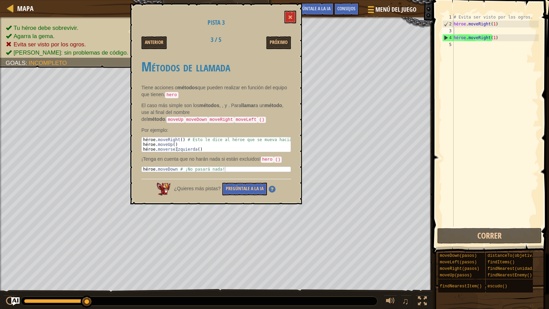
type textarea "hero.moveRight() # This tells the hero to move to the right."
drag, startPoint x: 182, startPoint y: 138, endPoint x: 135, endPoint y: 136, distance: 46.7
click at [135, 136] on div "Pista 3 Anterior 3 / 5 Próximo Métodos de llamada Tiene acciones o métodos que …" at bounding box center [216, 103] width 172 height 201
drag, startPoint x: 135, startPoint y: 136, endPoint x: 144, endPoint y: 137, distance: 9.3
click at [144, 137] on div "héroe . moveRight ( ) # Esto le dice al héroe que se mueva hacia la derecha. hé…" at bounding box center [216, 144] width 149 height 14
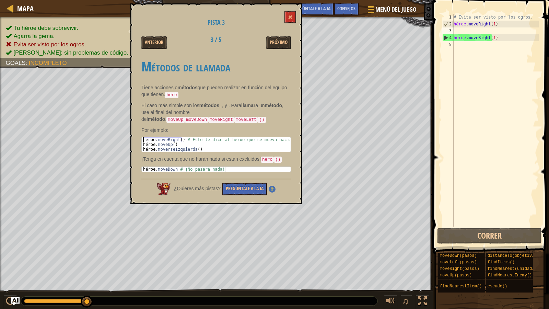
drag, startPoint x: 181, startPoint y: 137, endPoint x: 139, endPoint y: 136, distance: 42.2
click at [139, 136] on div "Pista 3 Anterior 3 / 5 Próximo Métodos de llamada Tiene acciones o métodos que …" at bounding box center [216, 103] width 172 height 201
click at [457, 31] on div "# Evita ser visto por los ogros. héroe . moveRight ( 1 ) héroe . moveRight ( 1 )" at bounding box center [495, 127] width 86 height 226
paste textarea "hero.moveRight()"
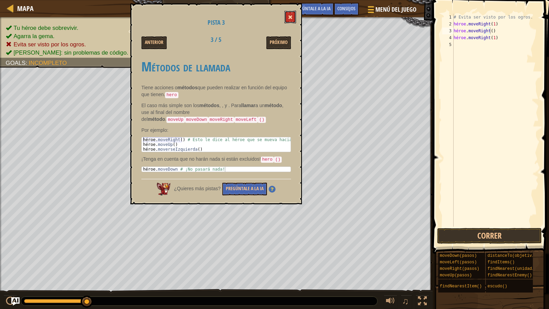
click at [287, 15] on button at bounding box center [290, 17] width 12 height 13
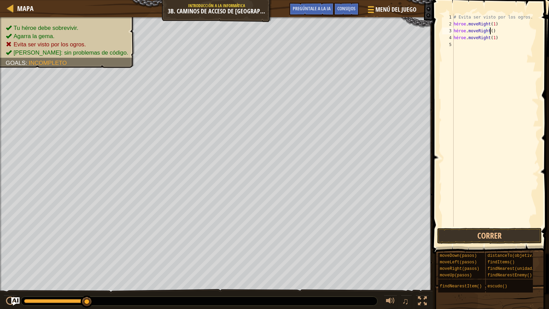
click at [489, 32] on div "# Evita ser visto por los ogros. héroe . moveRight ( 1 ) héroe . moveRight ( ) …" at bounding box center [495, 127] width 86 height 226
click at [510, 233] on button "Correr" at bounding box center [489, 236] width 105 height 16
click at [502, 30] on div "# Evita ser visto por los ogros. héroe . moveRight ( 1 ) héroe . moveRight ( hé…" at bounding box center [495, 127] width 86 height 226
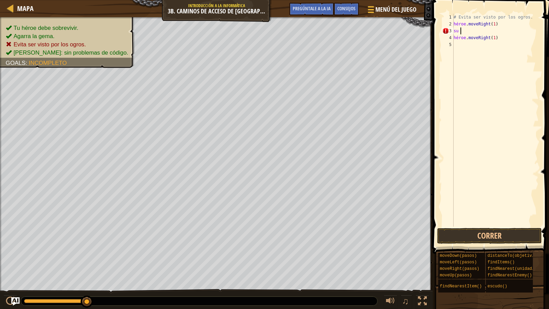
scroll to position [3, 0]
type textarea "h"
click at [344, 9] on span "Consejos" at bounding box center [346, 8] width 18 height 7
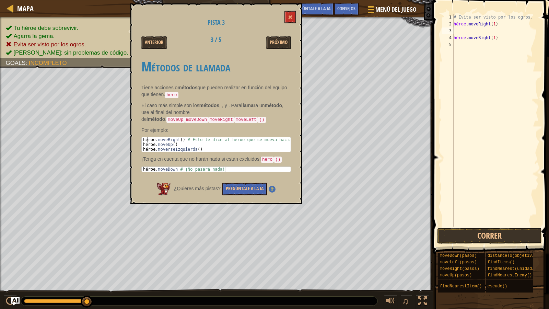
drag, startPoint x: 179, startPoint y: 142, endPoint x: 142, endPoint y: 146, distance: 37.2
click at [142, 146] on div "héroe . moveRight ( ) # Esto le dice al héroe que se mueva hacia la derecha. hé…" at bounding box center [216, 149] width 149 height 24
click at [144, 141] on div "héroe . moveRight ( ) # Esto le dice al héroe que se mueva hacia la derecha. hé…" at bounding box center [216, 149] width 149 height 24
type textarea "hero.moveUp()"
click at [291, 15] on span at bounding box center [290, 17] width 5 height 5
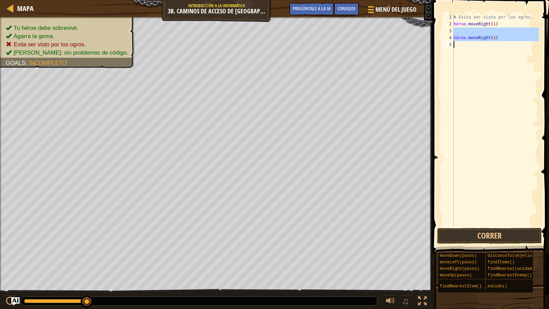
drag, startPoint x: 516, startPoint y: 34, endPoint x: 478, endPoint y: 43, distance: 39.9
click at [478, 43] on div "# Evita ser visto por los ogros. héroe . moveRight ( 1 ) héroe . moveRight ( 1 )" at bounding box center [495, 127] width 86 height 226
type textarea "}"
click at [497, 25] on div "# Evita ser visto por los ogros. héroe . moveRight ( 1 )" at bounding box center [495, 127] width 86 height 226
type textarea "h"
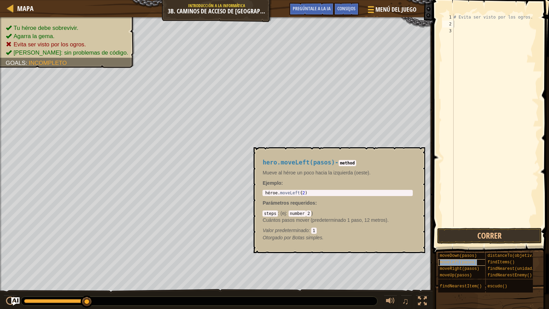
click at [470, 263] on span "moveLeft(pasos)" at bounding box center [458, 262] width 37 height 5
type textarea "hero.moveLeft(2)"
click at [248, 0] on body "Mapa Introducción a la informática 3b. Caminos de acceso de Kithgard Menú del j…" at bounding box center [274, 0] width 549 height 0
click at [469, 269] on span "moveRight(pasos)" at bounding box center [459, 268] width 39 height 5
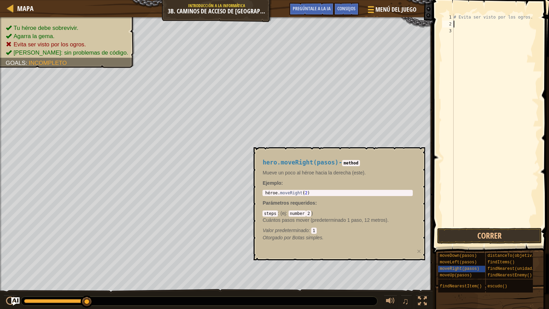
type textarea "hero.moveRight(2)"
drag, startPoint x: 327, startPoint y: 191, endPoint x: 290, endPoint y: 187, distance: 37.3
click at [290, 187] on div "hero.moveRight(pasos) - method Mueve un poco al héroe hacia la derecha (este). …" at bounding box center [338, 200] width 160 height 95
click at [459, 26] on div "# Evita ser visto por los ogros." at bounding box center [495, 127] width 86 height 226
paste textarea "hero.moveRight(2)"
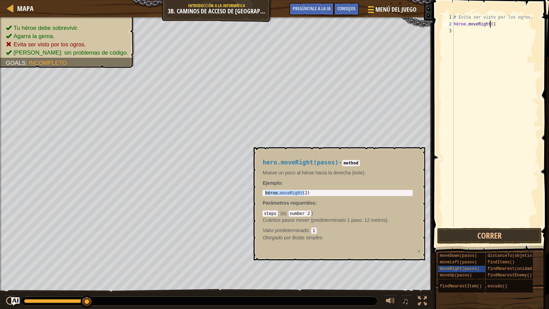
scroll to position [3, 3]
type textarea "hero.moveRight(1)"
click at [453, 259] on div "moveLeft(pasos)" at bounding box center [465, 262] width 55 height 7
type textarea "hero.moveLeft(2)"
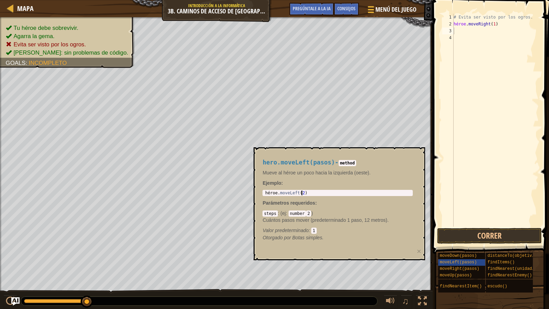
drag, startPoint x: 317, startPoint y: 192, endPoint x: 269, endPoint y: 194, distance: 48.8
click at [268, 194] on div "héroe . moveLeft ( 2 )" at bounding box center [338, 197] width 148 height 14
click at [460, 30] on div "# Evita ser visto por los ogros. héroe . moveRight ( 1 )" at bounding box center [495, 127] width 86 height 226
paste textarea "ero.moveLeft(2)"
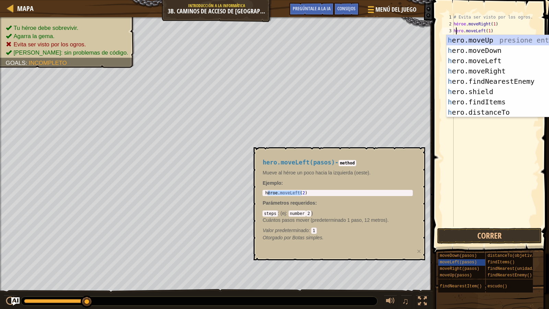
scroll to position [3, 0]
click at [538, 42] on div "h ero.moveUp Presione Entrar h ero.moveDown press enter h ero.moveLeft press en…" at bounding box center [508, 86] width 125 height 103
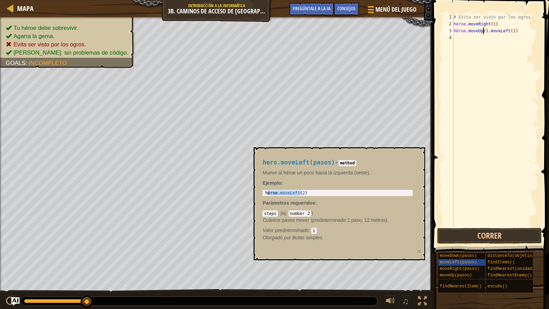
click at [522, 34] on div "# Evita ser visto por los ogros. héroe . moveRight ( 1 ) héroe . moveUp ( ) . m…" at bounding box center [495, 127] width 86 height 226
type textarea "hero.moveUp()"
drag, startPoint x: 499, startPoint y: 31, endPoint x: 451, endPoint y: 31, distance: 47.7
click at [451, 31] on div "hero.moveUp() 1 2 3 4 # Evita ser visto por los ogros. héroe . moveRight ( 1 ) …" at bounding box center [490, 120] width 98 height 213
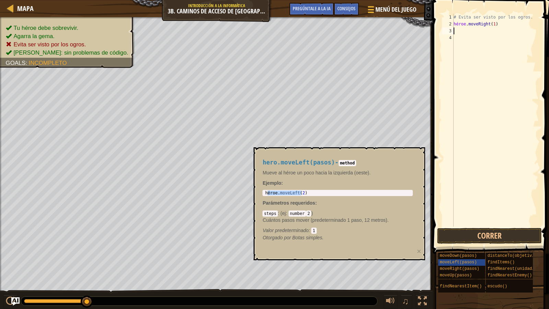
paste textarea "ero.moveLeft(2)"
type textarea "ero.moveLeft(1)"
click at [466, 268] on span "moveRight(pasos)" at bounding box center [459, 268] width 39 height 5
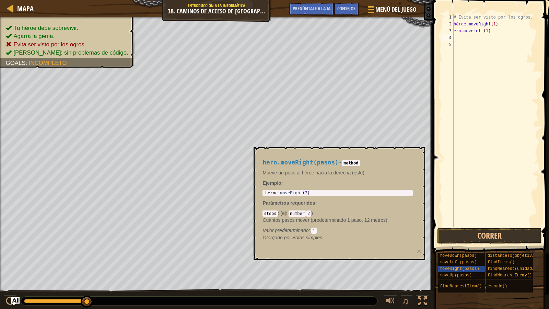
type textarea "hero.moveRight(2)"
drag, startPoint x: 331, startPoint y: 193, endPoint x: 264, endPoint y: 190, distance: 67.0
click at [264, 190] on div "hero.moveRight(2) 1 héroe . moveRight ( 2 ) ההההההההההההההההההההההההההההההההההה…" at bounding box center [337, 193] width 150 height 6
click at [468, 42] on div "# Evita ser visto por los ogros. héroe . moveRight ( 1 ) ero . moveLeft ( 1 )" at bounding box center [495, 127] width 86 height 226
click at [469, 39] on div "# Evita ser visto por los ogros. héroe . moveRight ( 1 ) ero . moveLeft ( 1 )" at bounding box center [495, 127] width 86 height 226
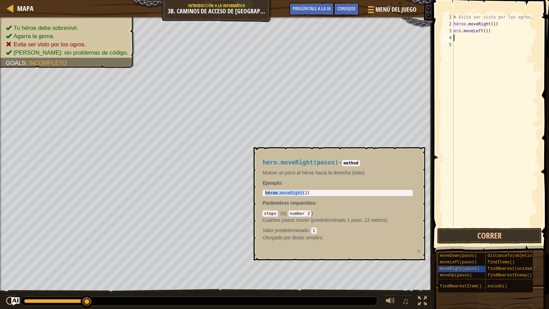
paste textarea "hero.moveRight(2)"
click at [458, 235] on button "Correr" at bounding box center [489, 236] width 105 height 16
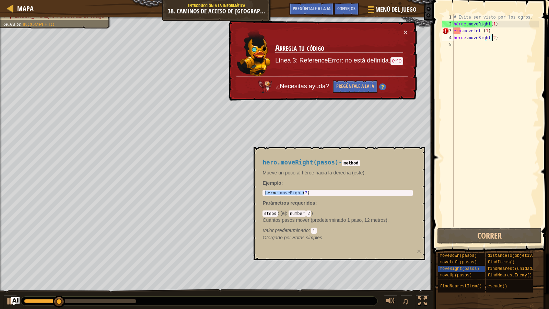
click at [459, 35] on div "# Evita ser visto por los ogros. héroe . moveRight ( 1 ) ero . moveLeft ( 1 ) h…" at bounding box center [495, 127] width 86 height 226
click at [455, 30] on div "# Evita ser visto por los ogros. héroe . moveRight ( 1 ) ero . moveLeft ( 1 ) h…" at bounding box center [495, 127] width 86 height 226
type textarea "hero.moveLeft(1)"
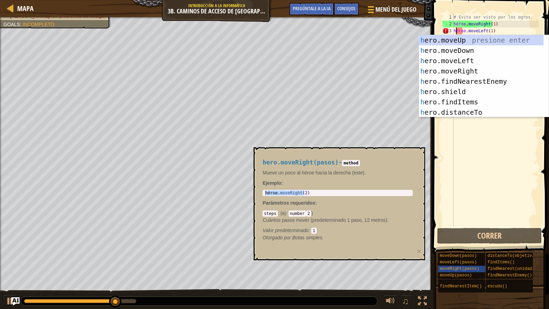
scroll to position [3, 0]
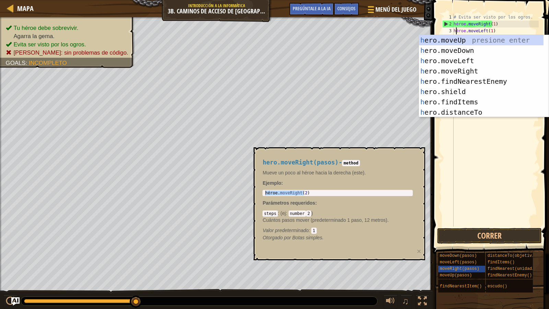
click at [457, 154] on div "# Evita ser visto por los ogros. héroe . moveRight ( 1 ) héroe . moveLeft ( 1 )…" at bounding box center [495, 127] width 86 height 226
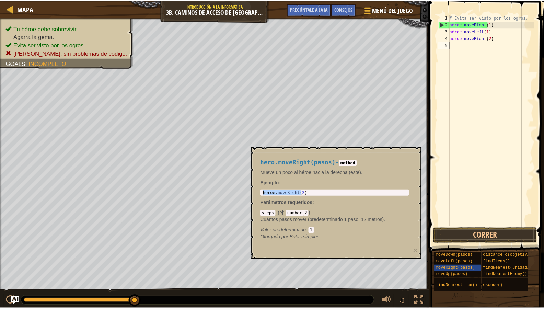
scroll to position [3, 0]
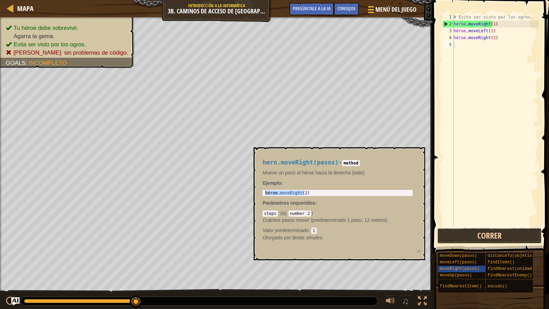
click at [461, 236] on button "Correr" at bounding box center [489, 236] width 105 height 16
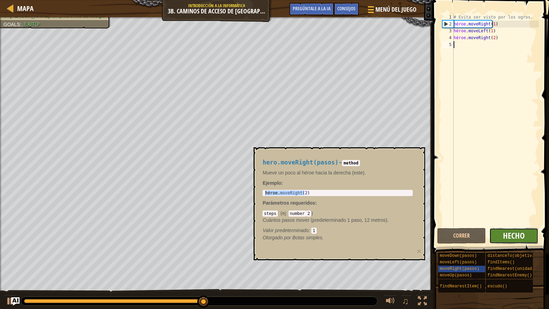
click at [523, 239] on span "Hecho" at bounding box center [514, 235] width 22 height 11
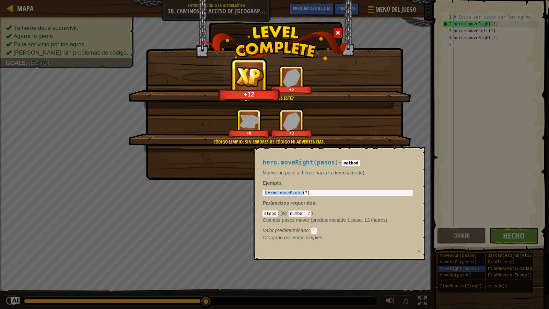
click at [369, 209] on div "hero.moveRight(pasos) - method Mueve un poco al héroe hacia la derecha (este). …" at bounding box center [338, 200] width 160 height 95
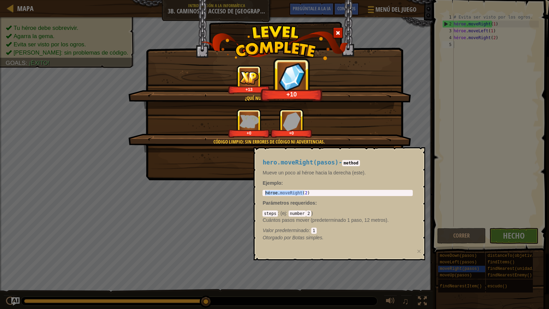
click at [458, 270] on div "¿Qué nuevo mal es este? +13 +10 Código limpio: sin errores de código ni adverte…" at bounding box center [274, 154] width 549 height 309
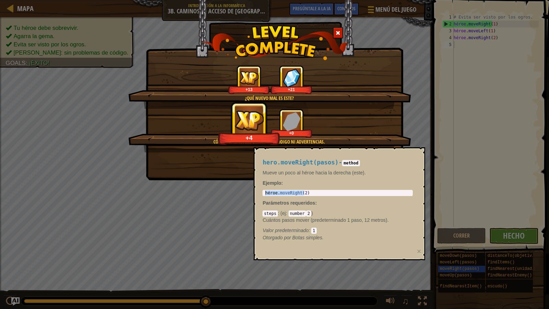
click at [414, 126] on div "¿Qué nuevo mal es este? +13 +21 Código limpio: sin errores de código ni adverte…" at bounding box center [274, 154] width 549 height 309
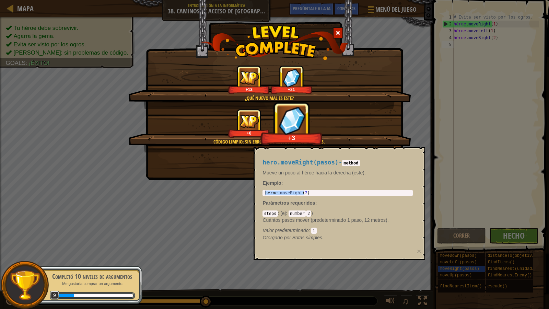
click at [418, 165] on div "hero.moveRight(pasos) - method Mueve un poco al héroe hacia la derecha (este). …" at bounding box center [340, 203] width 172 height 113
click at [134, 177] on div "¿Qué nuevo mal es este? +13 +21 Código limpio: sin errores de código ni adverte…" at bounding box center [274, 154] width 549 height 309
click at [233, 148] on div "Código limpio: sin errores de código ni advertencias. +6 +10" at bounding box center [269, 131] width 283 height 44
click at [338, 30] on div at bounding box center [338, 32] width 10 height 11
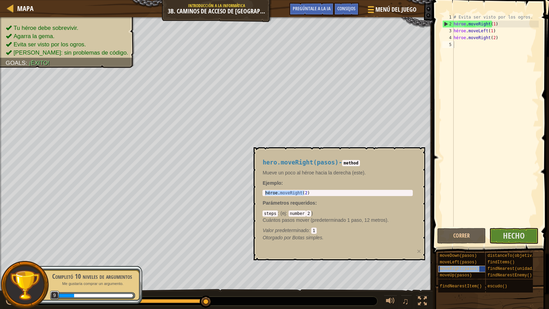
click at [459, 267] on span "moveRight(pasos)" at bounding box center [459, 268] width 39 height 5
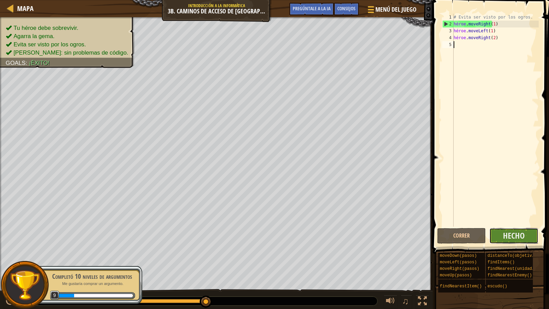
click at [500, 236] on button "Hecho" at bounding box center [513, 236] width 49 height 16
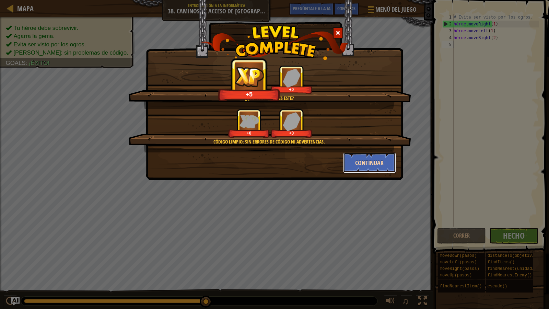
click at [377, 169] on button "Continuar" at bounding box center [369, 162] width 53 height 21
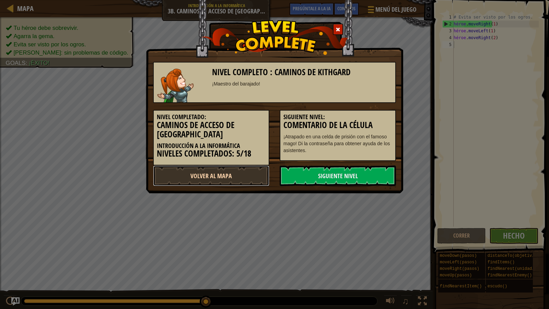
click at [241, 175] on link "Volver al mapa" at bounding box center [211, 175] width 116 height 21
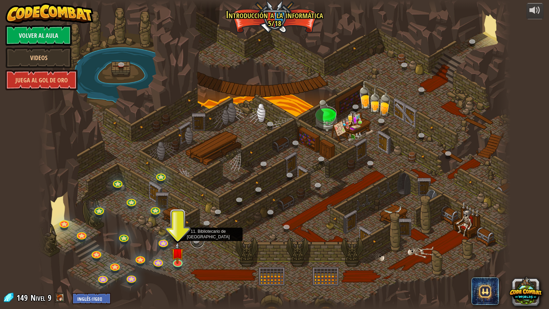
click at [197, 240] on link at bounding box center [197, 241] width 14 height 14
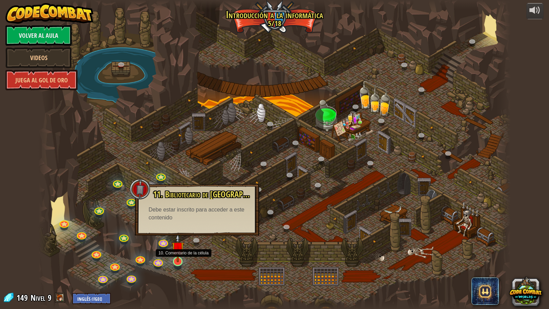
click at [181, 262] on div at bounding box center [178, 262] width 10 height 10
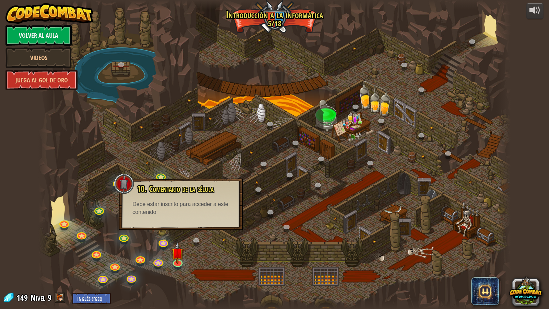
click at [195, 222] on div "10. Comentario de la célula ¡Atrapado en una celda de prisión con el famoso mag…" at bounding box center [181, 203] width 124 height 51
click at [236, 212] on div "10. Comentario de la célula ¡Atrapado en una celda de prisión con el famoso mag…" at bounding box center [181, 203] width 124 height 51
click at [278, 212] on link at bounding box center [272, 213] width 14 height 14
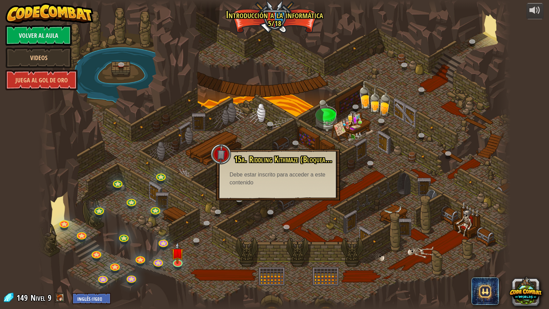
click at [309, 225] on div at bounding box center [274, 154] width 472 height 309
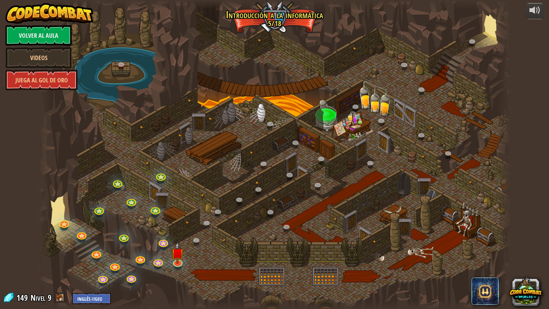
click at [297, 172] on div at bounding box center [274, 154] width 472 height 309
click at [48, 37] on link "Volver al aula" at bounding box center [38, 35] width 66 height 21
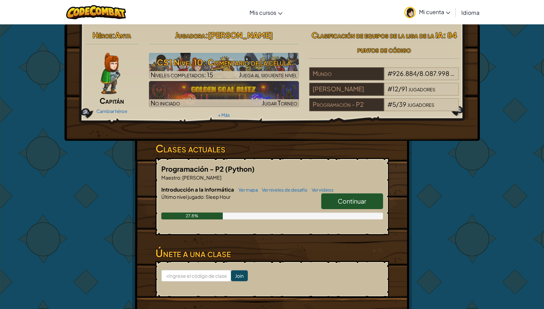
click at [445, 10] on span "Mi cuenta" at bounding box center [434, 11] width 31 height 7
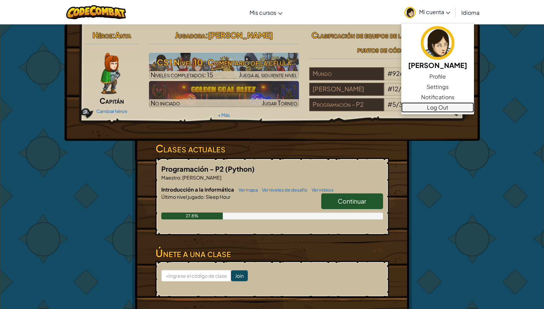
click at [464, 109] on link "Log Out" at bounding box center [437, 107] width 73 height 10
